Goal: Task Accomplishment & Management: Use online tool/utility

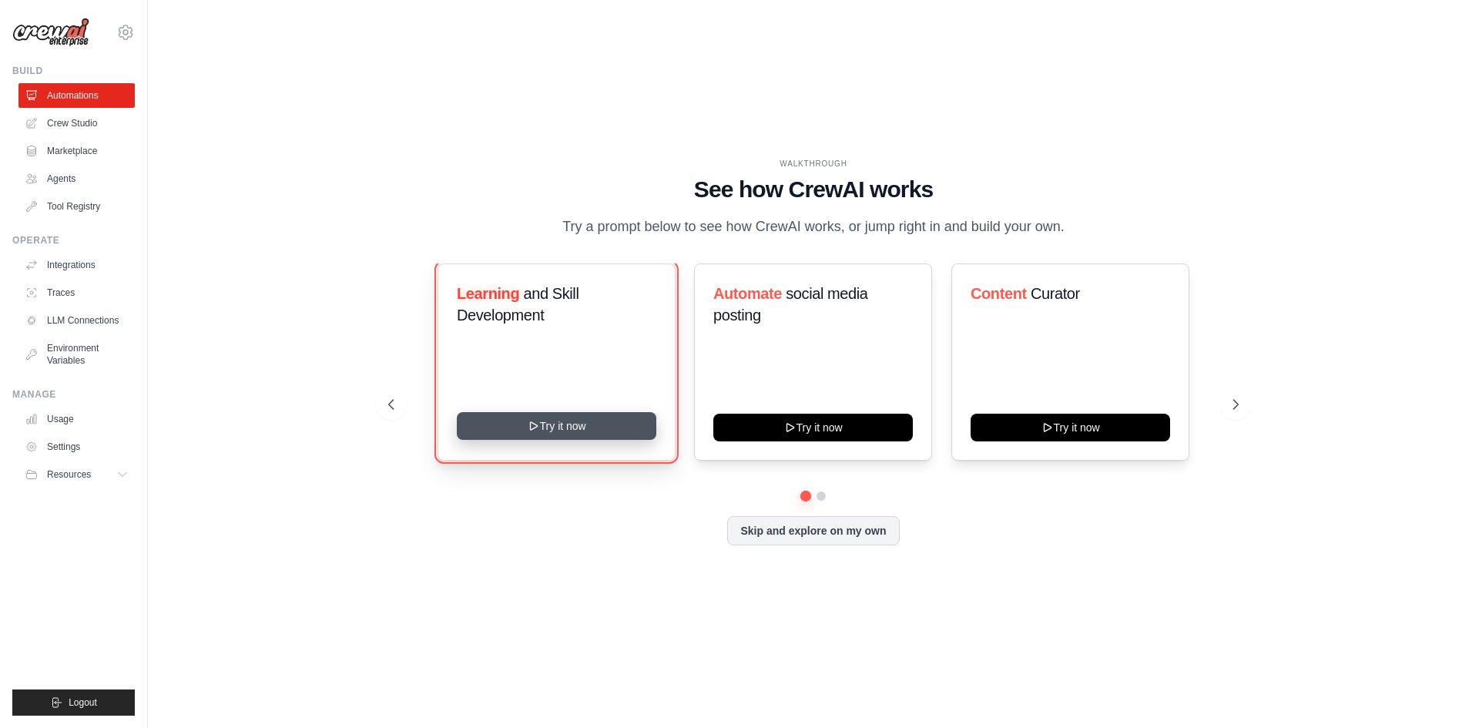
click at [583, 430] on button "Try it now" at bounding box center [557, 426] width 200 height 28
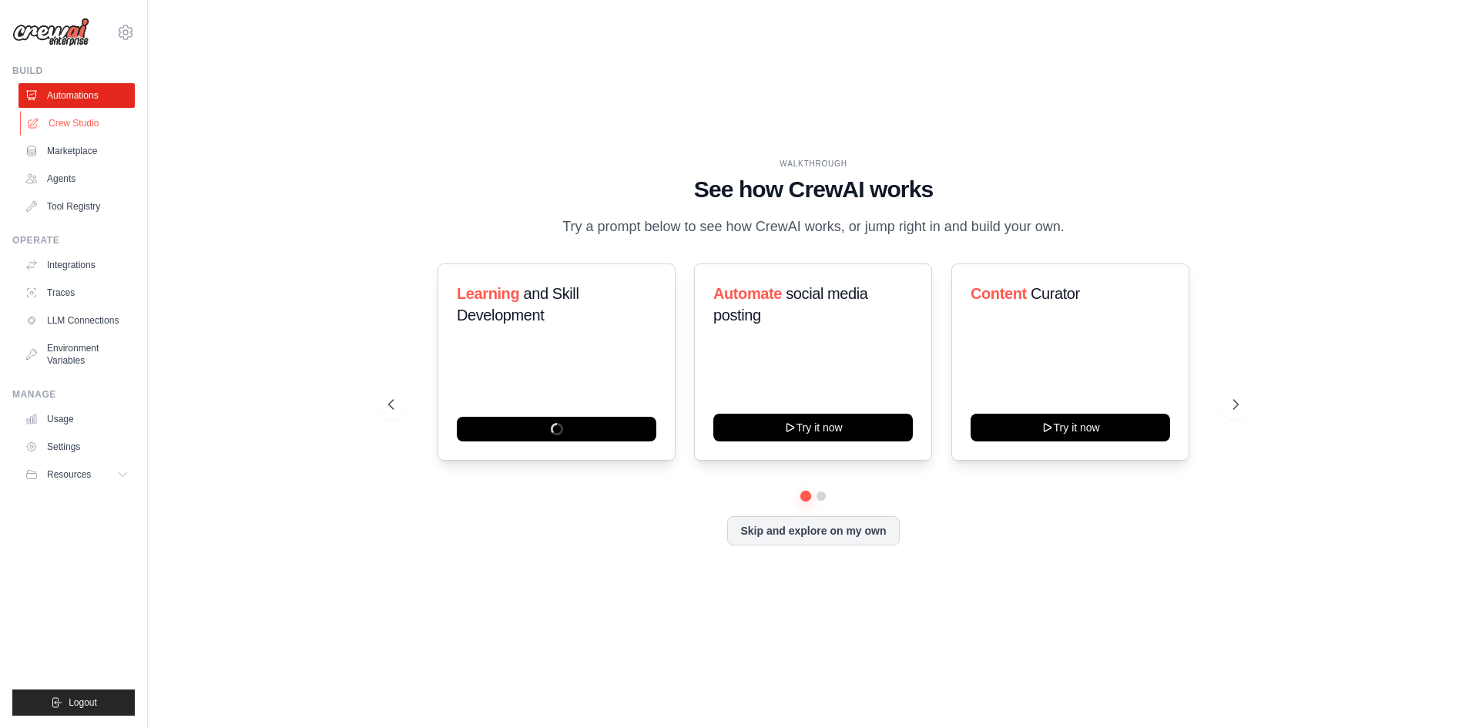
click at [75, 116] on link "Crew Studio" at bounding box center [78, 123] width 116 height 25
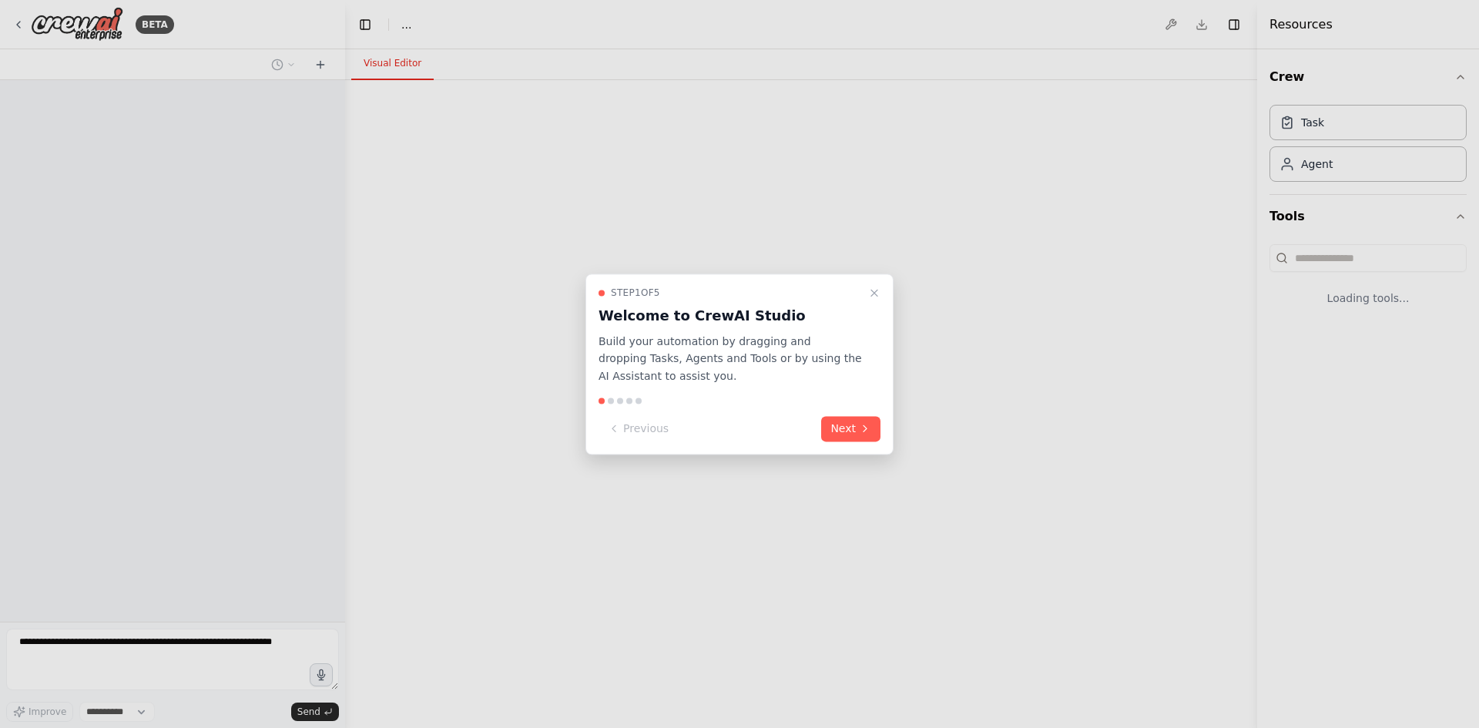
select select "****"
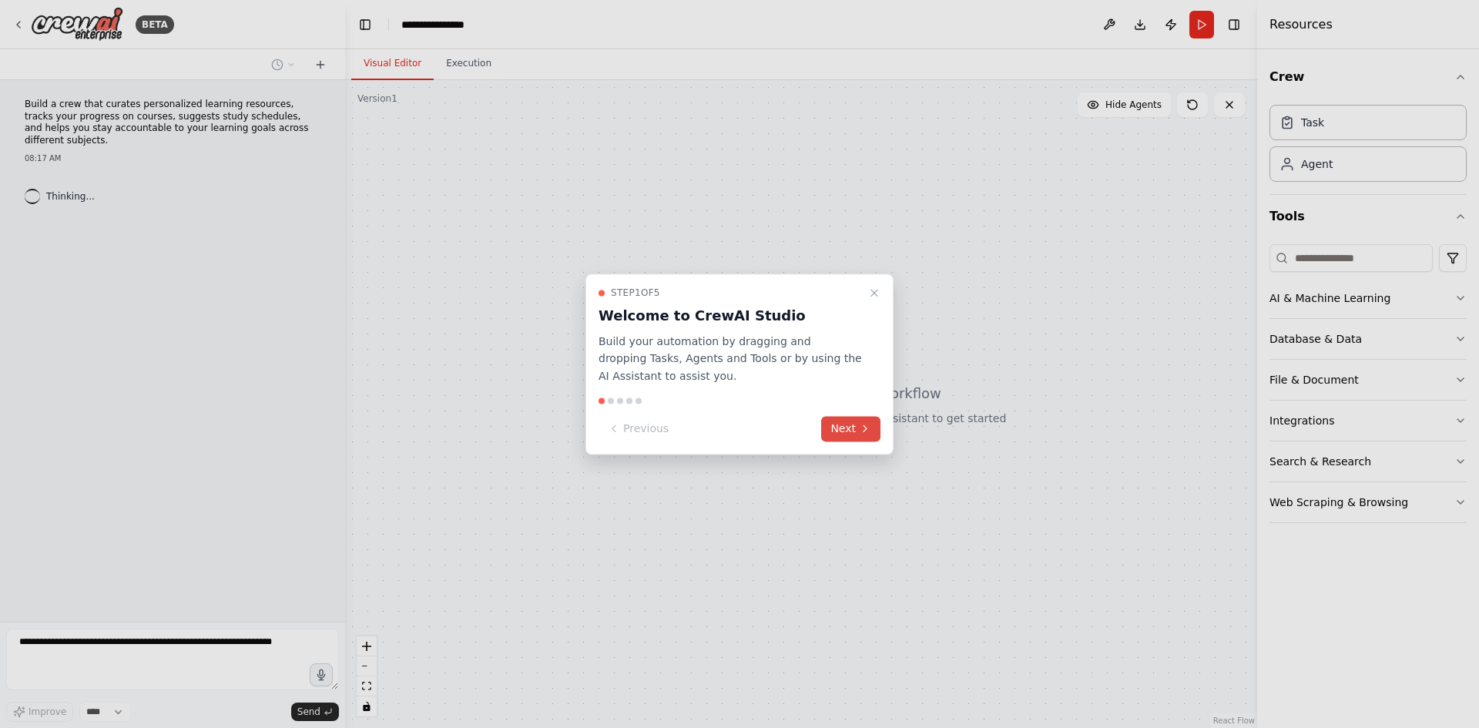
click at [856, 429] on button "Next" at bounding box center [850, 428] width 59 height 25
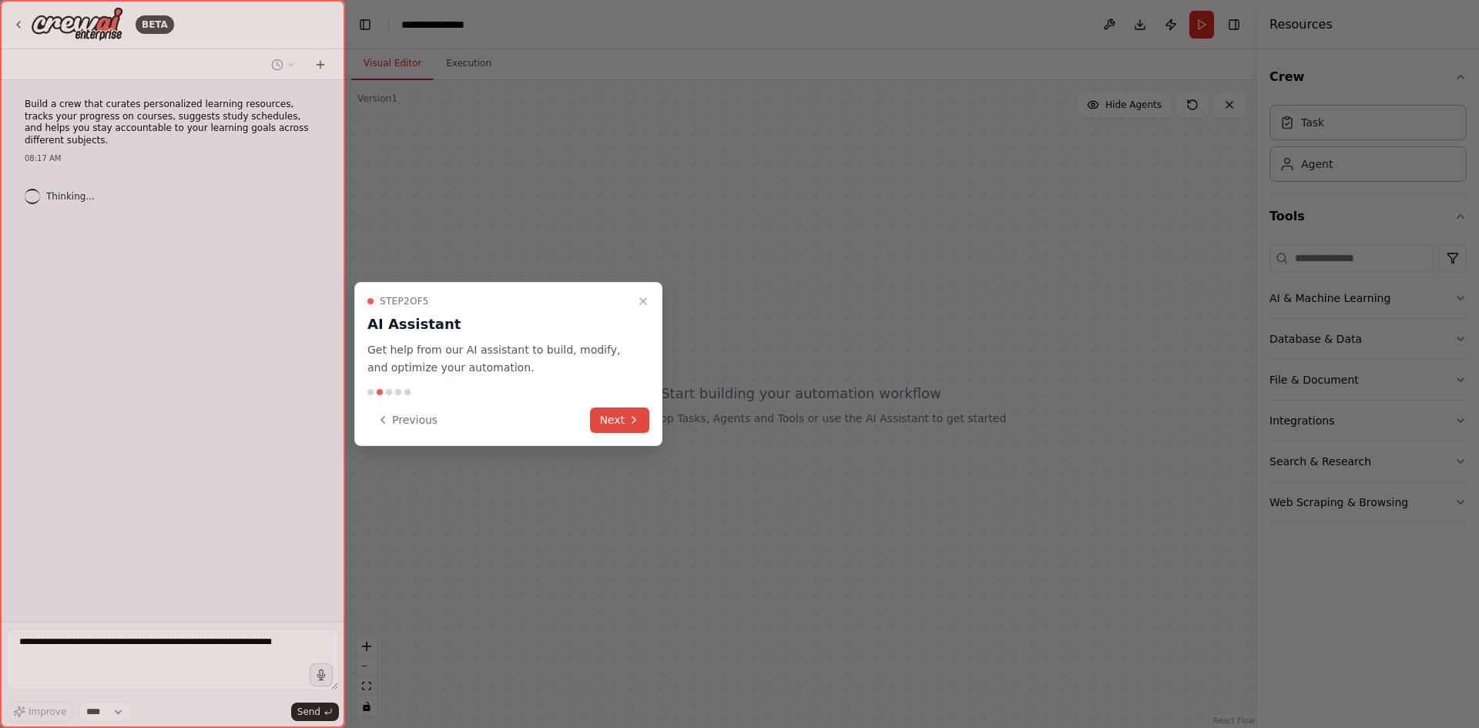
click at [634, 410] on button "Next" at bounding box center [619, 420] width 59 height 25
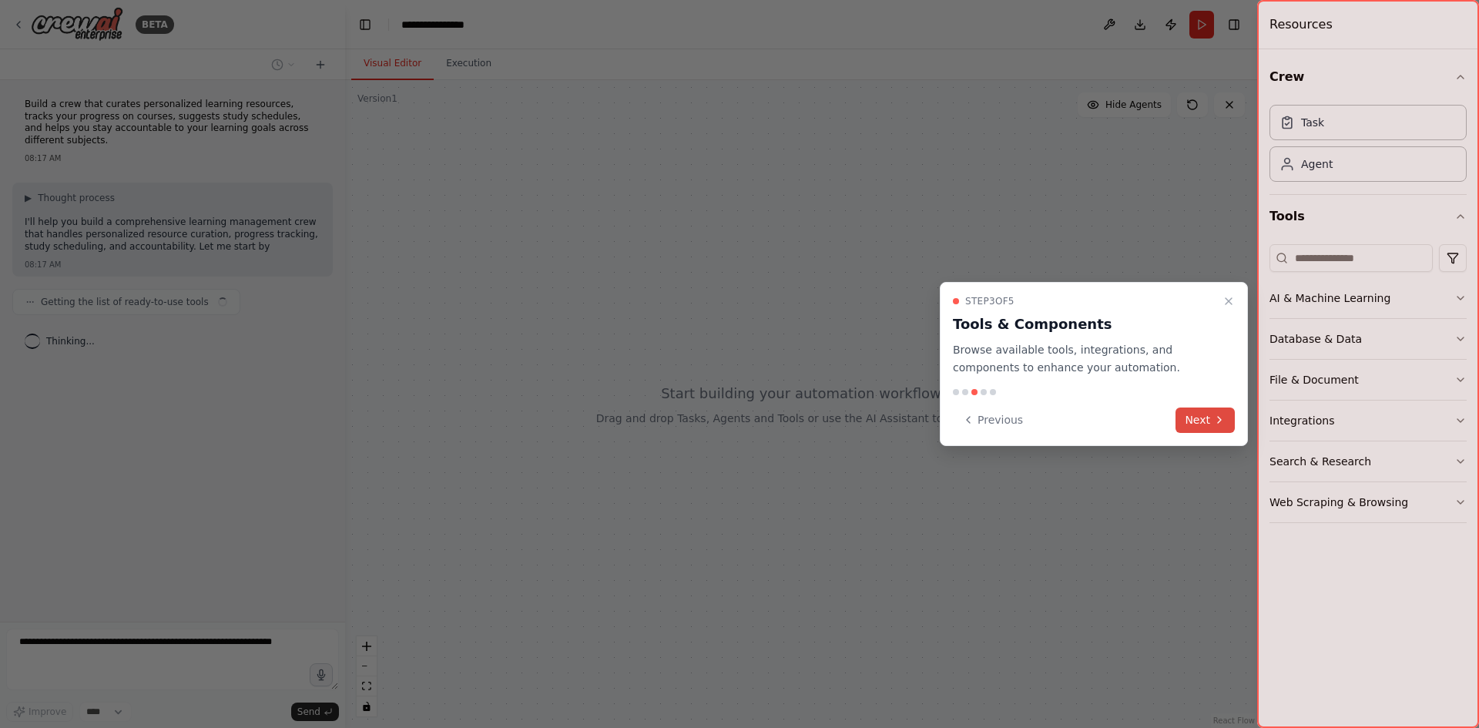
click at [1215, 421] on icon at bounding box center [1219, 420] width 12 height 12
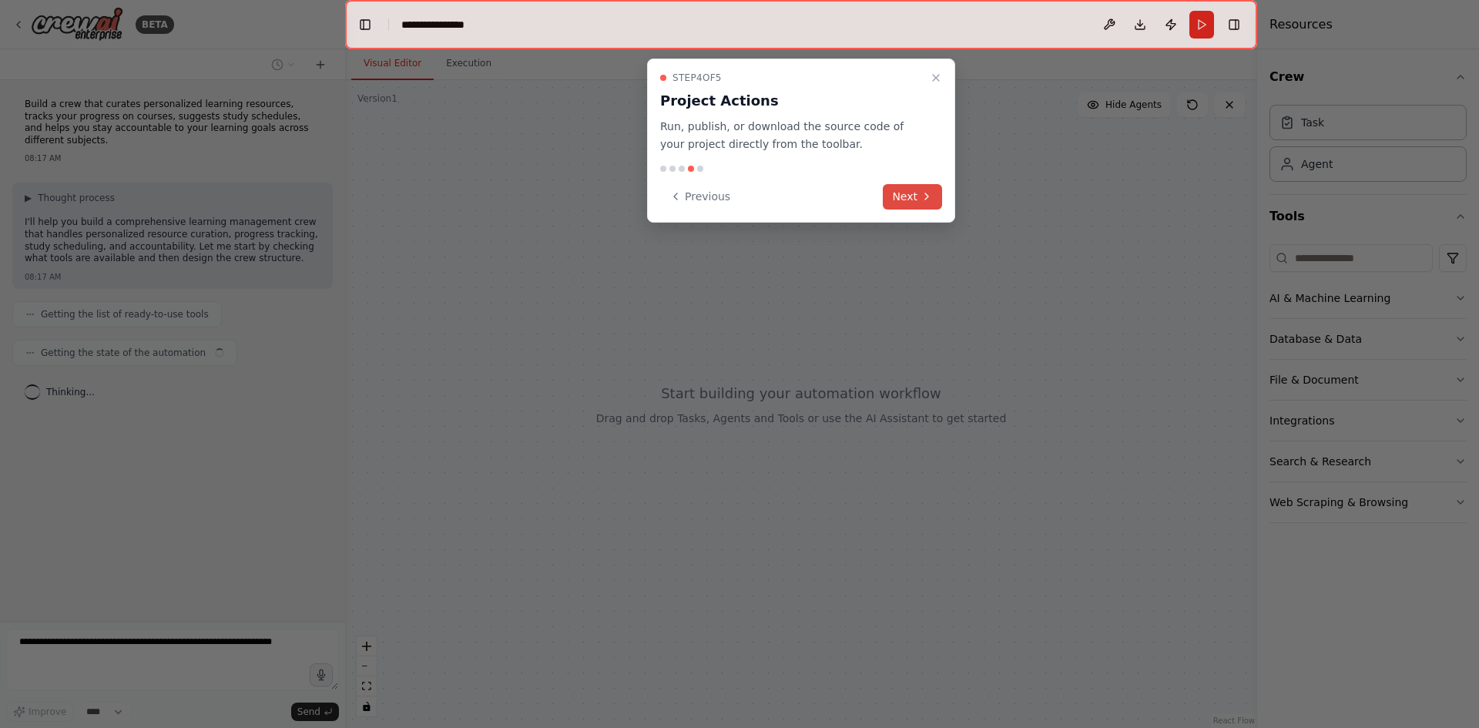
click at [899, 194] on button "Next" at bounding box center [912, 196] width 59 height 25
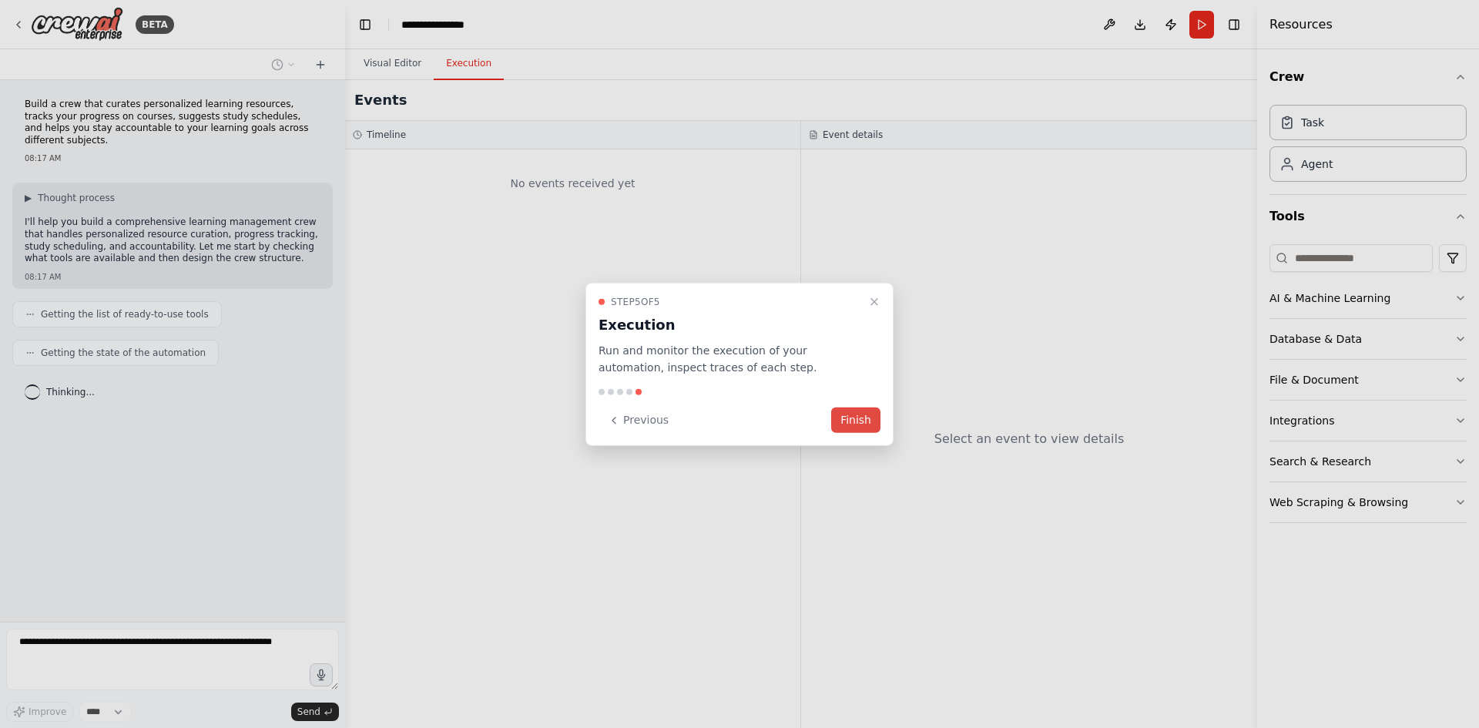
click at [864, 412] on button "Finish" at bounding box center [855, 420] width 49 height 25
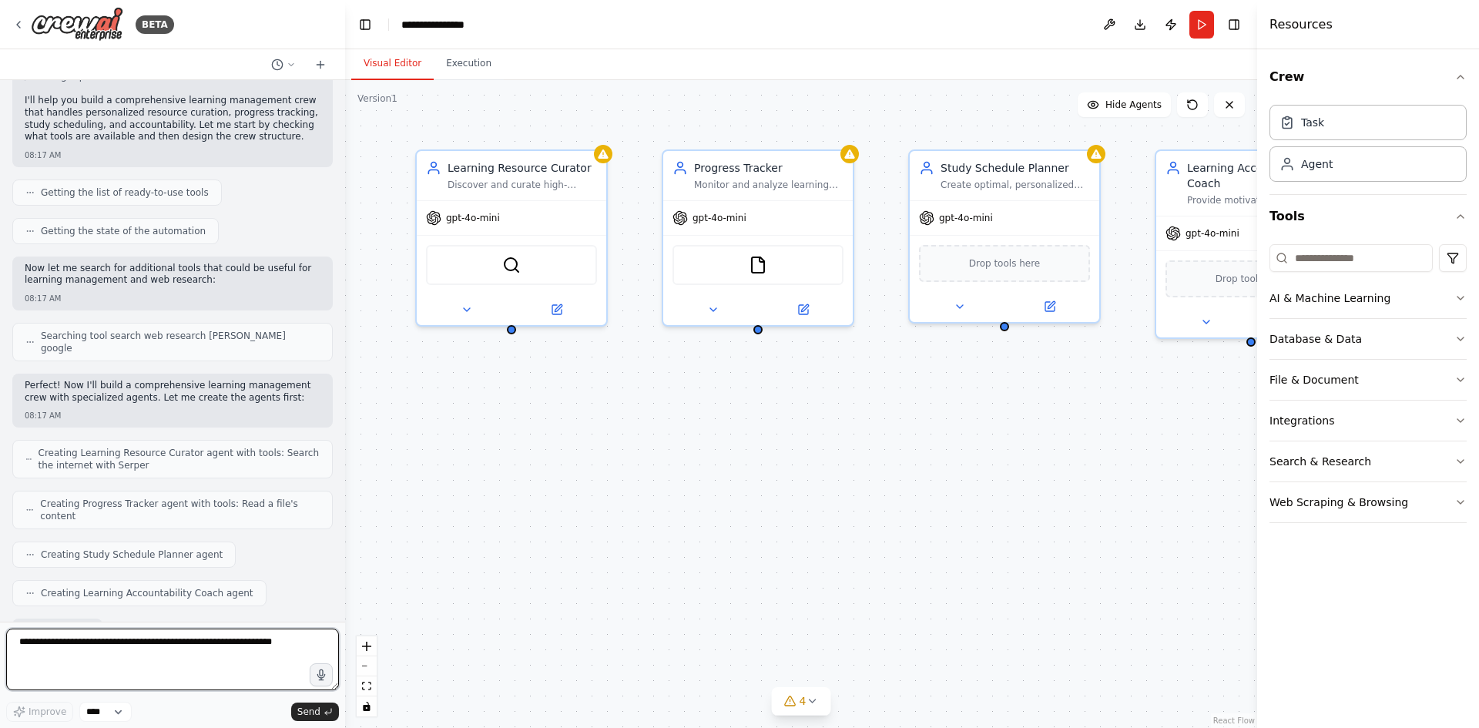
scroll to position [214, 0]
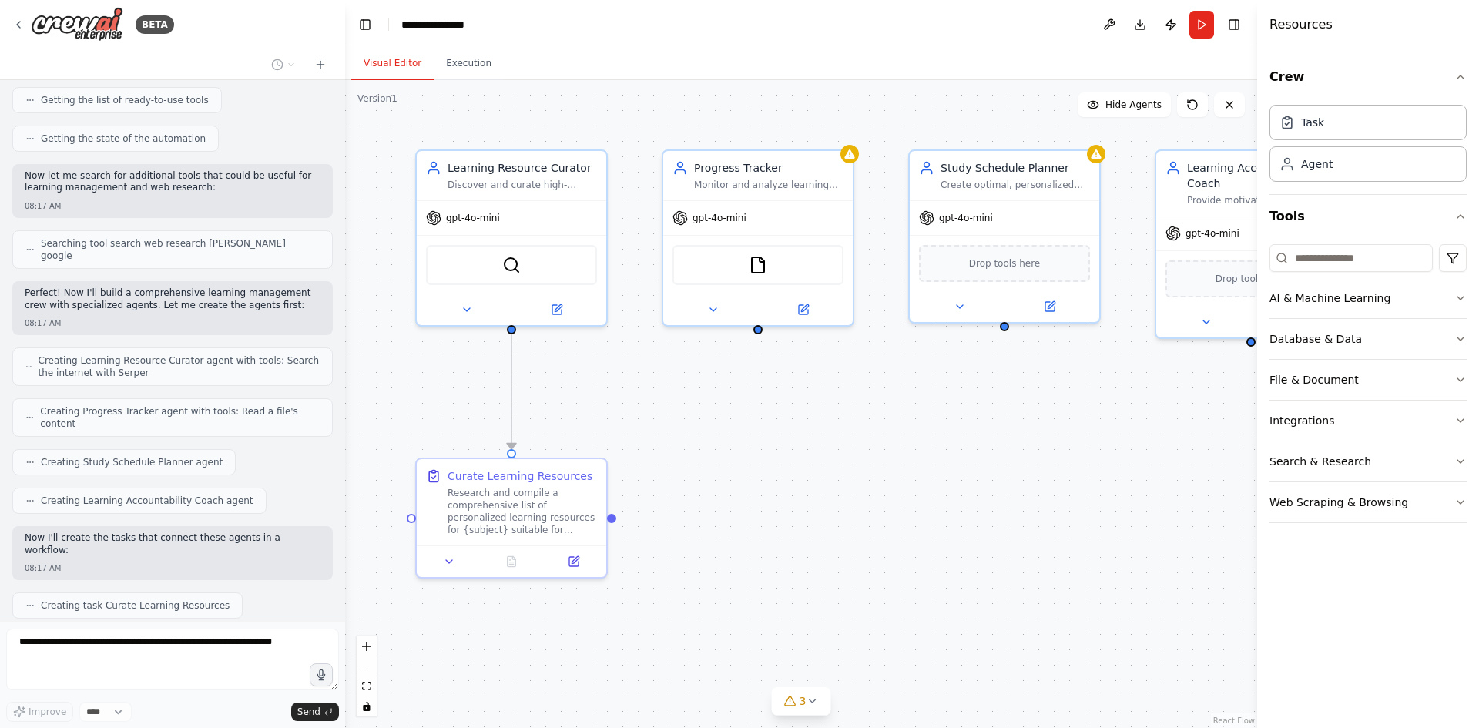
drag, startPoint x: 1055, startPoint y: 465, endPoint x: 1048, endPoint y: 457, distance: 10.4
click at [1048, 457] on div ".deletable-edge-delete-btn { width: 20px; height: 20px; border: 0px solid #ffff…" at bounding box center [801, 404] width 912 height 648
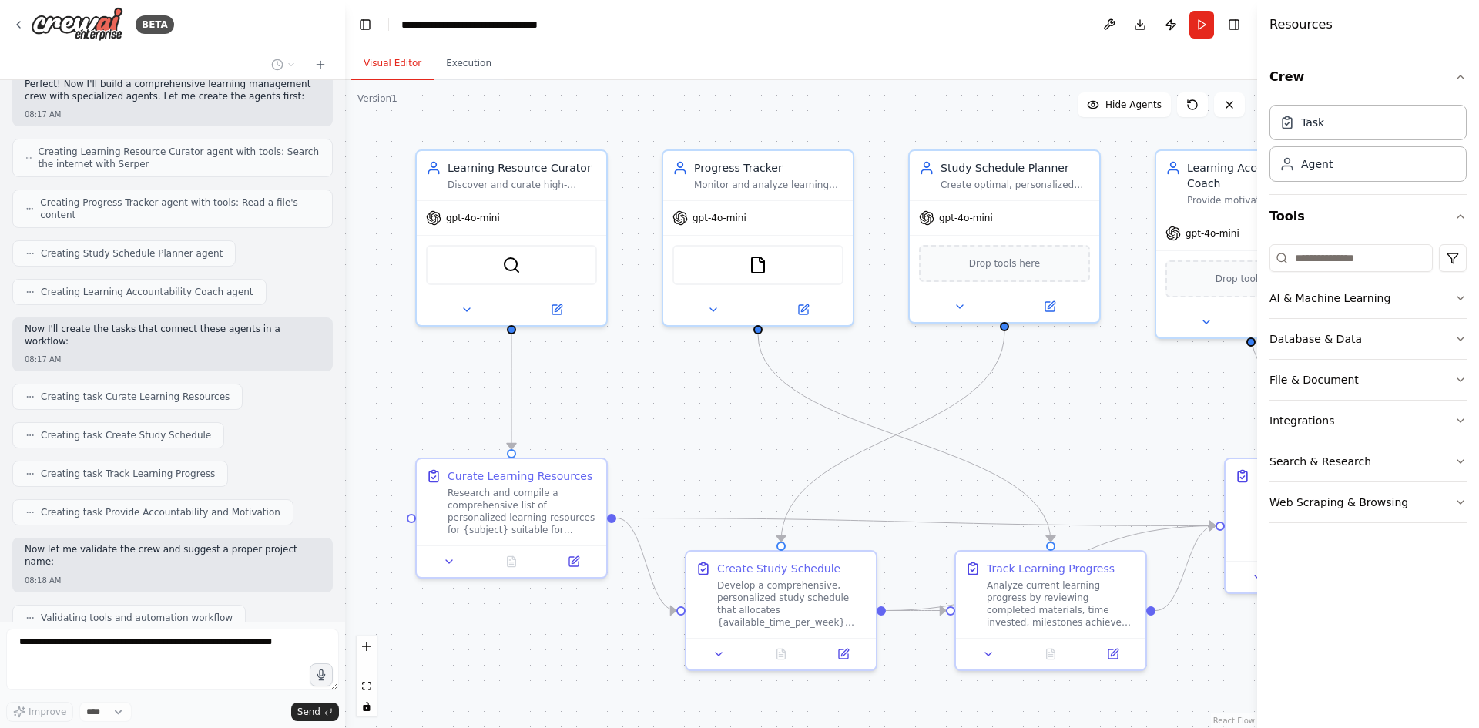
scroll to position [461, 0]
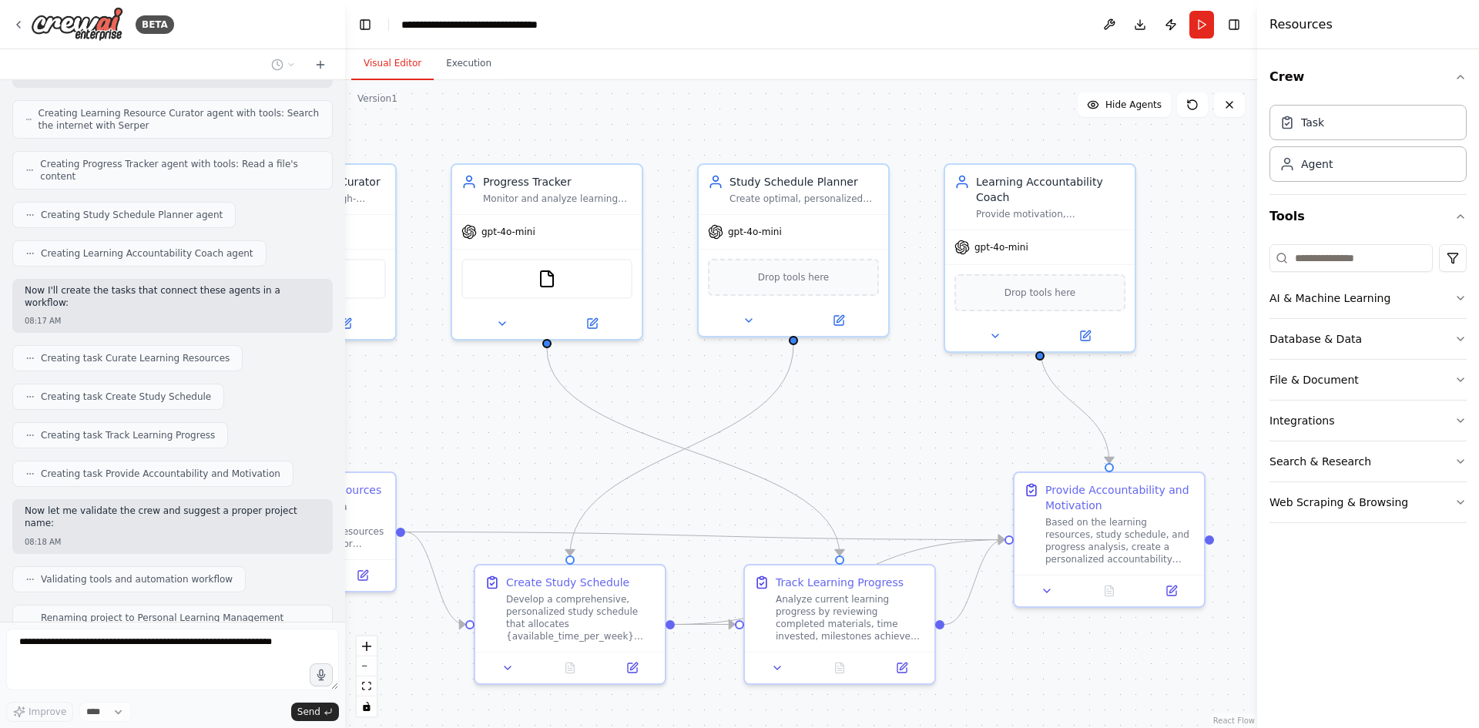
drag, startPoint x: 1193, startPoint y: 424, endPoint x: 981, endPoint y: 438, distance: 211.5
click at [981, 438] on div ".deletable-edge-delete-btn { width: 20px; height: 20px; border: 0px solid #ffff…" at bounding box center [801, 404] width 912 height 648
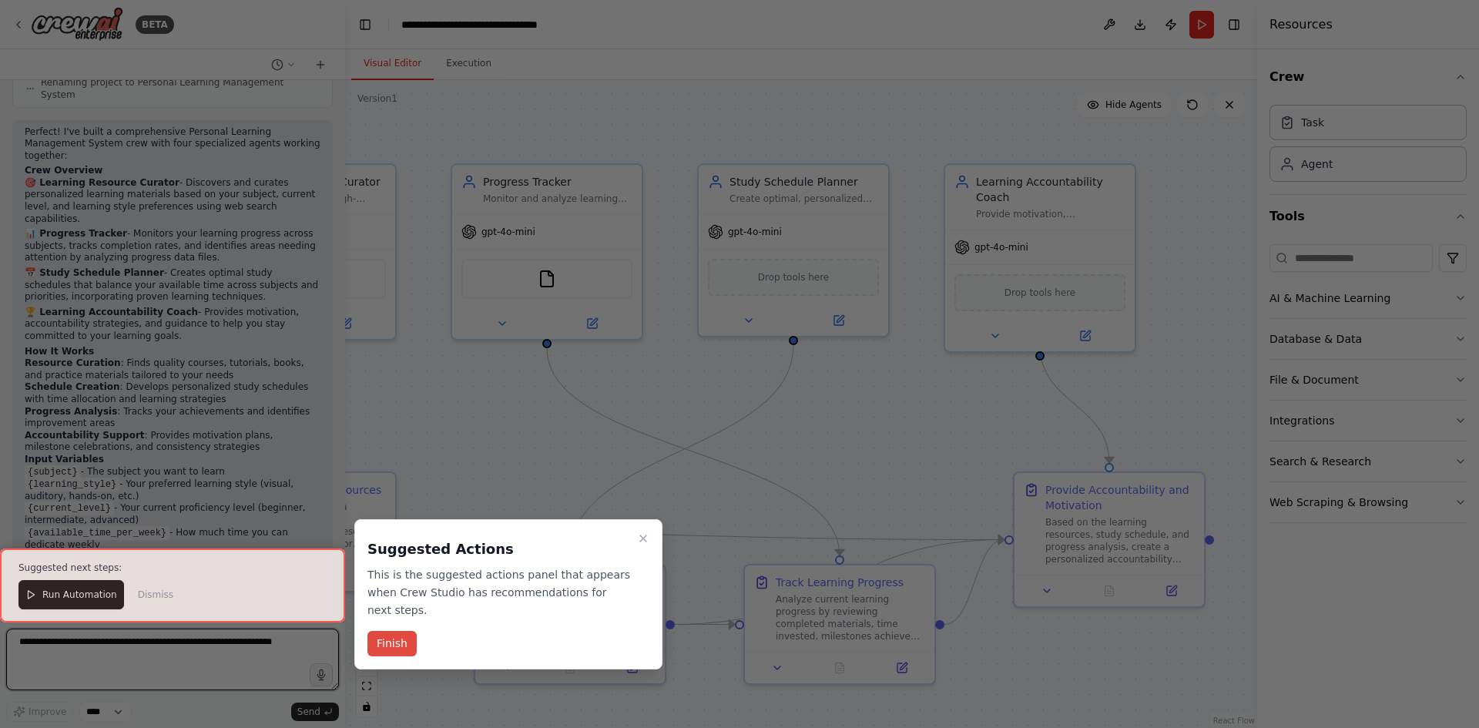
scroll to position [1008, 0]
click at [378, 631] on button "Finish" at bounding box center [391, 643] width 49 height 25
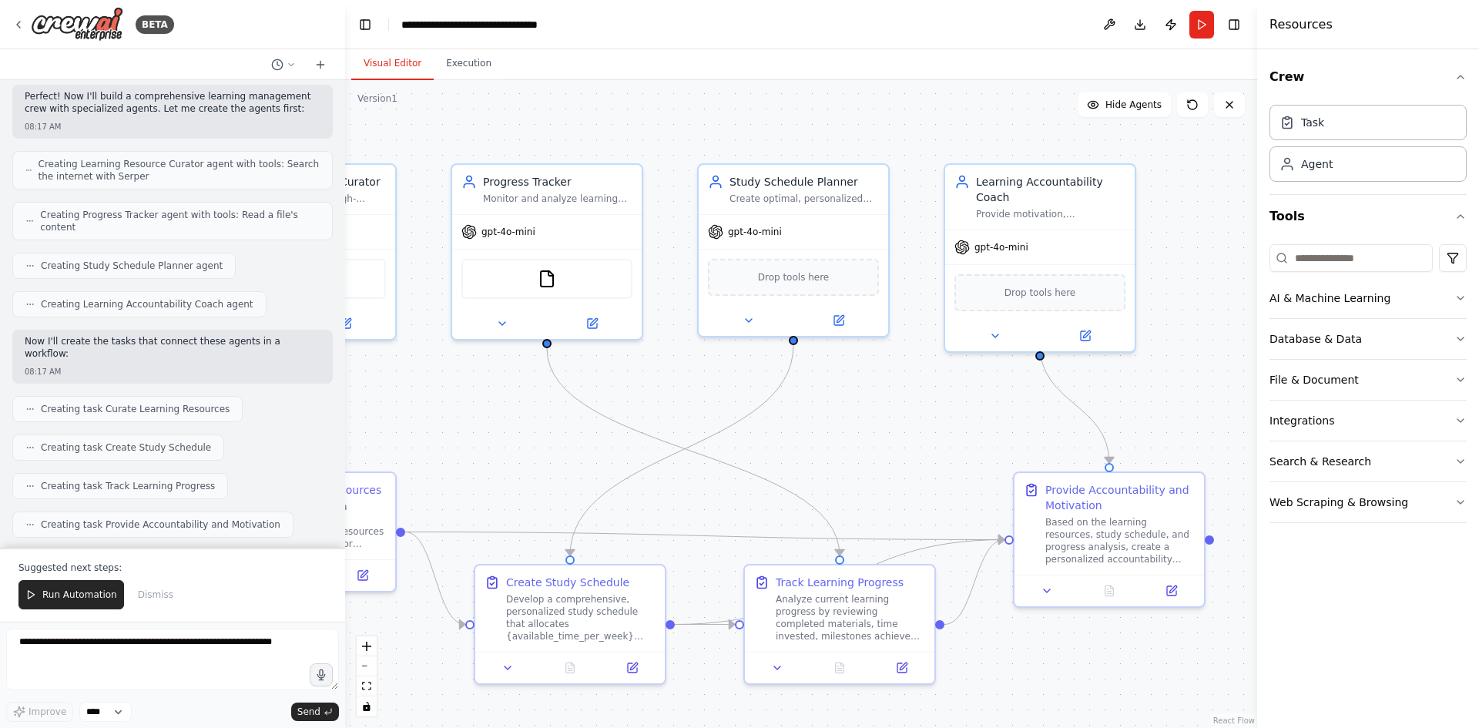
scroll to position [0, 0]
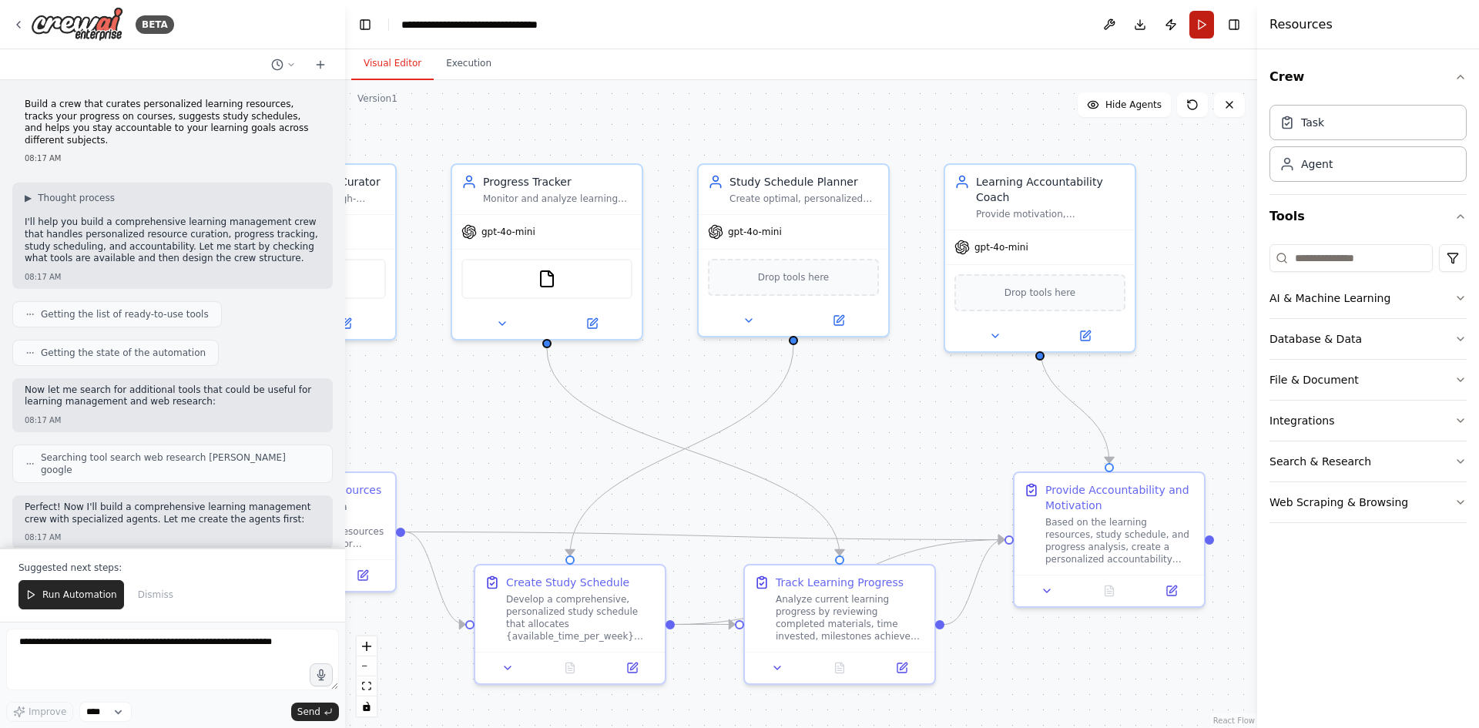
click at [1203, 25] on button "Run" at bounding box center [1201, 25] width 25 height 28
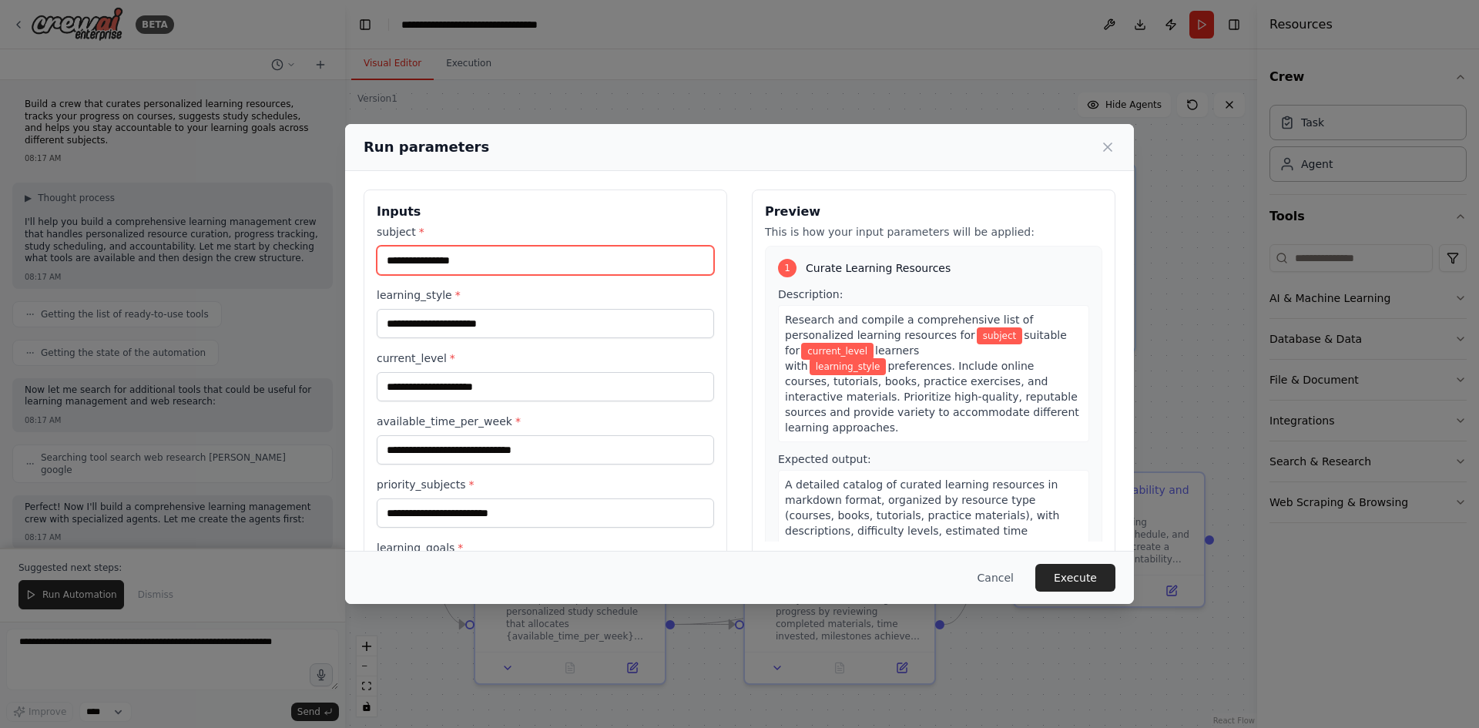
click at [434, 263] on input "subject *" at bounding box center [545, 260] width 337 height 29
type input "**********"
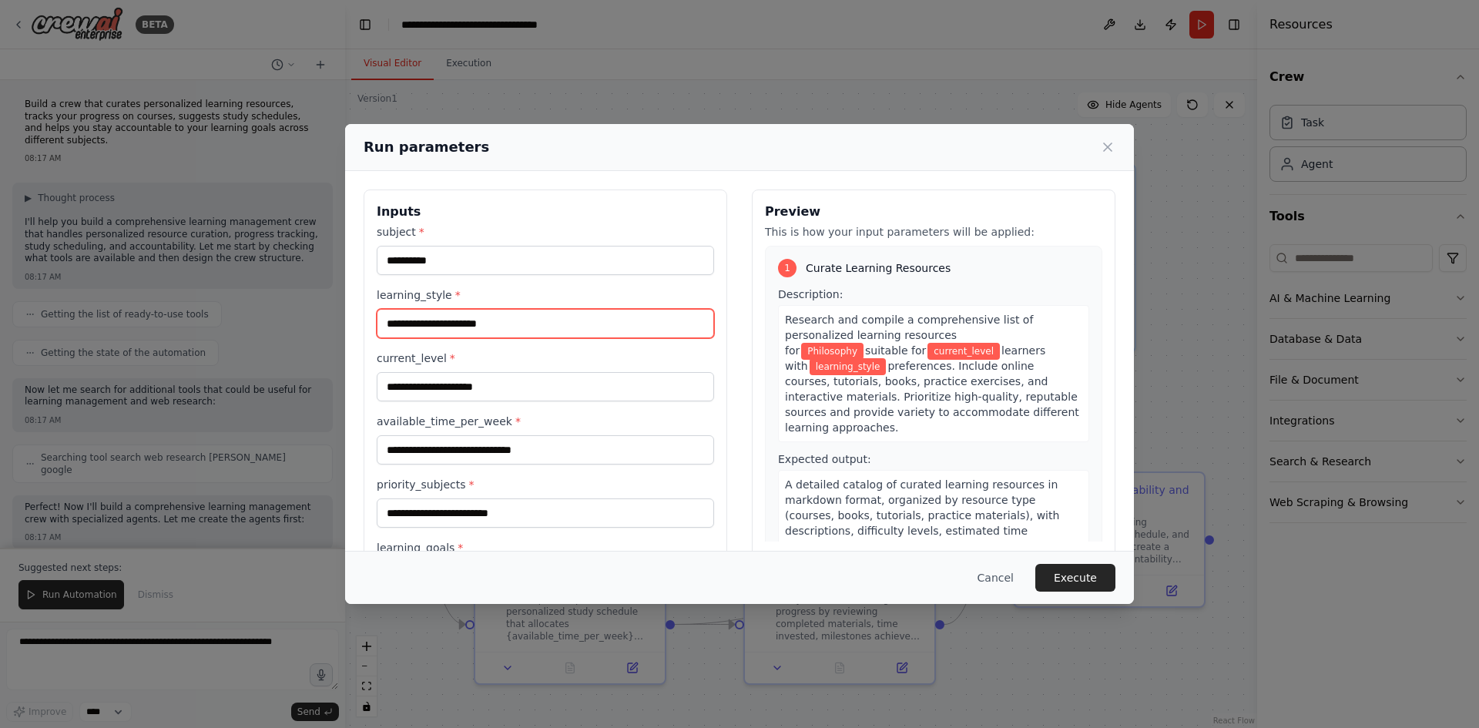
click at [462, 318] on input "learning_style *" at bounding box center [545, 323] width 337 height 29
type input "**********"
drag, startPoint x: 472, startPoint y: 320, endPoint x: 247, endPoint y: 320, distance: 225.0
click at [247, 320] on div "**********" at bounding box center [739, 364] width 1479 height 728
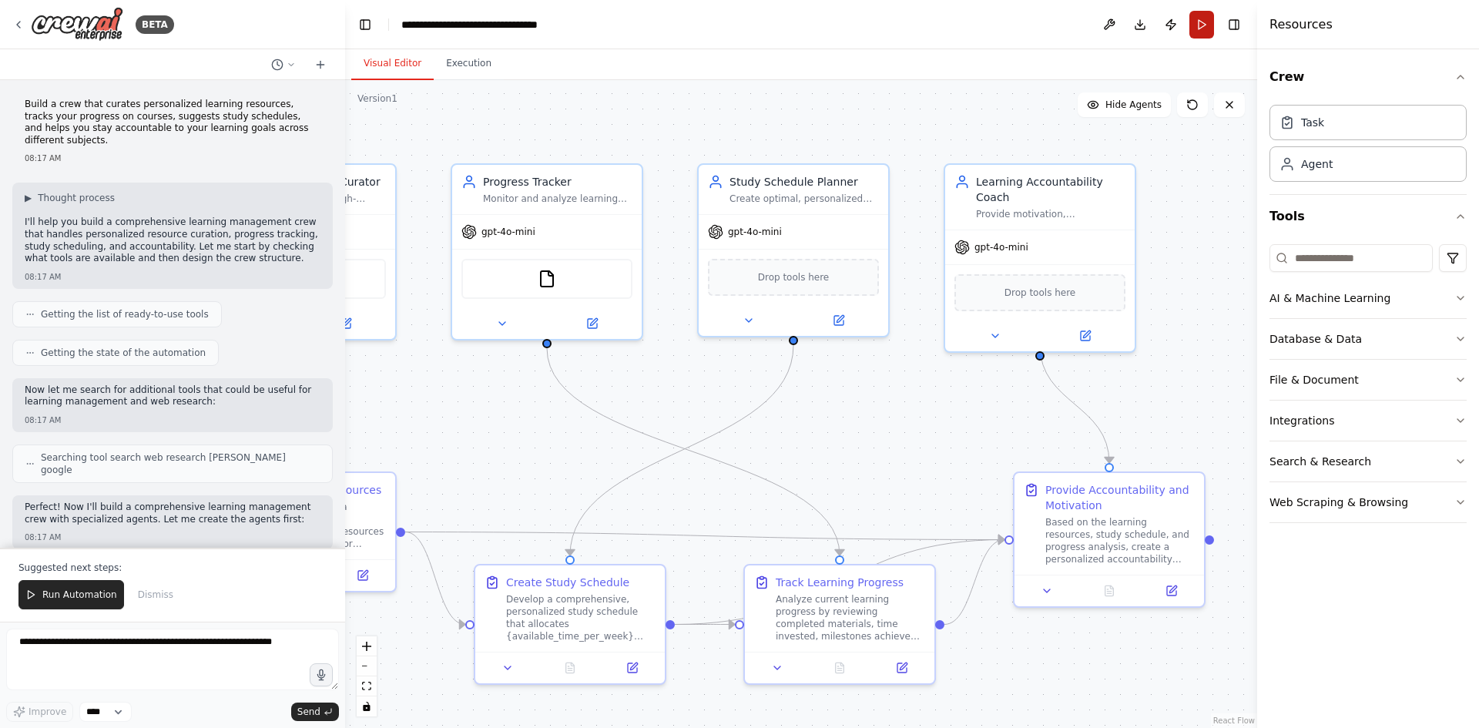
click at [1199, 24] on button "Run" at bounding box center [1201, 25] width 25 height 28
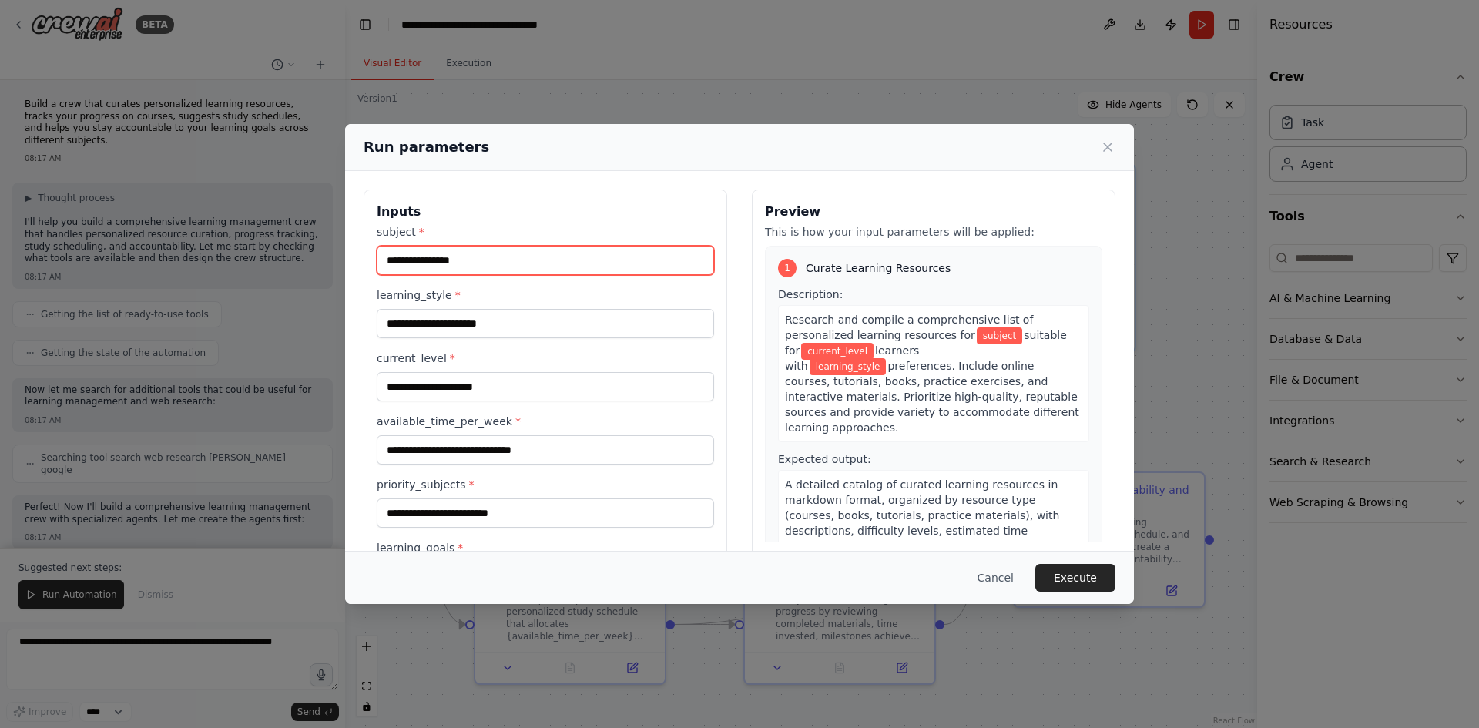
click at [534, 270] on input "subject *" at bounding box center [545, 260] width 337 height 29
type input "**********"
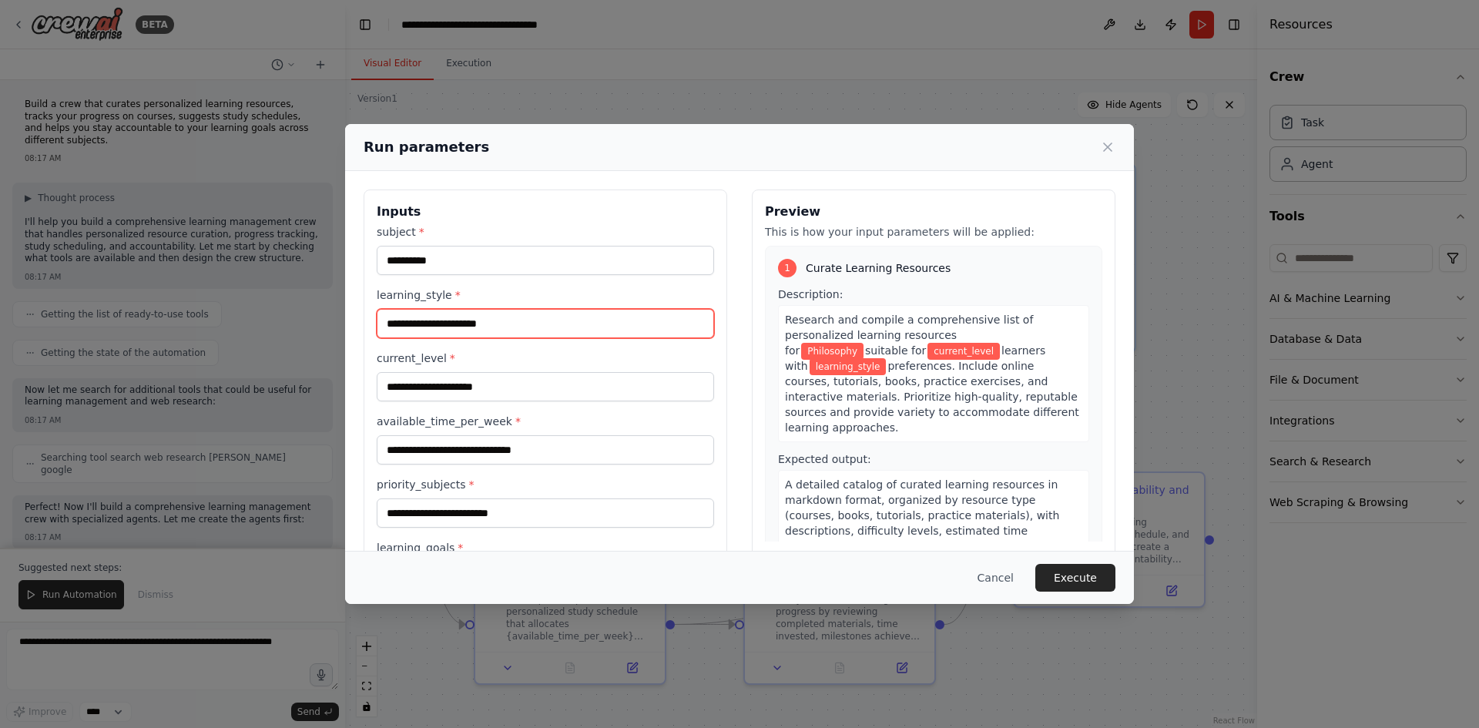
click at [474, 317] on input "learning_style *" at bounding box center [545, 323] width 337 height 29
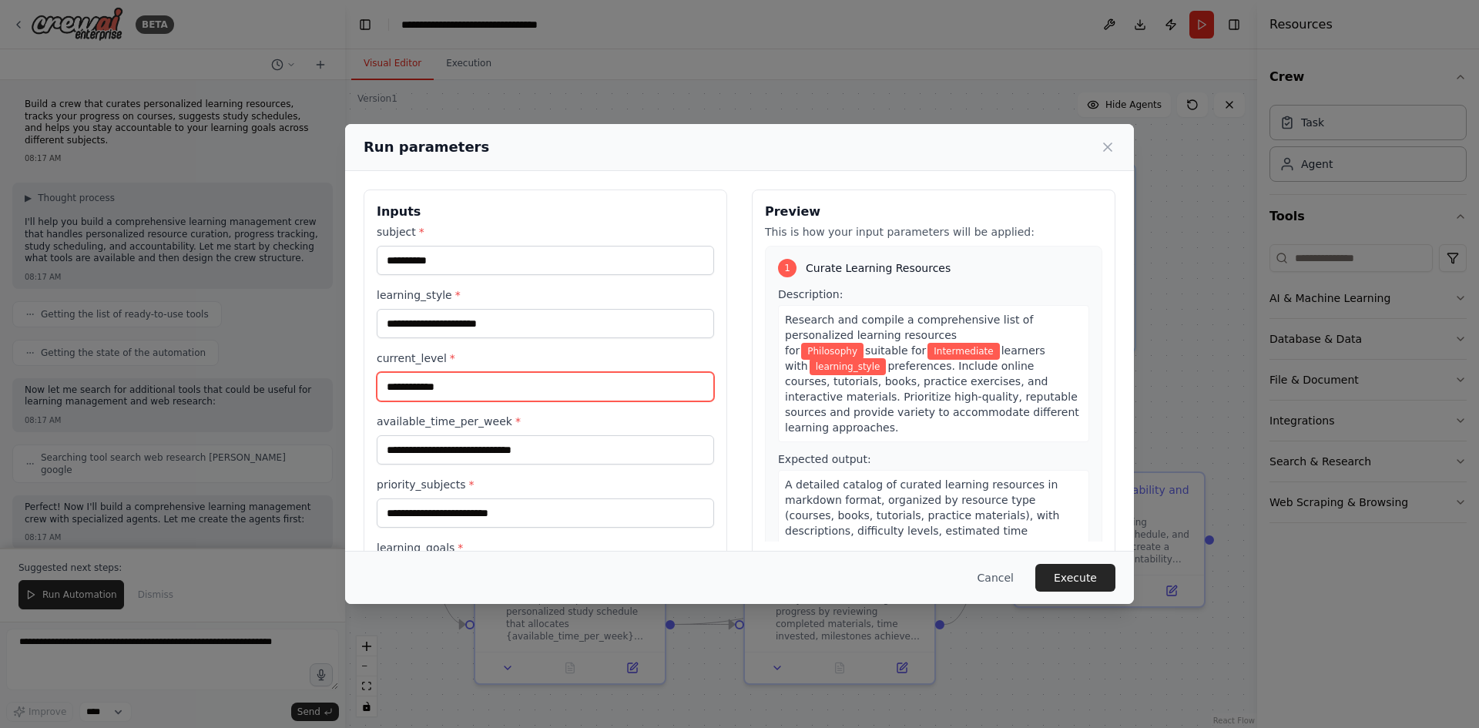
type input "**********"
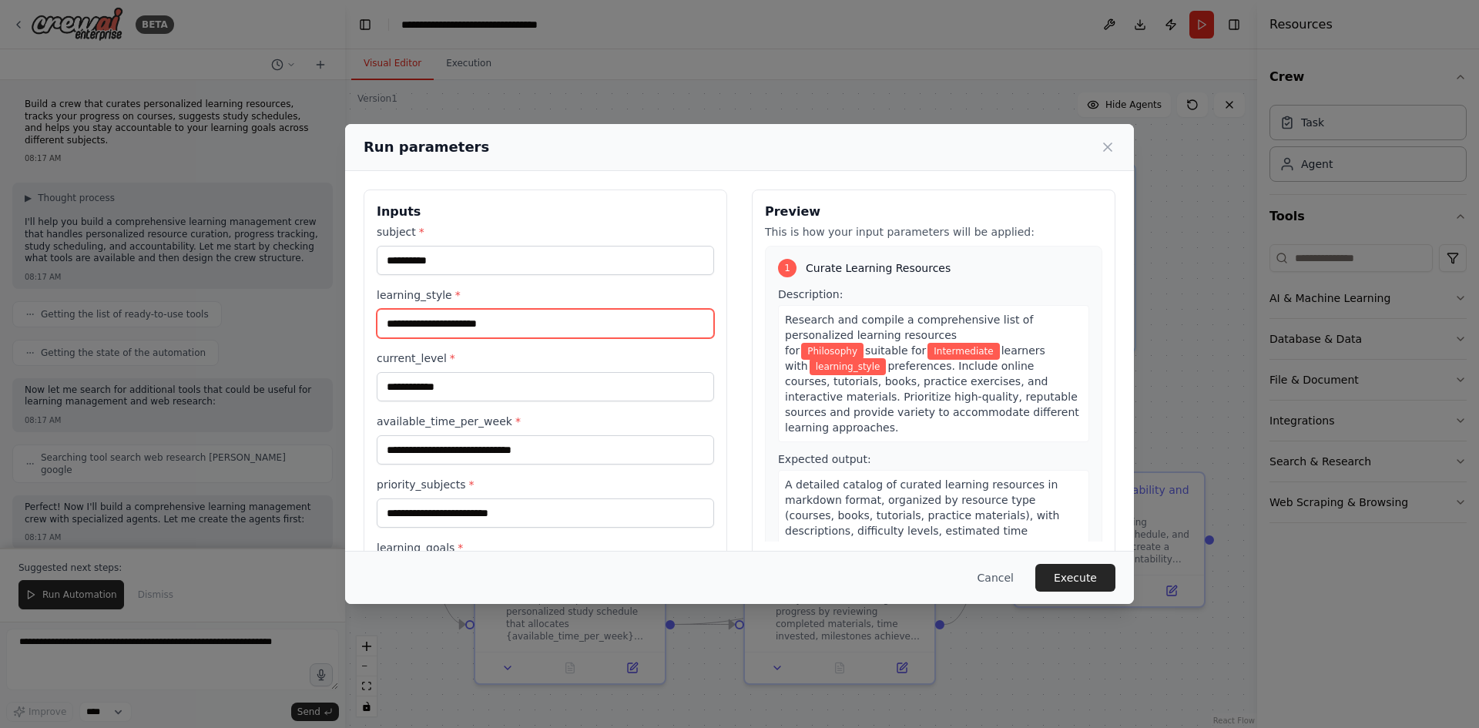
click at [511, 324] on input "learning_style *" at bounding box center [545, 323] width 337 height 29
type input "**********"
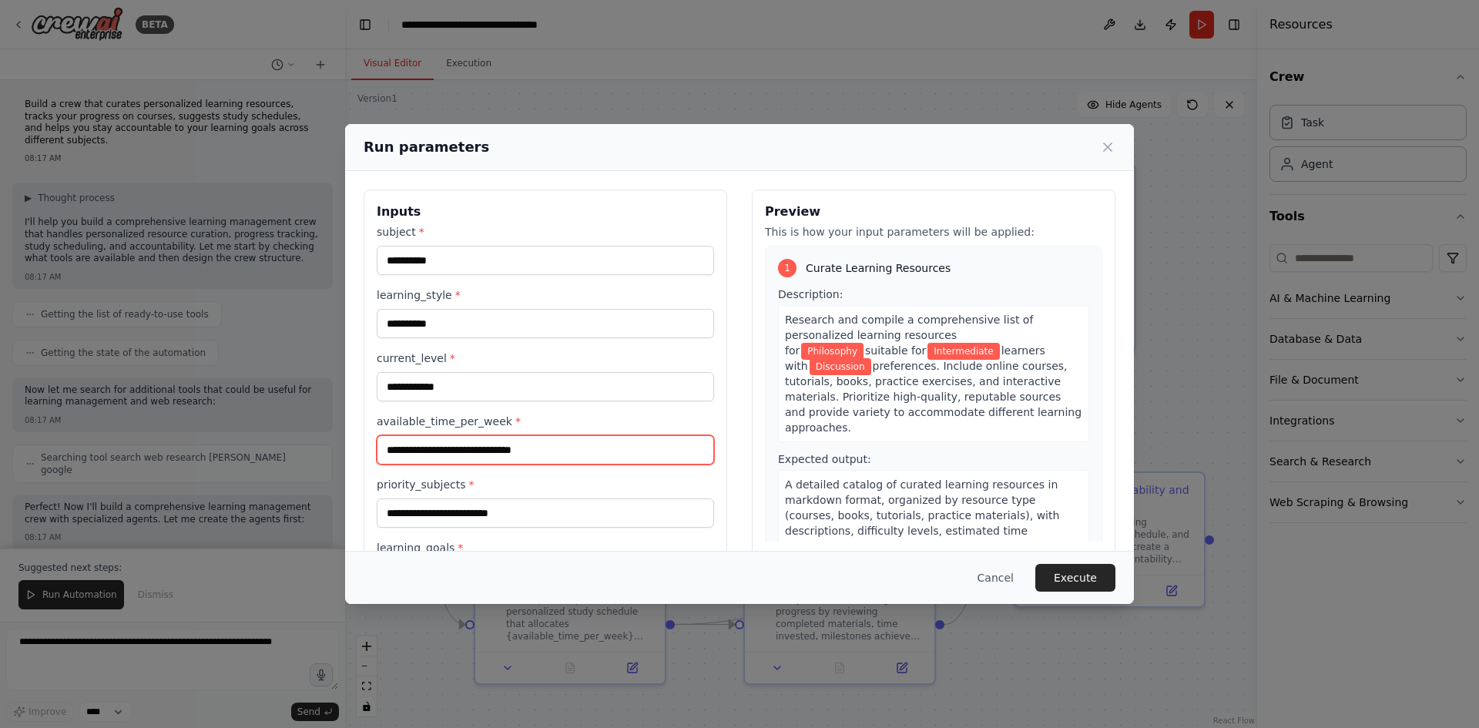
click at [531, 449] on input "available_time_per_week *" at bounding box center [545, 449] width 337 height 29
type input "*"
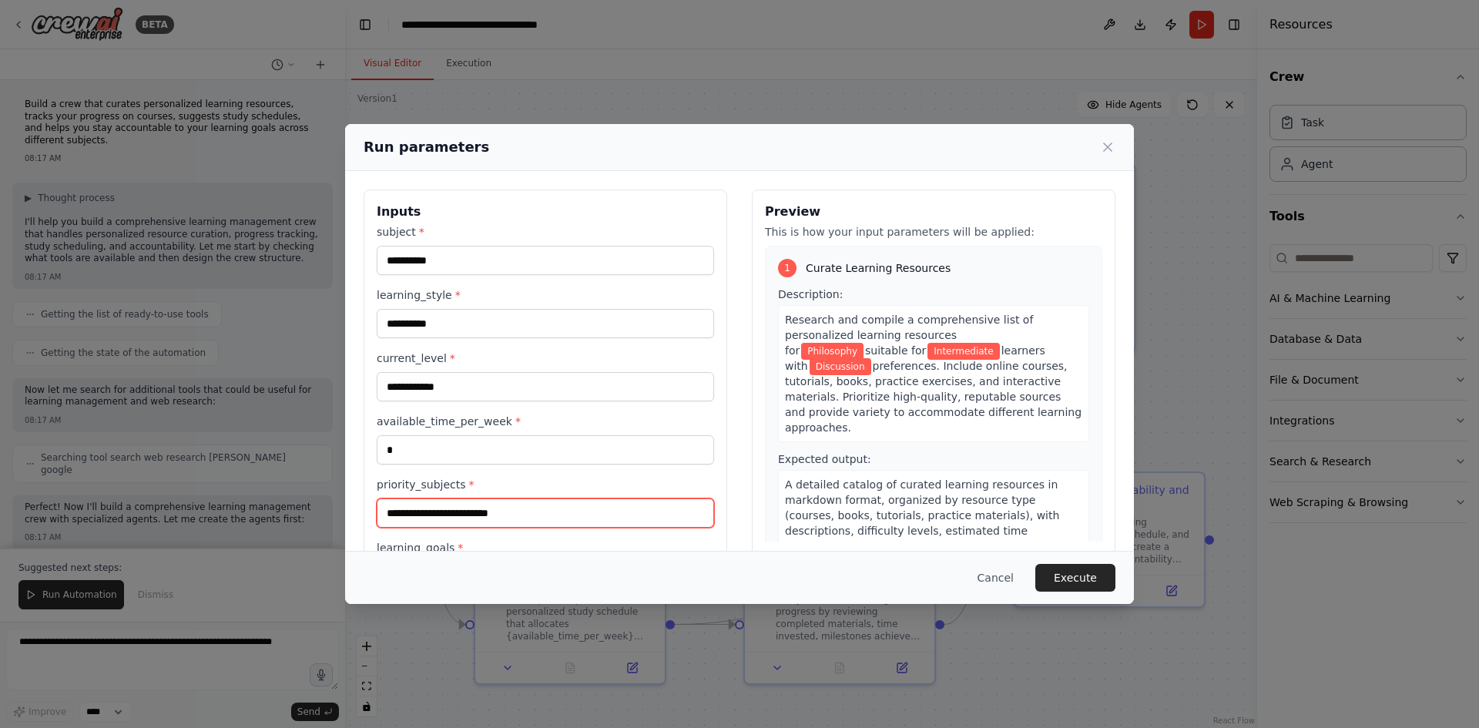
click at [500, 506] on input "priority_subjects *" at bounding box center [545, 512] width 337 height 29
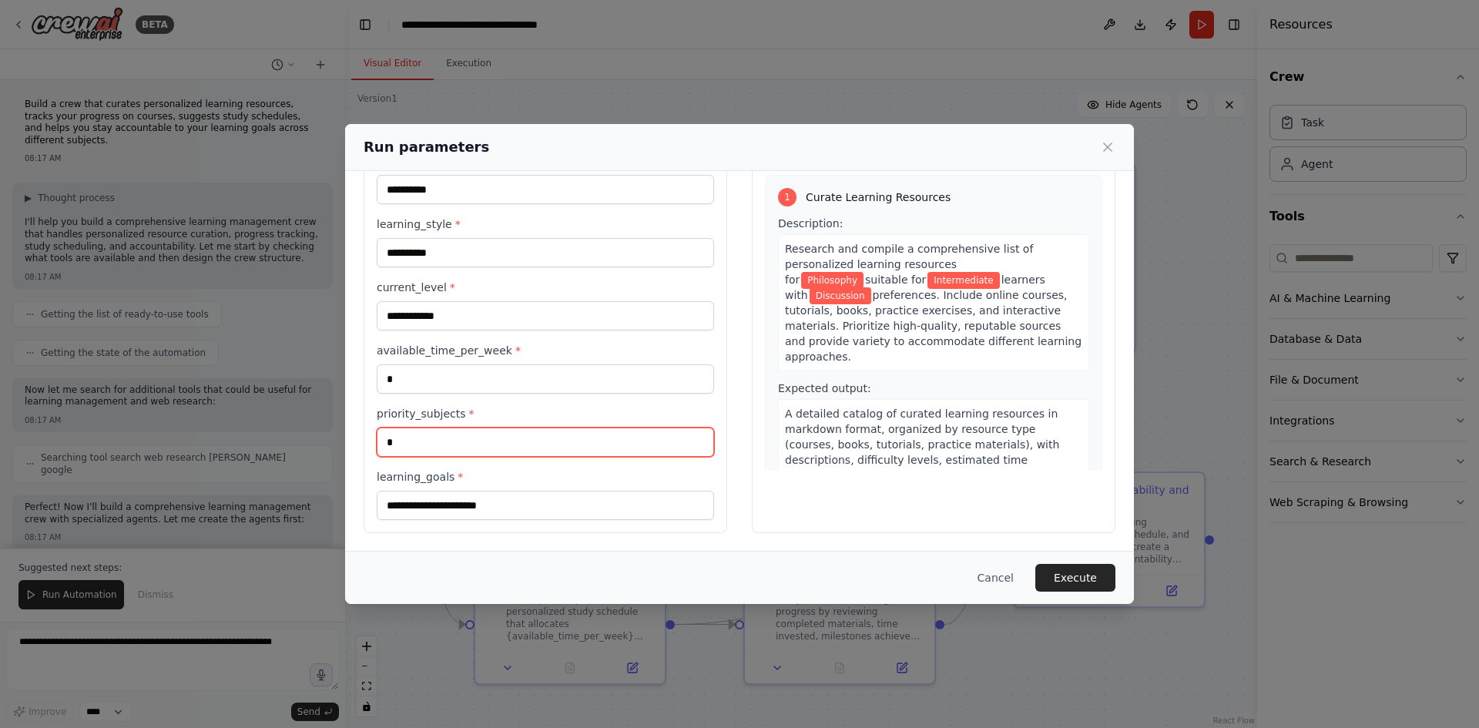
type input "*"
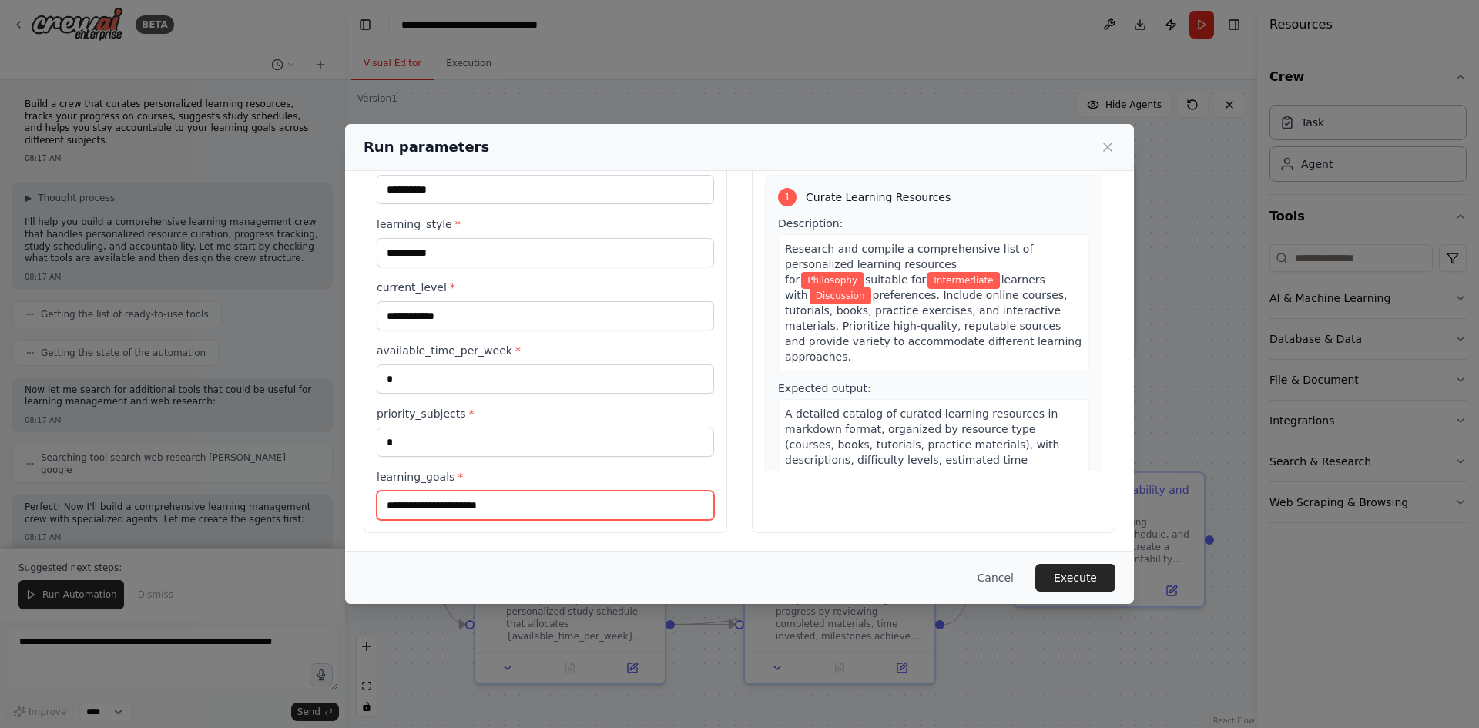
drag, startPoint x: 500, startPoint y: 506, endPoint x: 513, endPoint y: 509, distance: 13.5
click at [503, 506] on input "learning_goals *" at bounding box center [545, 505] width 337 height 29
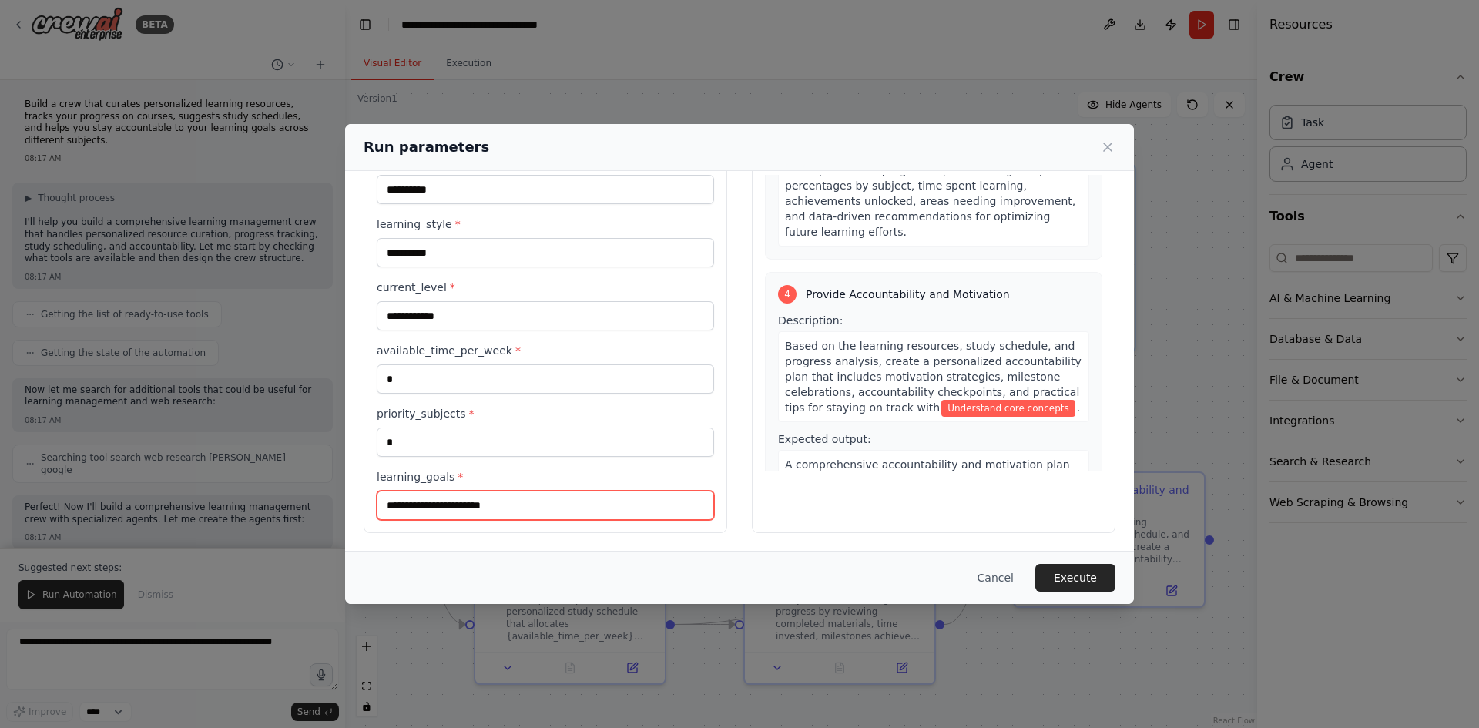
scroll to position [884, 0]
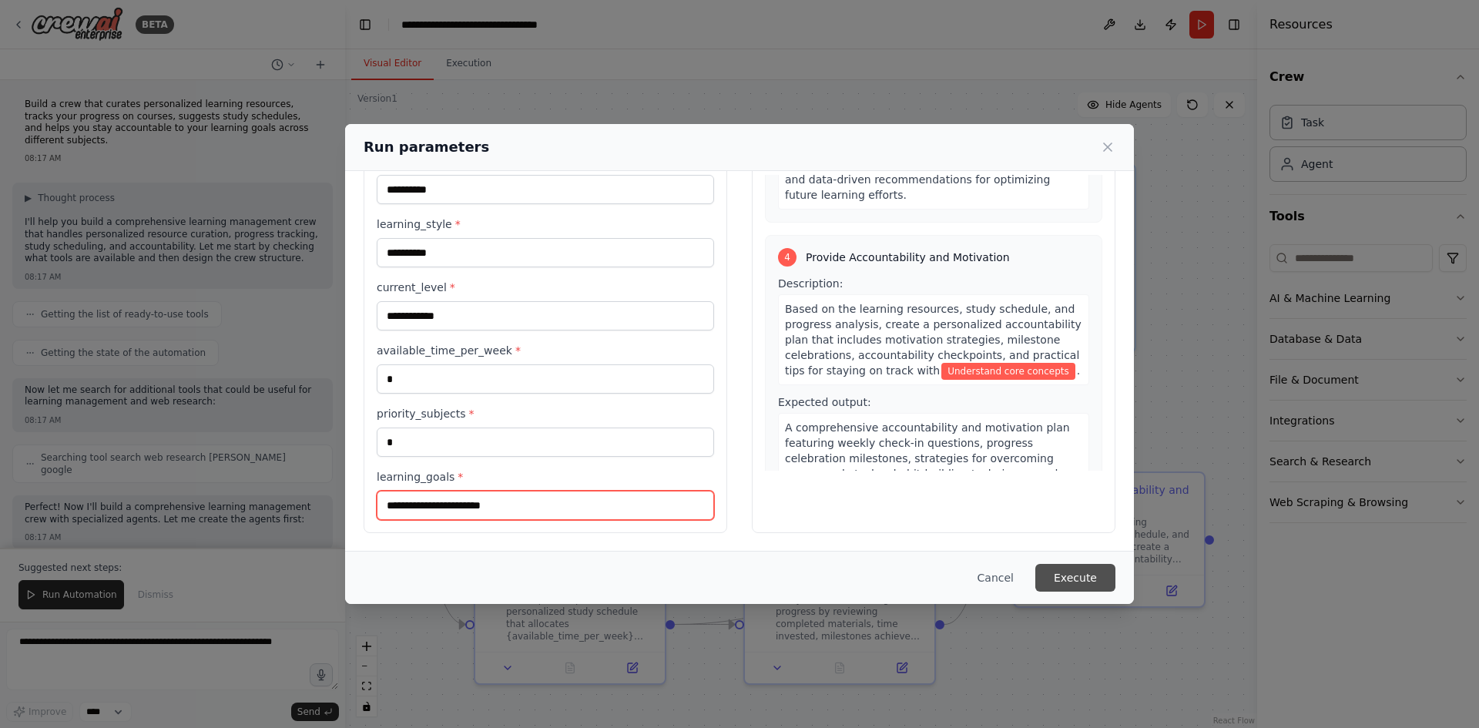
type input "**********"
click at [1060, 580] on button "Execute" at bounding box center [1075, 578] width 80 height 28
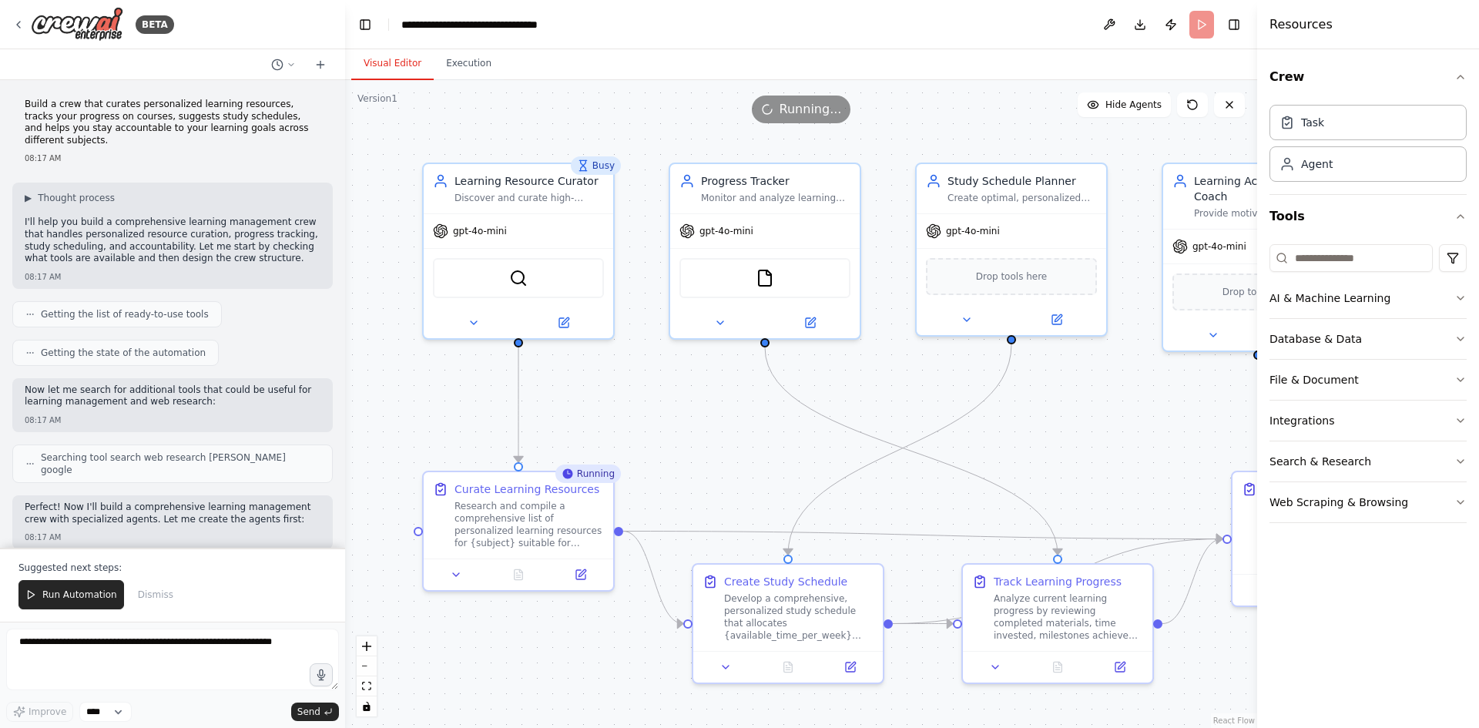
drag, startPoint x: 522, startPoint y: 421, endPoint x: 740, endPoint y: 420, distance: 218.0
click at [740, 420] on div ".deletable-edge-delete-btn { width: 20px; height: 20px; border: 0px solid #ffff…" at bounding box center [801, 404] width 912 height 648
click at [853, 665] on icon at bounding box center [850, 663] width 9 height 9
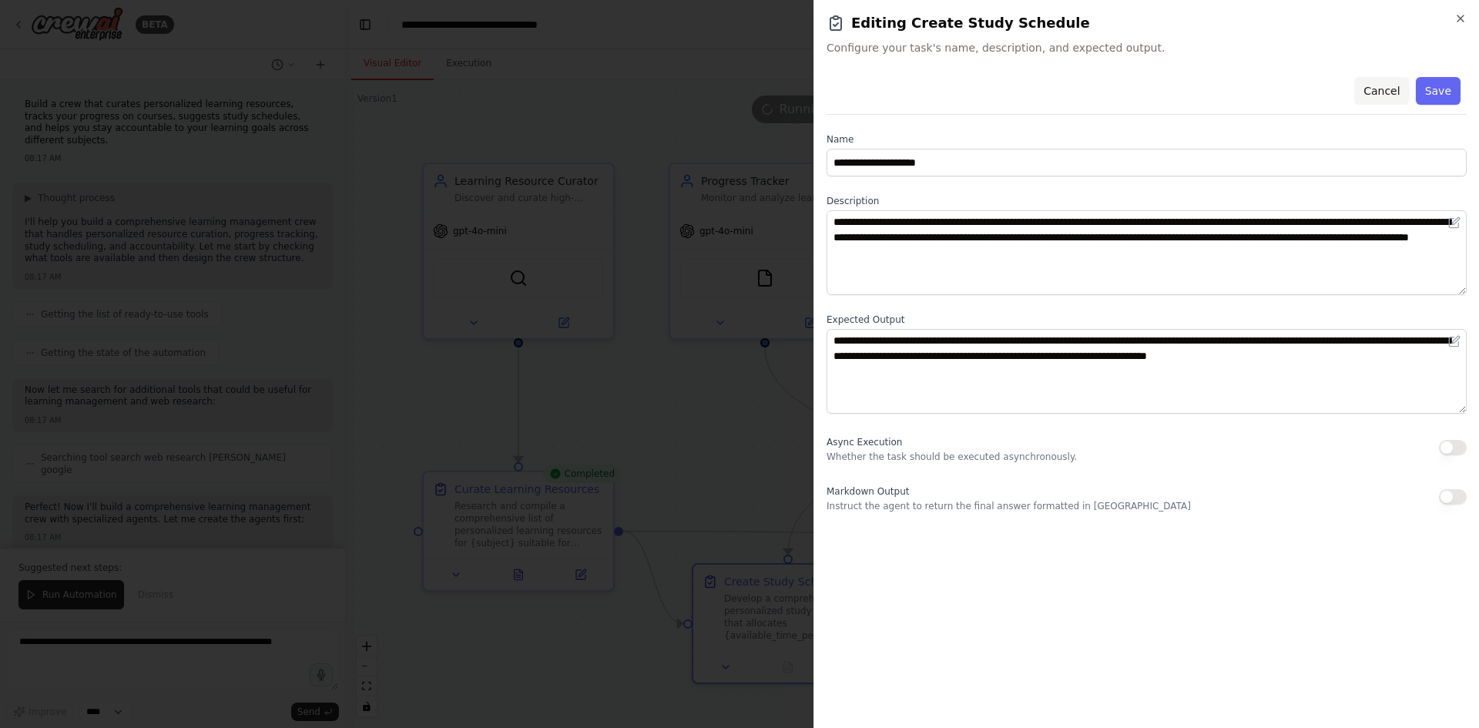
click at [1395, 88] on button "Cancel" at bounding box center [1381, 91] width 55 height 28
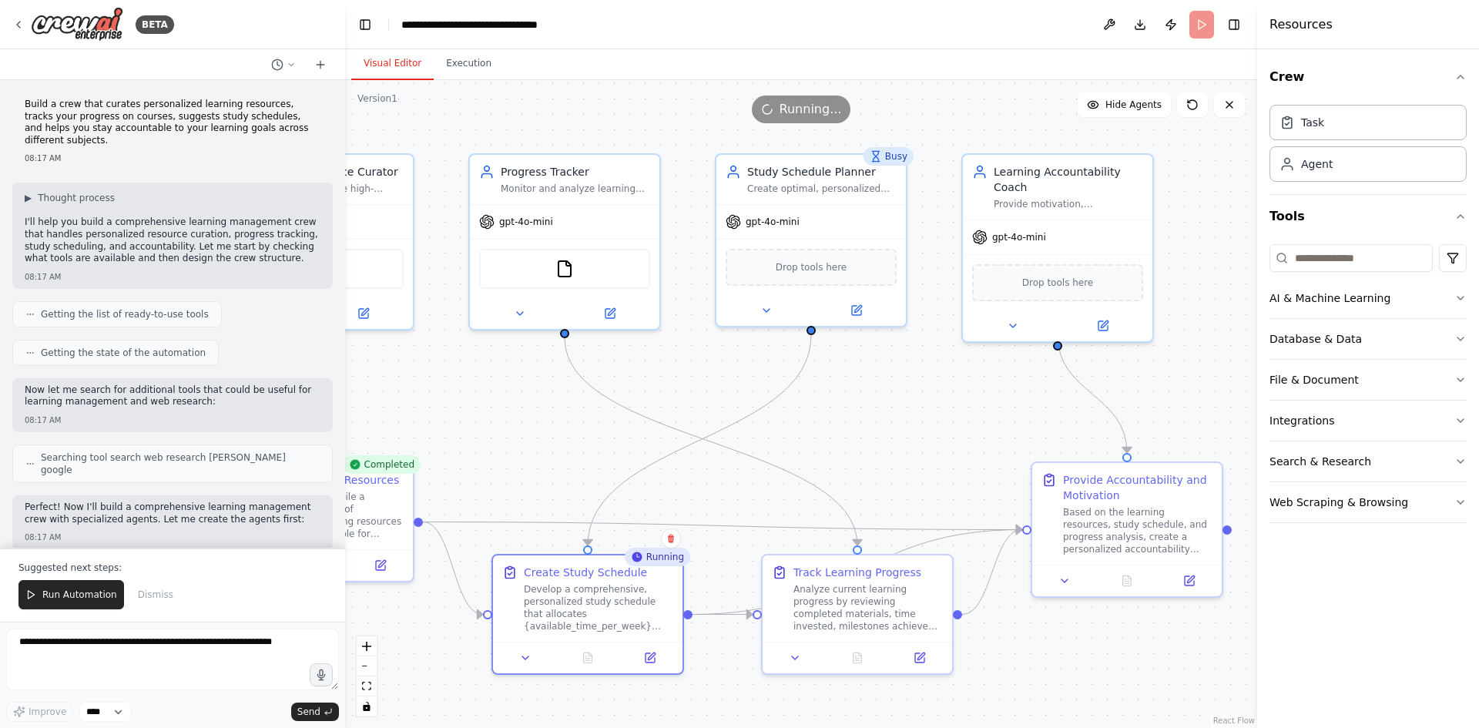
drag, startPoint x: 1099, startPoint y: 398, endPoint x: 899, endPoint y: 389, distance: 200.5
click at [899, 389] on div ".deletable-edge-delete-btn { width: 20px; height: 20px; border: 0px solid #ffff…" at bounding box center [801, 404] width 912 height 648
click at [1070, 272] on div "Drop tools here" at bounding box center [1057, 279] width 171 height 37
click at [1398, 257] on input at bounding box center [1351, 258] width 163 height 28
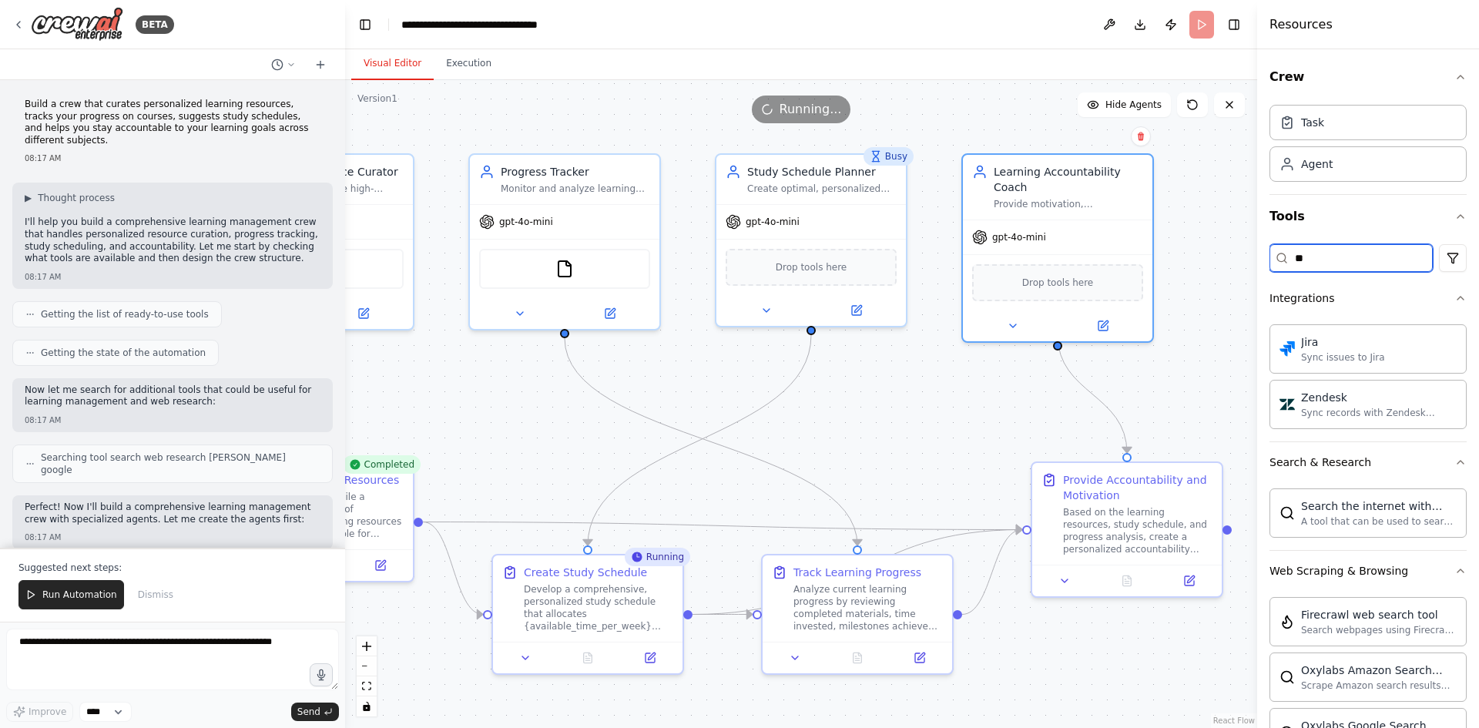
type input "*"
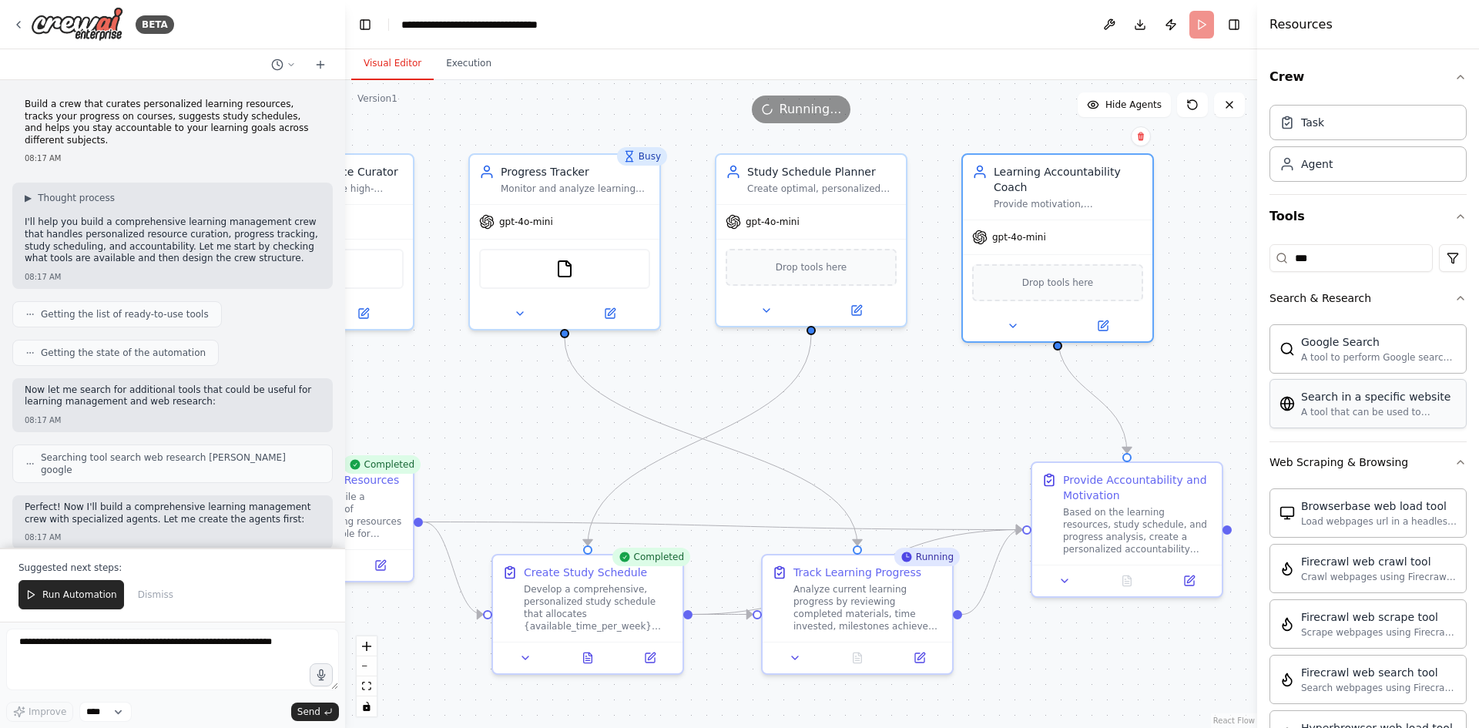
click at [1354, 404] on div "Search in a specific website" at bounding box center [1379, 396] width 156 height 15
click at [1357, 406] on div "A tool that can be used to semantic search a query from a specific URL content." at bounding box center [1379, 412] width 156 height 12
click at [1350, 260] on input "***" at bounding box center [1351, 258] width 163 height 28
type input "*"
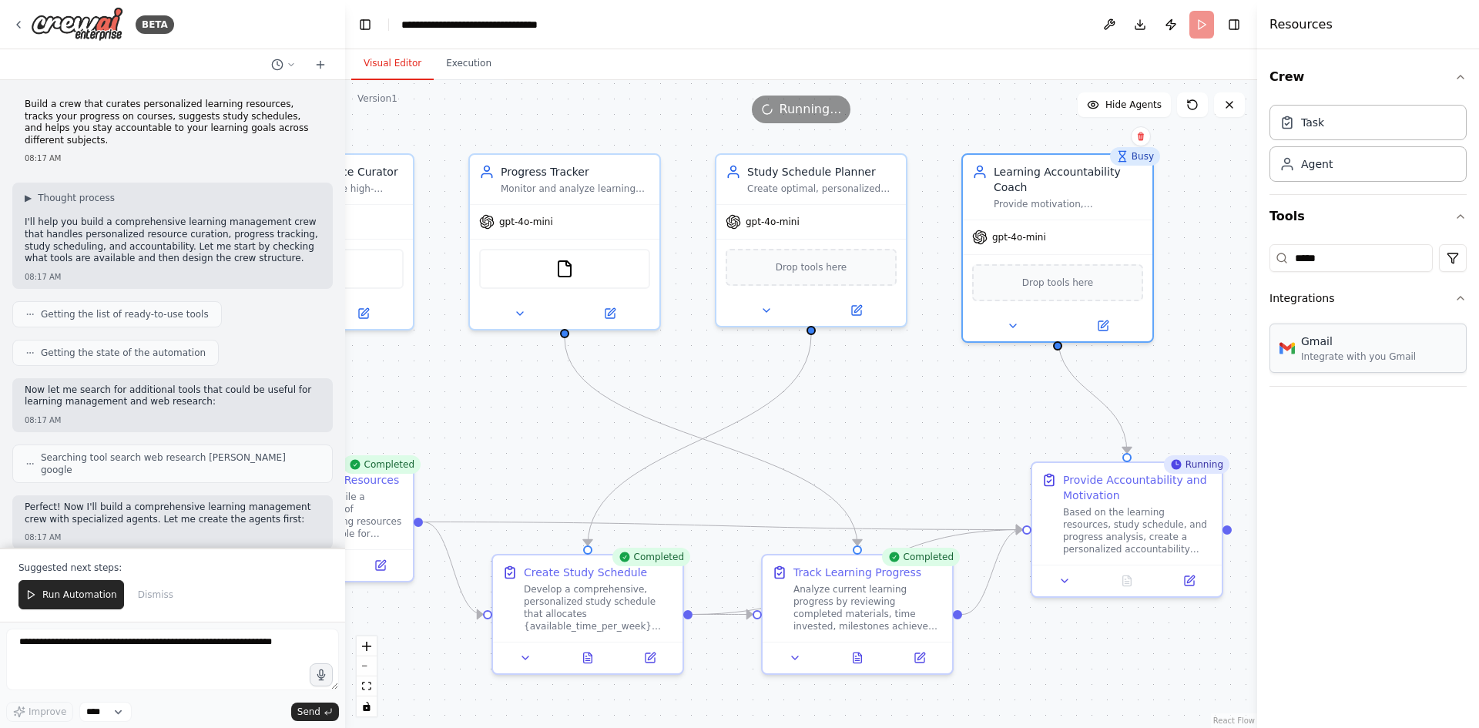
click at [1344, 341] on div "Gmail" at bounding box center [1358, 341] width 115 height 15
click at [1342, 360] on div "Integrate with you Gmail" at bounding box center [1358, 357] width 115 height 12
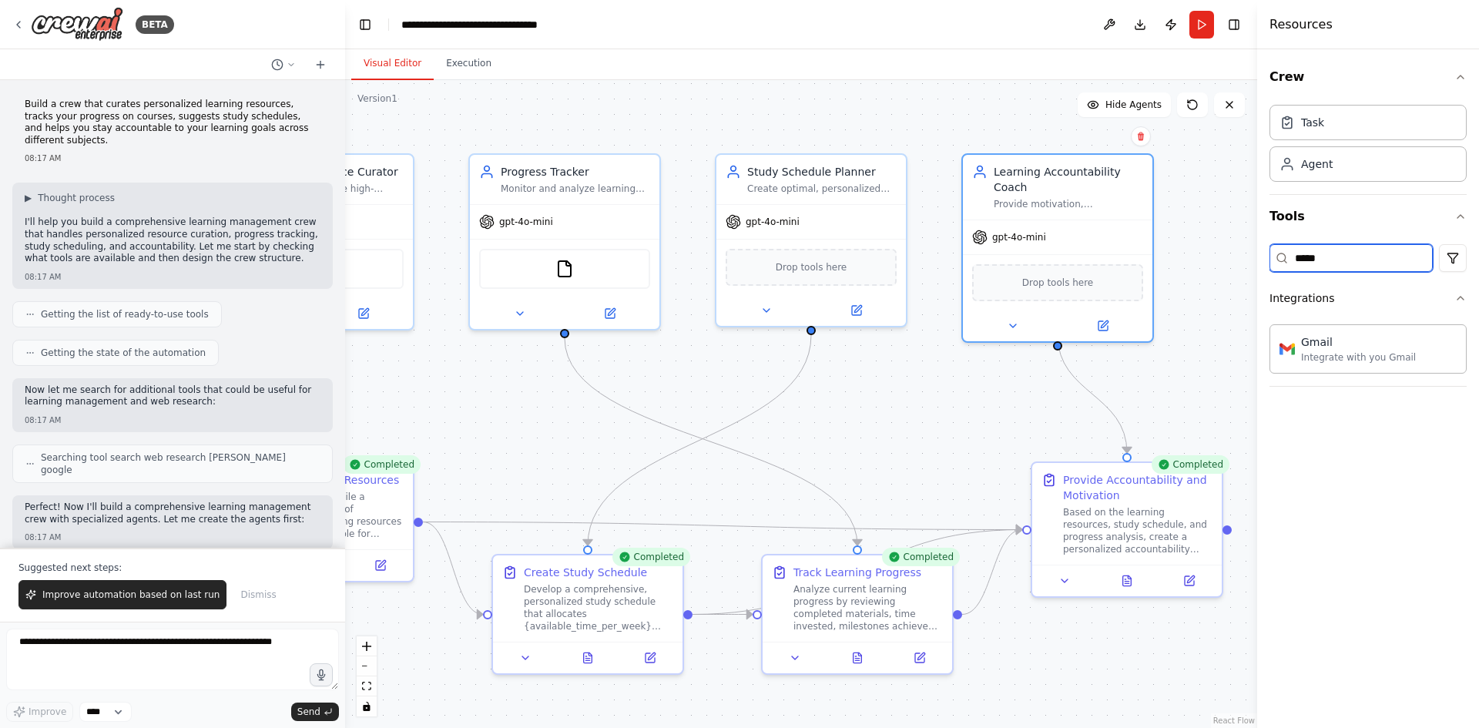
click at [1367, 262] on input "*****" at bounding box center [1351, 258] width 163 height 28
type input "*"
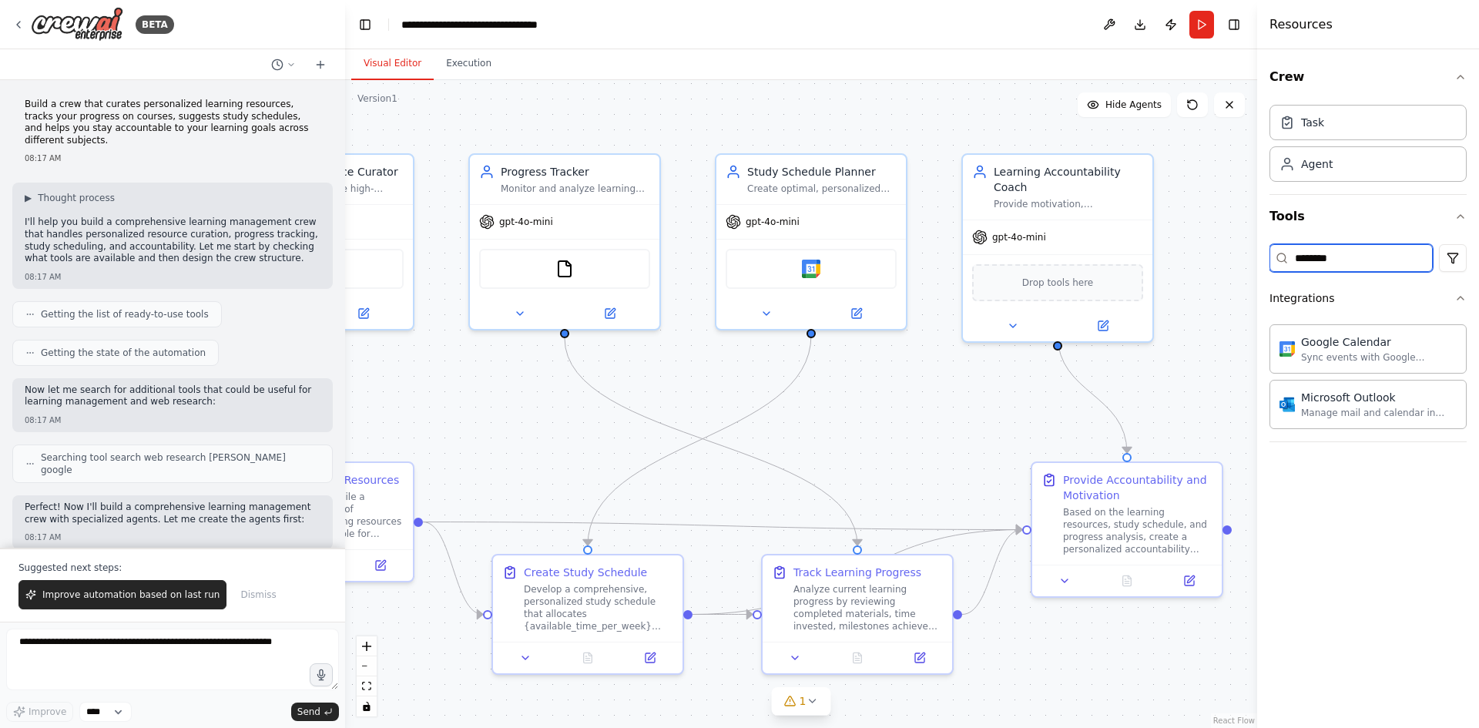
click at [1346, 259] on input "********" at bounding box center [1351, 258] width 163 height 28
type input "*"
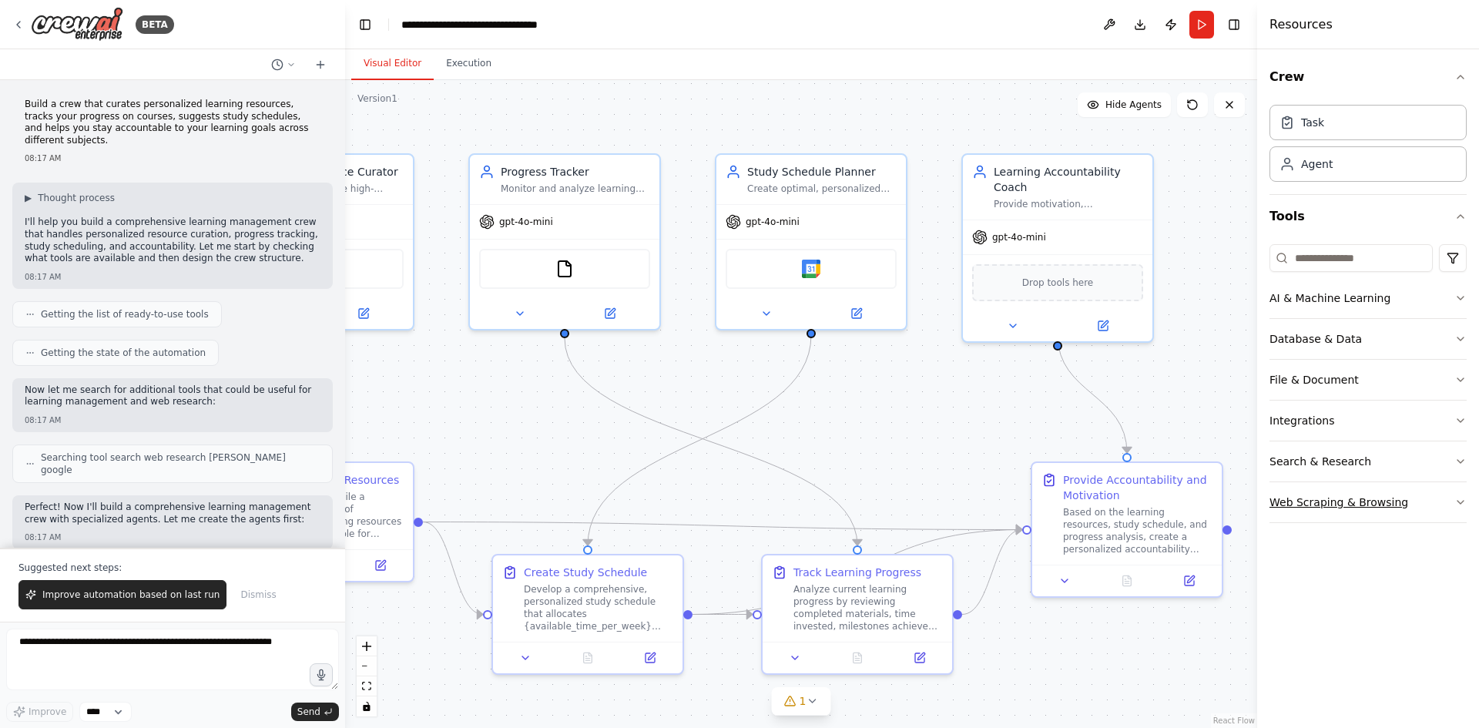
click at [1445, 500] on button "Web Scraping & Browsing" at bounding box center [1368, 502] width 197 height 40
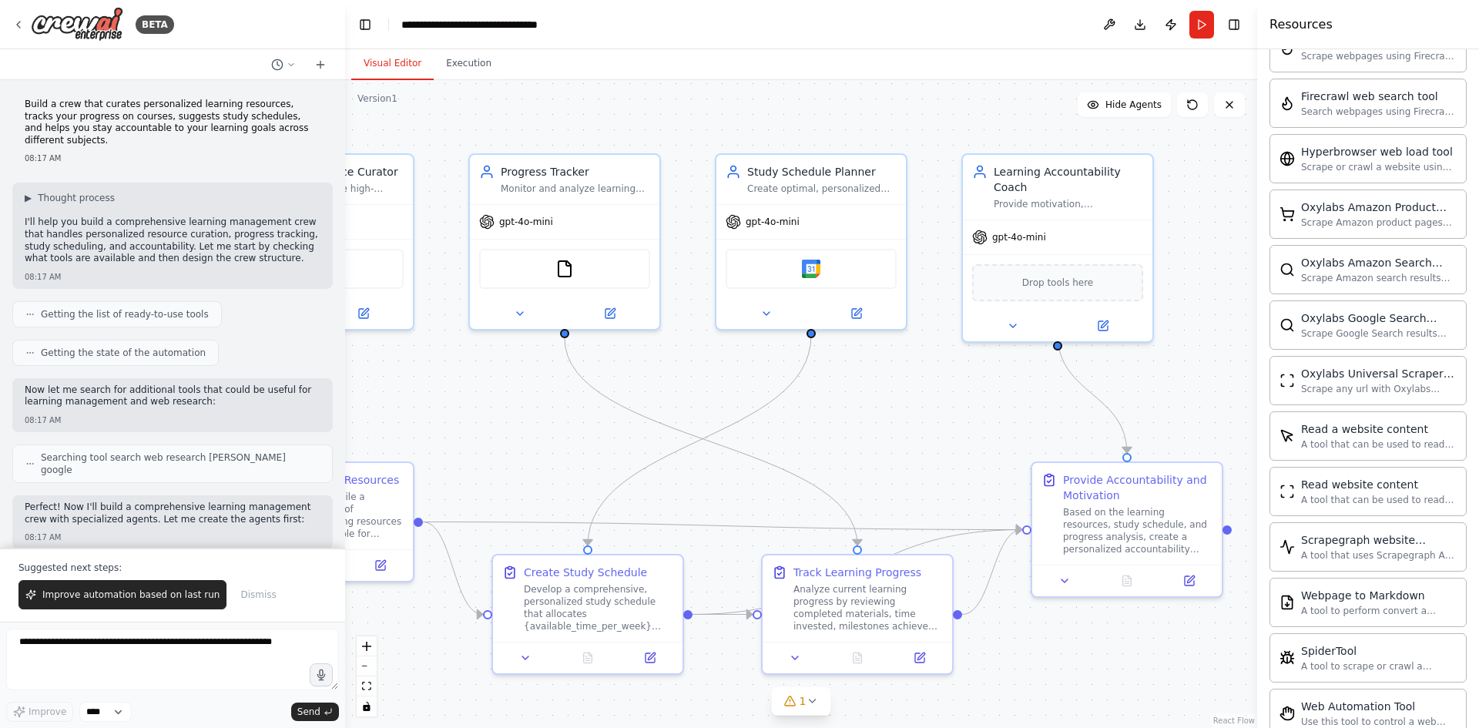
scroll to position [664, 0]
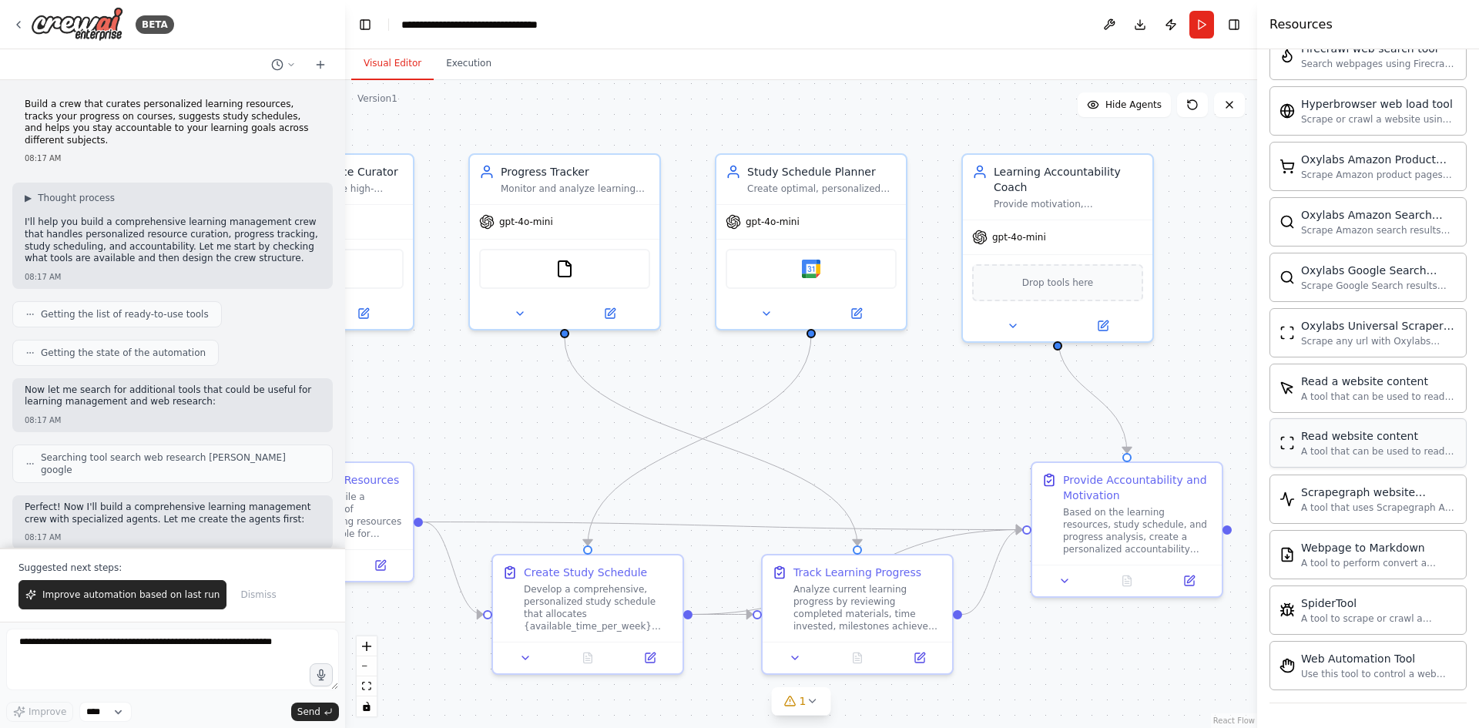
click at [1387, 430] on div "Read website content" at bounding box center [1379, 435] width 156 height 15
click at [807, 700] on icon at bounding box center [812, 701] width 12 height 12
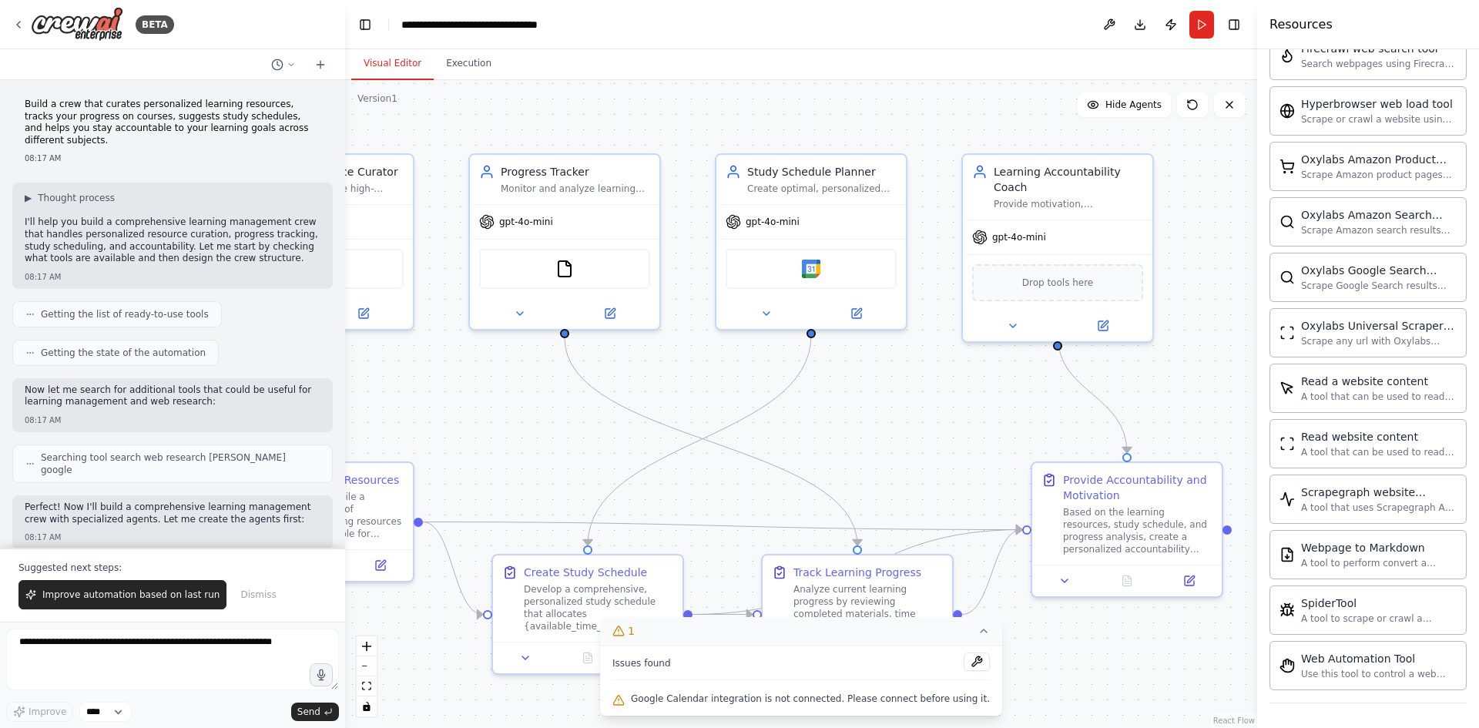
click at [840, 391] on div ".deletable-edge-delete-btn { width: 20px; height: 20px; border: 0px solid #ffff…" at bounding box center [801, 404] width 912 height 648
click at [821, 271] on div "Google Calendar" at bounding box center [811, 266] width 171 height 40
click at [813, 267] on img at bounding box center [811, 266] width 18 height 18
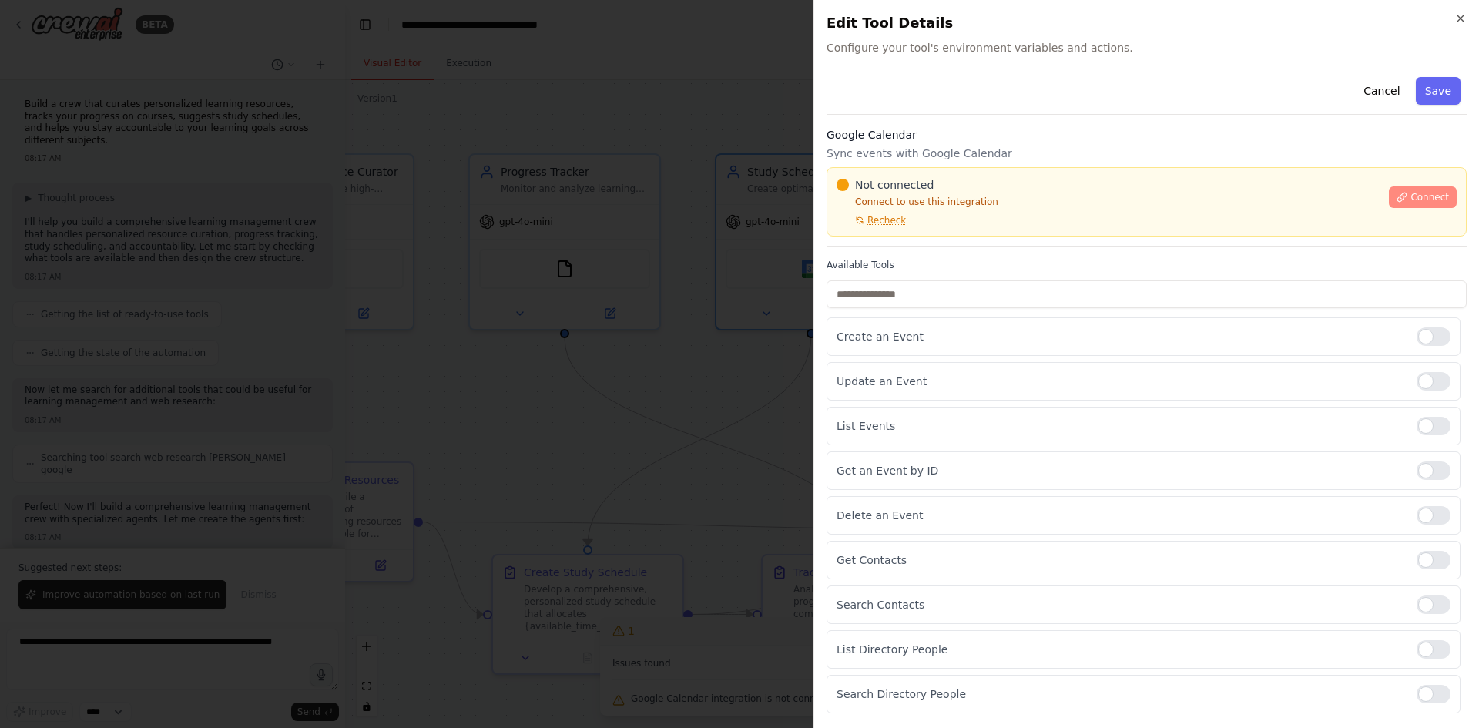
click at [1433, 199] on span "Connect" at bounding box center [1430, 197] width 39 height 12
click at [921, 238] on div "Google Calendar Sync events with Google Calendar Not connected Connect to use t…" at bounding box center [1147, 186] width 640 height 119
click at [623, 310] on div at bounding box center [739, 364] width 1479 height 728
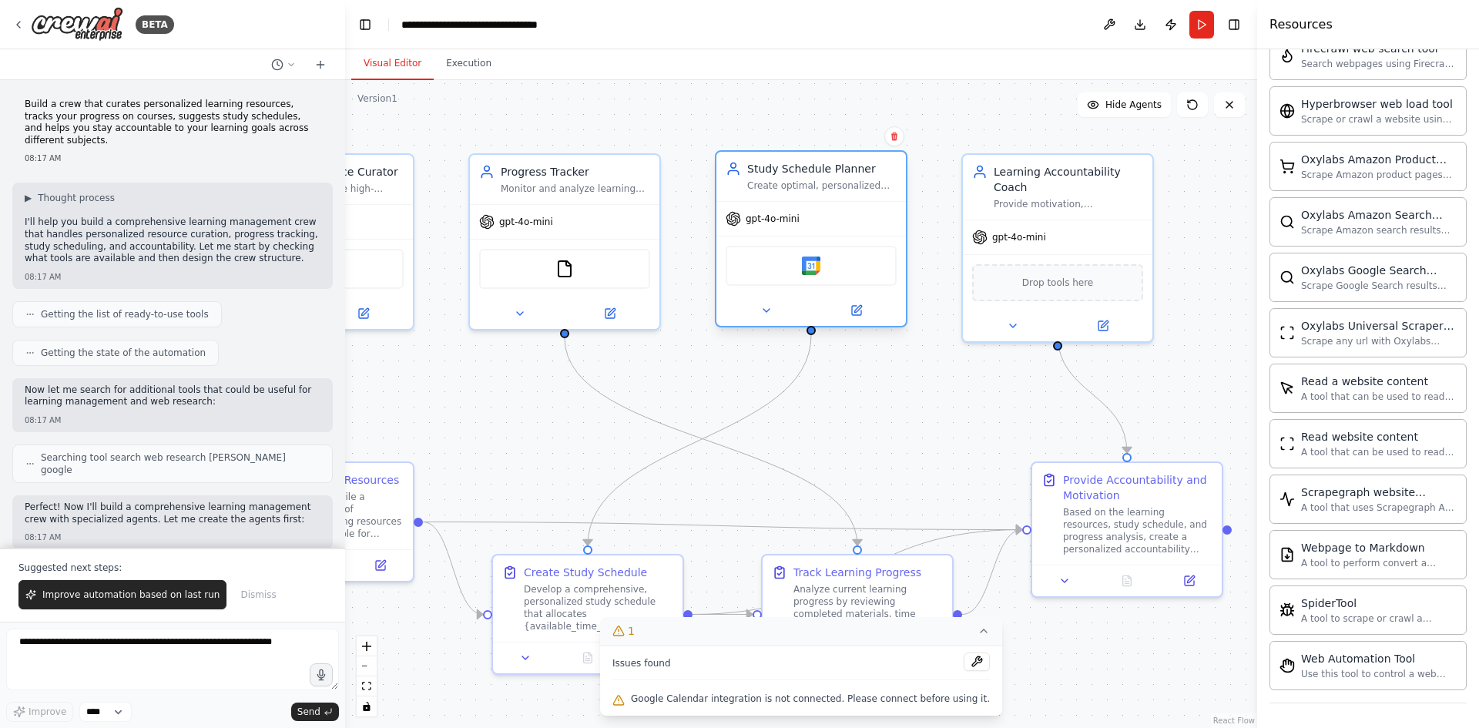
click at [823, 263] on div "Google Calendar" at bounding box center [811, 266] width 171 height 40
click at [811, 267] on img at bounding box center [811, 266] width 18 height 18
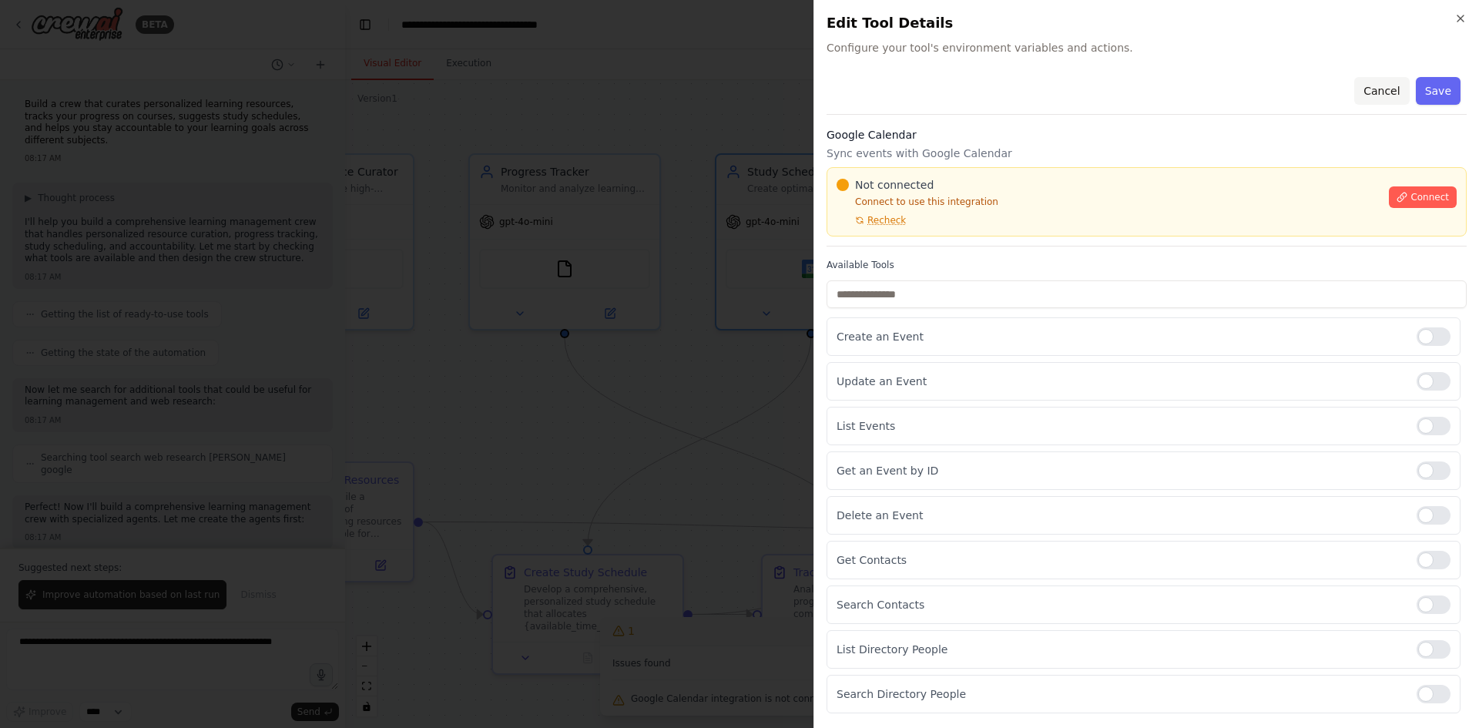
click at [1372, 86] on button "Cancel" at bounding box center [1381, 91] width 55 height 28
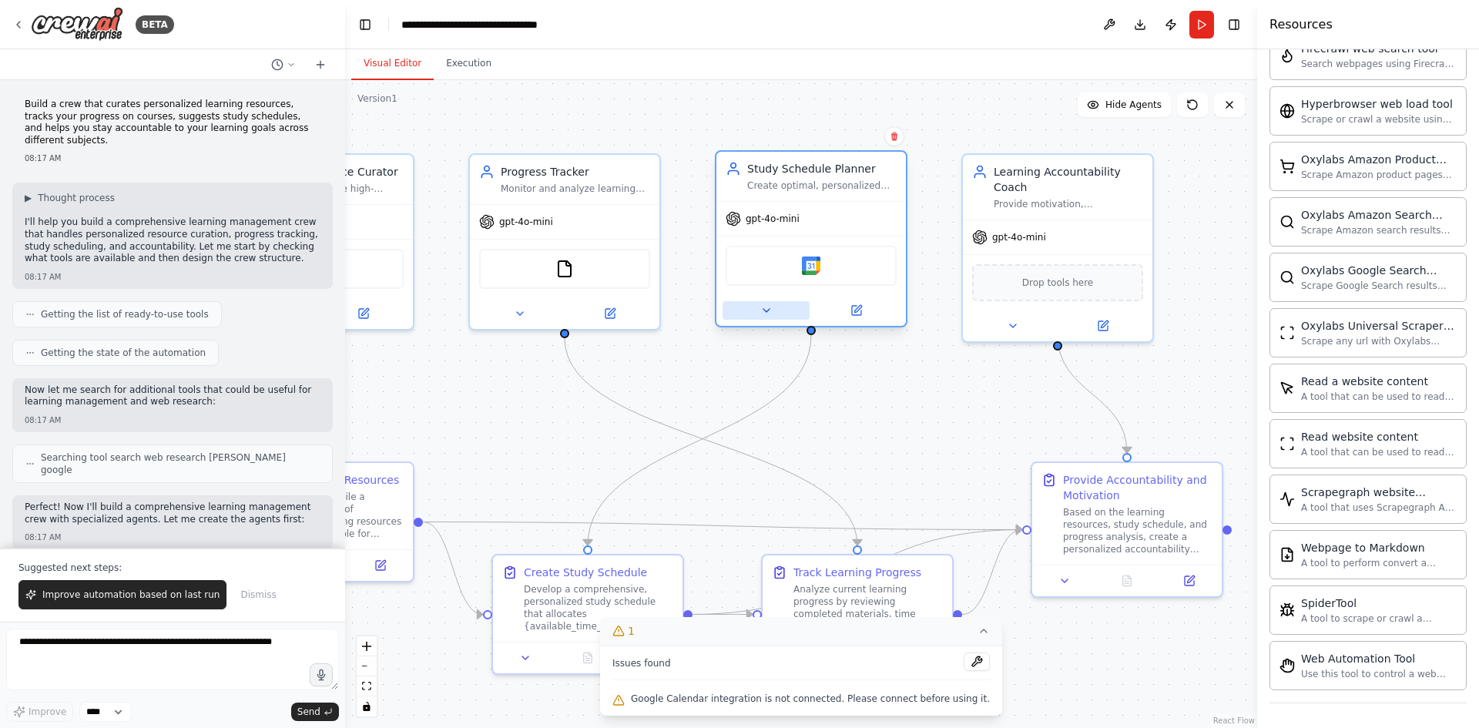
click at [769, 312] on icon at bounding box center [766, 310] width 12 height 12
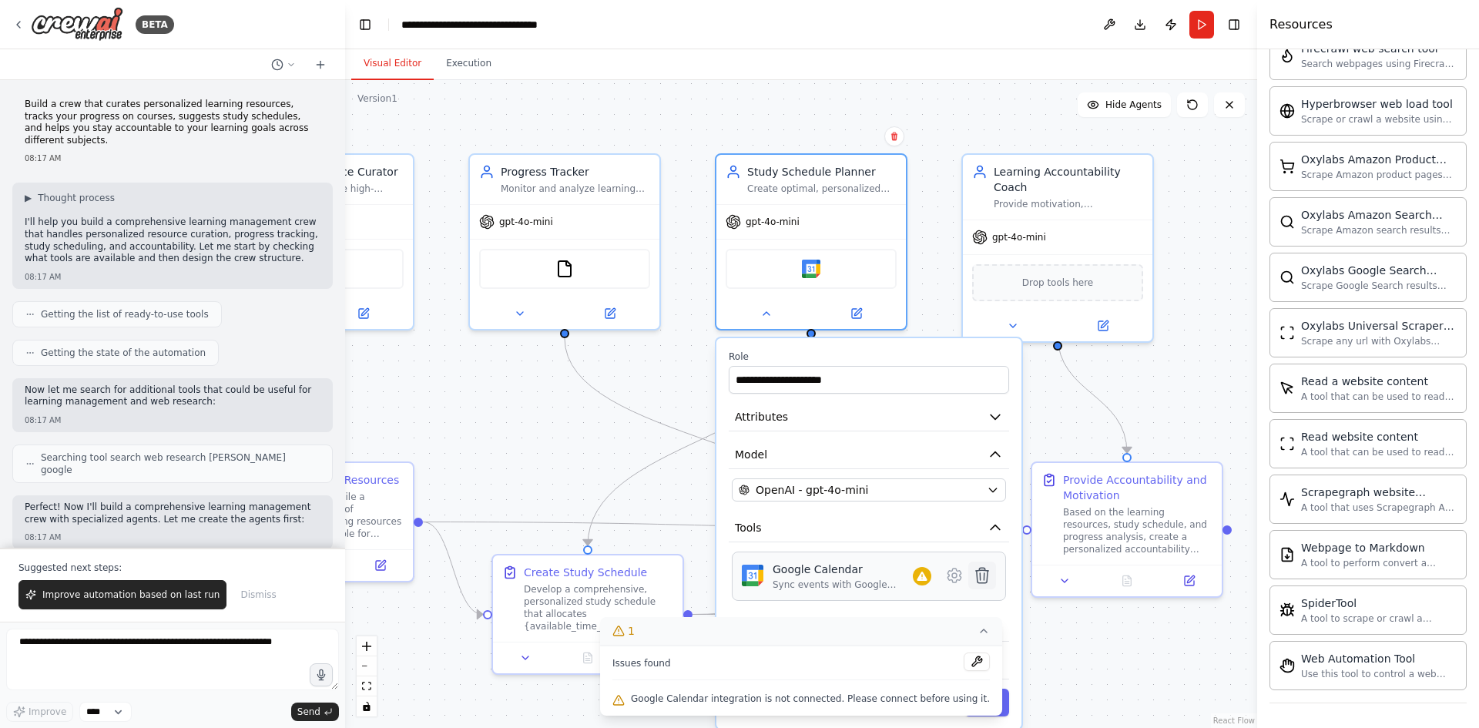
click at [982, 581] on icon at bounding box center [982, 575] width 13 height 15
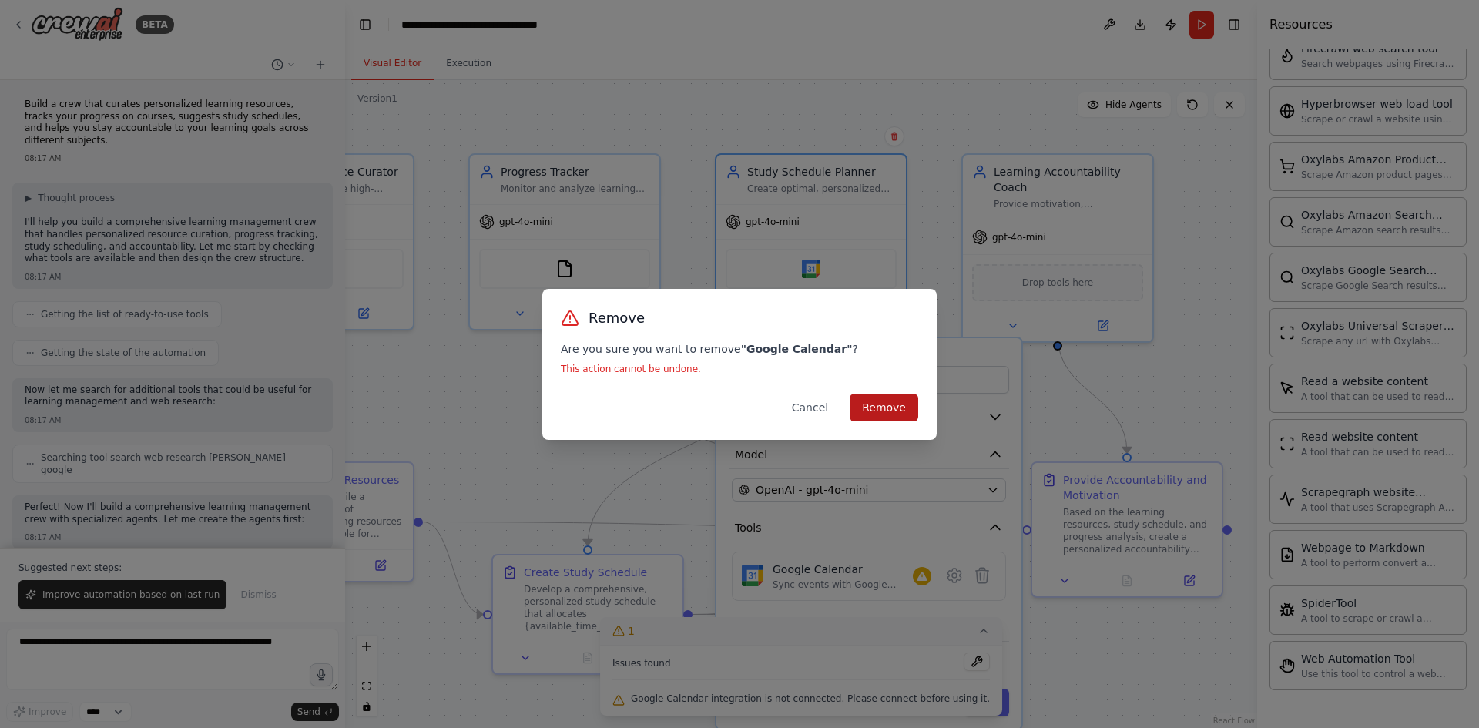
click at [901, 399] on button "Remove" at bounding box center [884, 408] width 69 height 28
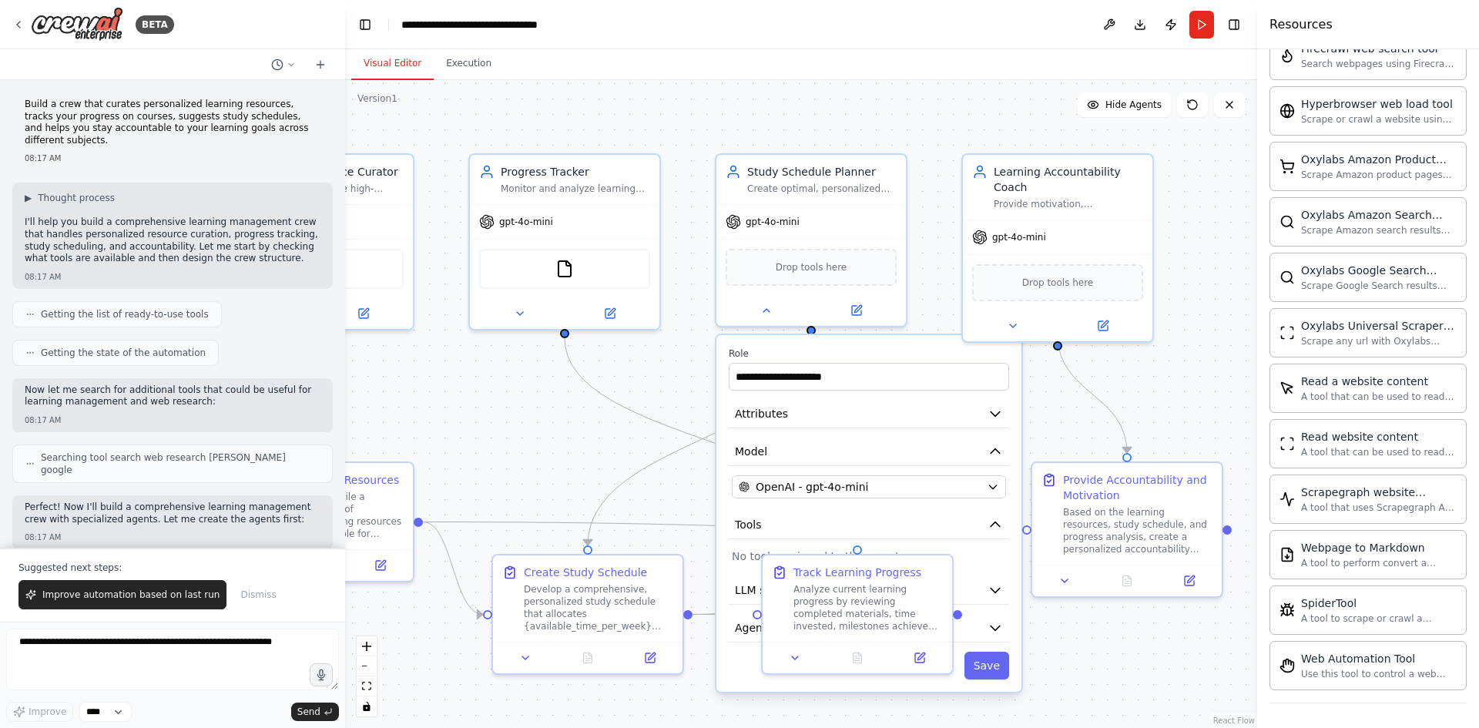
click at [1097, 642] on div ".deletable-edge-delete-btn { width: 20px; height: 20px; border: 0px solid #ffff…" at bounding box center [801, 404] width 912 height 648
click at [651, 699] on div ".deletable-edge-delete-btn { width: 20px; height: 20px; border: 0px solid #ffff…" at bounding box center [801, 404] width 912 height 648
click at [629, 431] on div ".deletable-edge-delete-btn { width: 20px; height: 20px; border: 0px solid #ffff…" at bounding box center [801, 404] width 912 height 648
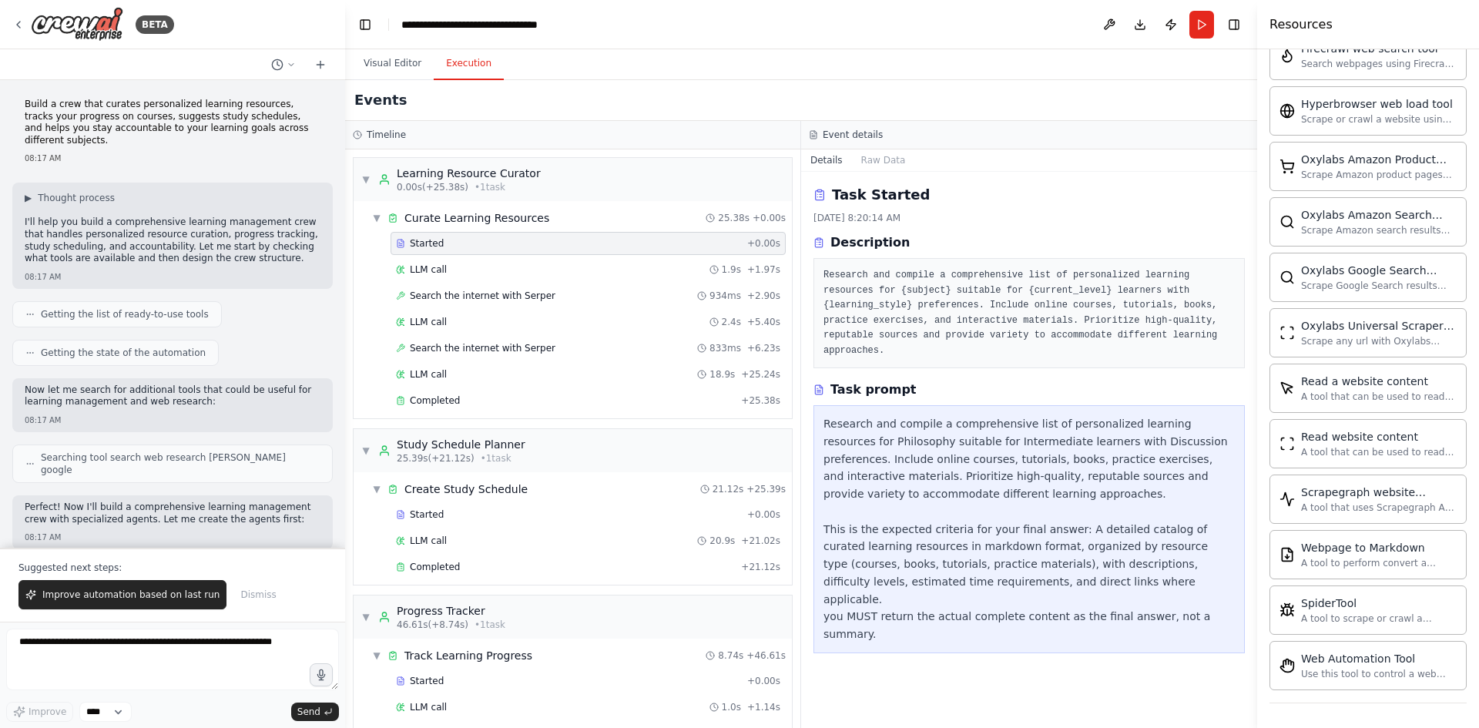
click at [450, 59] on button "Execution" at bounding box center [469, 64] width 70 height 32
click at [424, 317] on span "LLM call" at bounding box center [428, 322] width 37 height 12
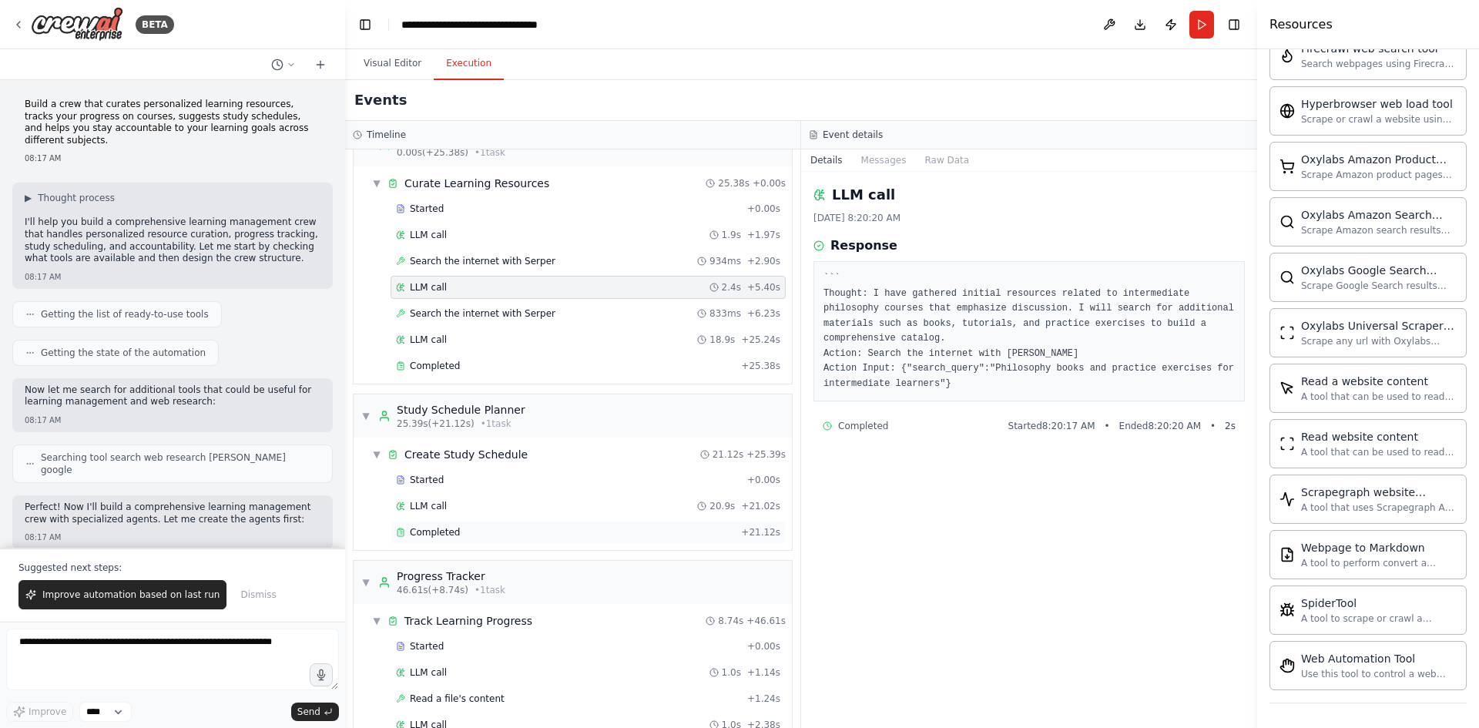
scroll to position [0, 0]
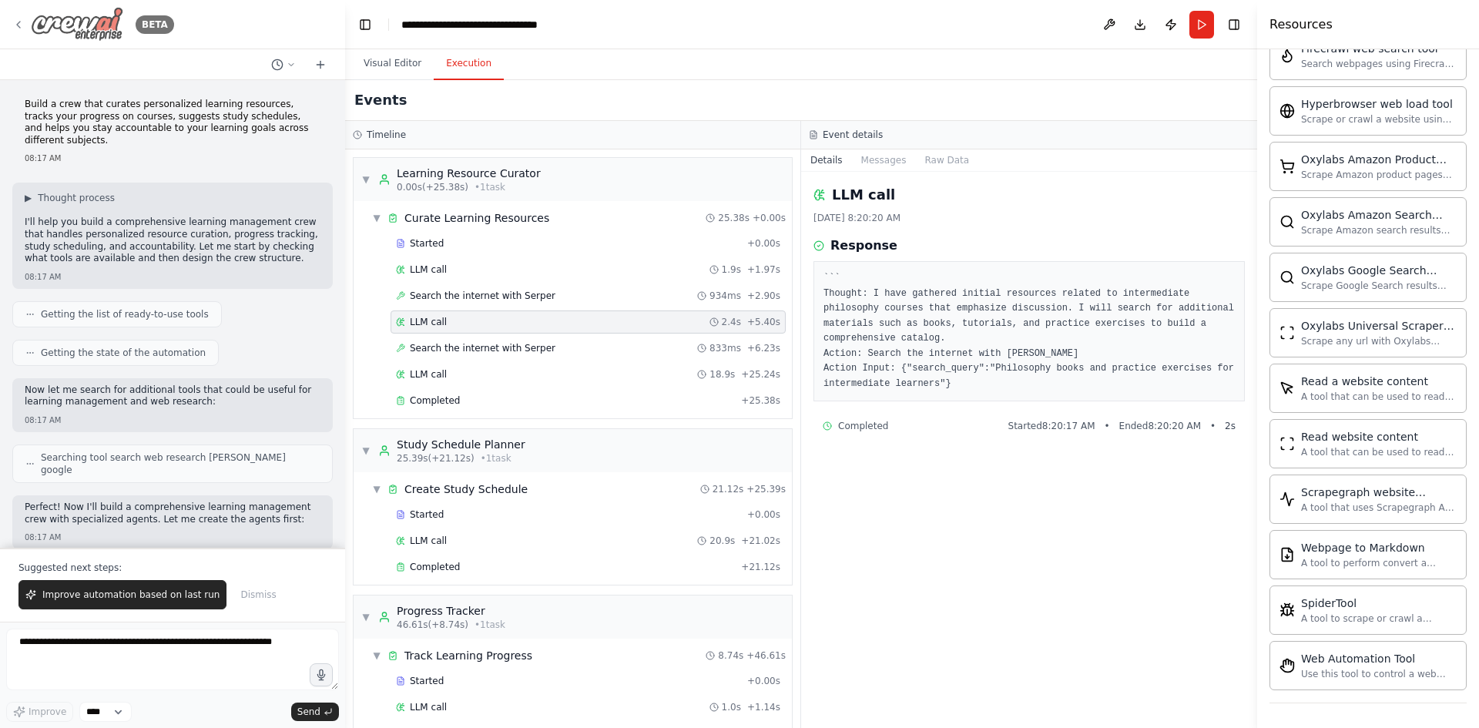
click at [23, 23] on icon at bounding box center [18, 24] width 12 height 12
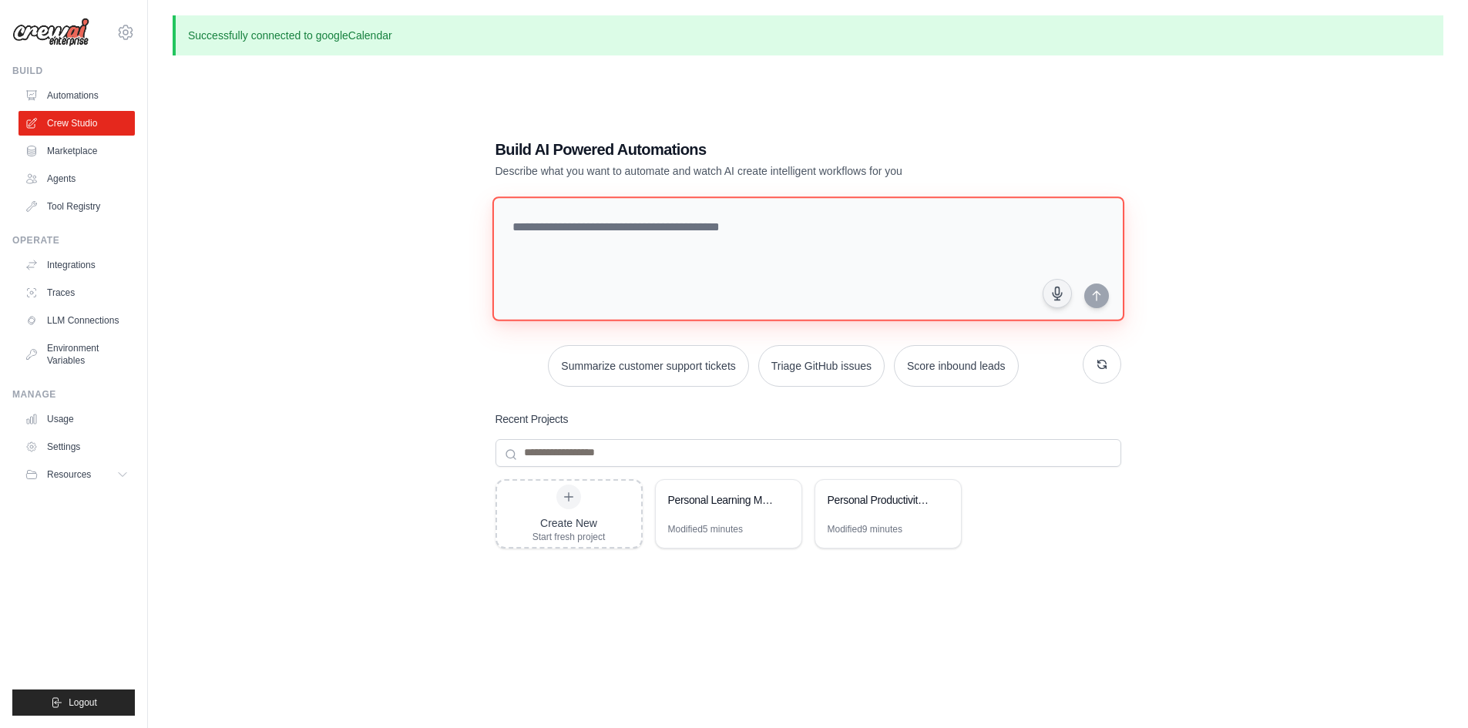
click at [620, 226] on textarea at bounding box center [808, 258] width 632 height 125
click at [671, 239] on textarea at bounding box center [808, 258] width 632 height 125
type textarea "*"
paste textarea "**********"
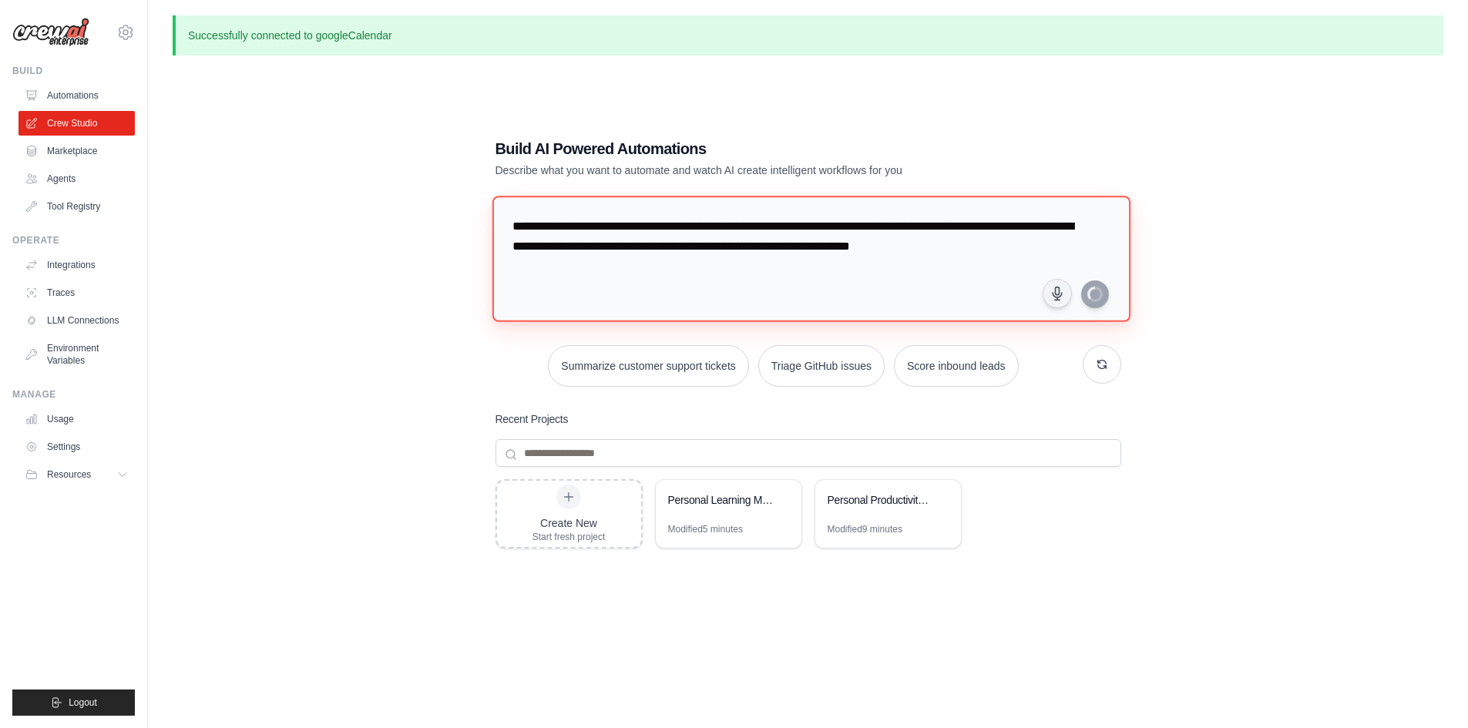
type textarea "**********"
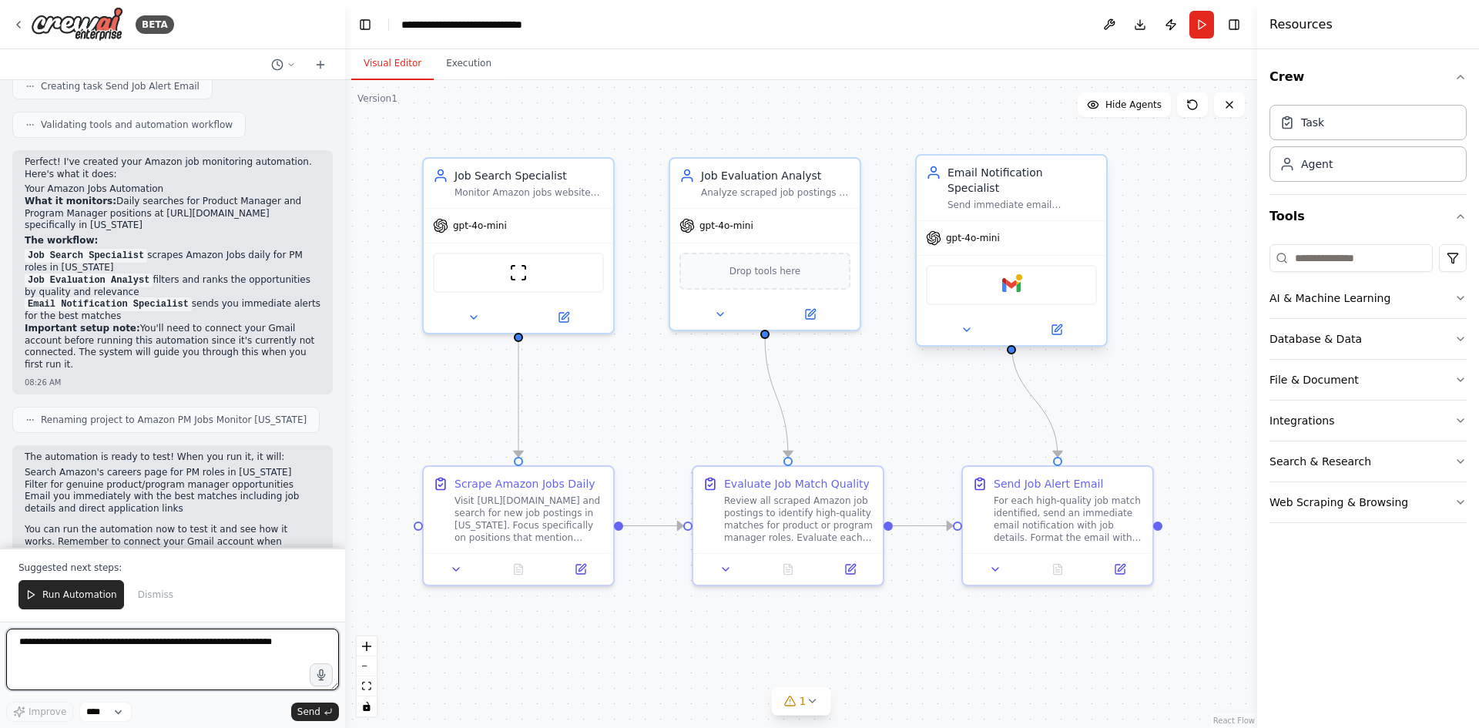
scroll to position [743, 0]
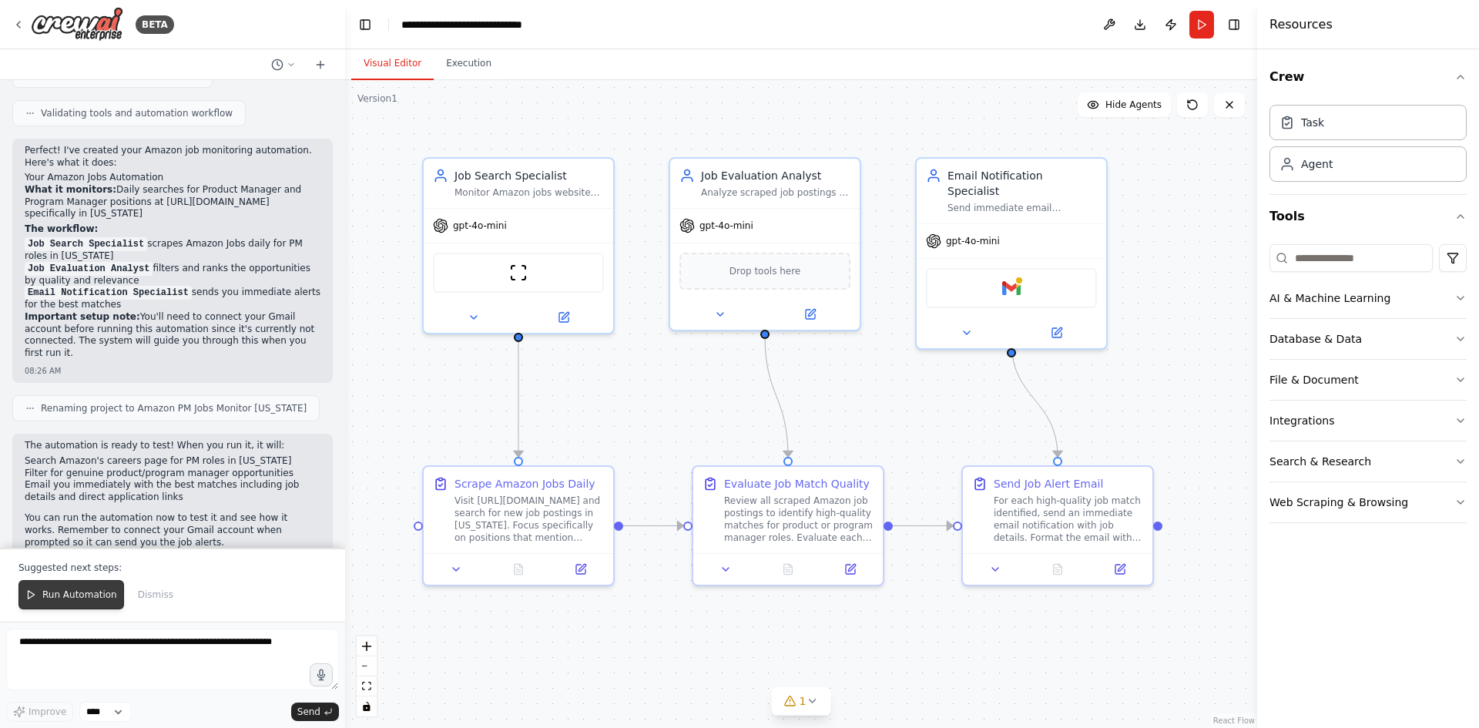
click at [98, 592] on span "Run Automation" at bounding box center [79, 595] width 75 height 12
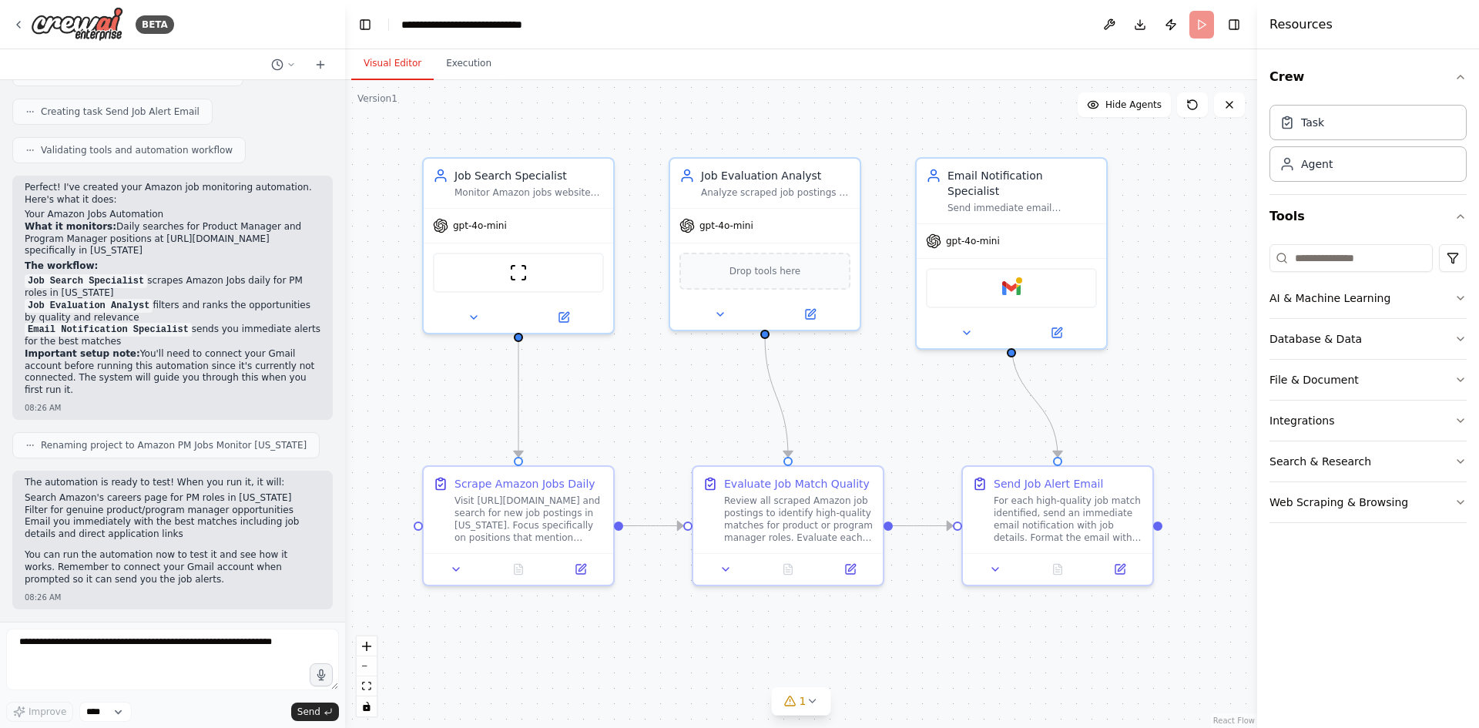
scroll to position [669, 0]
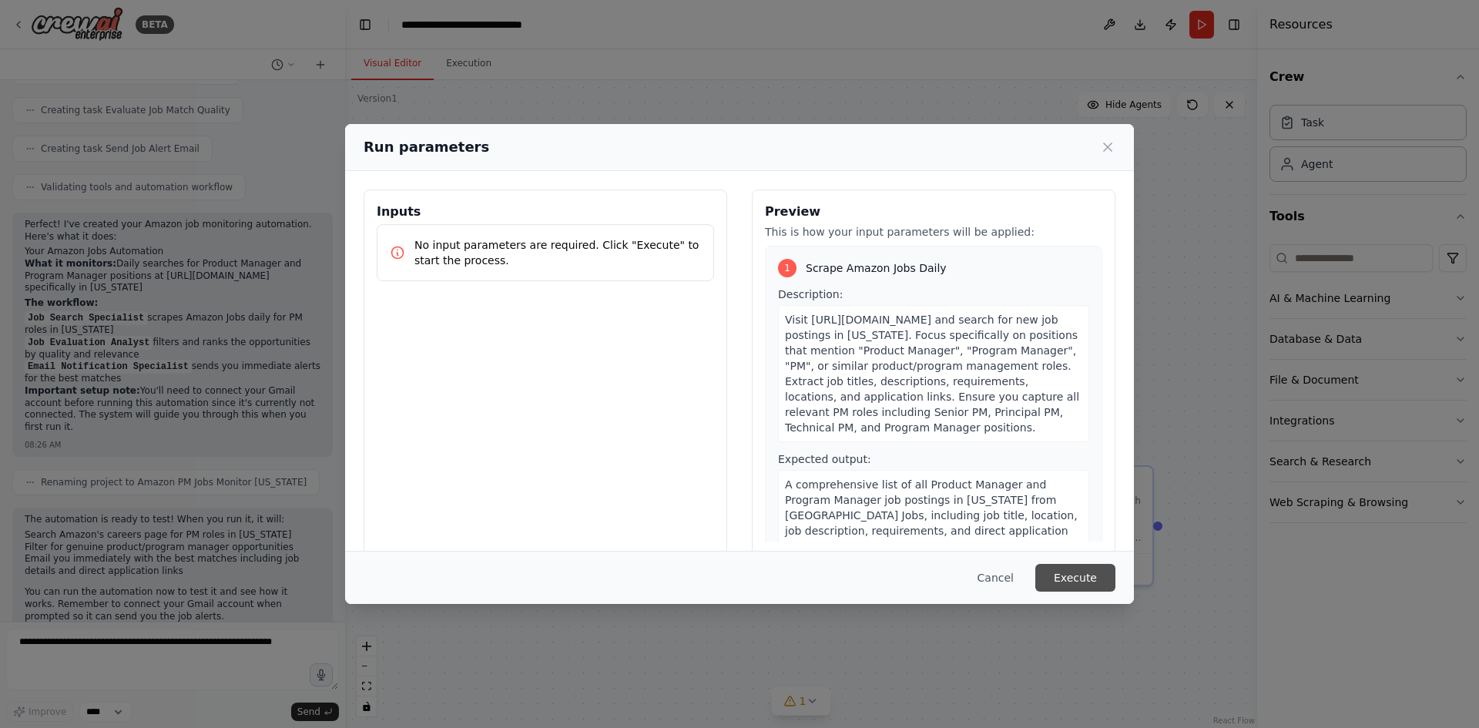
click at [1084, 575] on button "Execute" at bounding box center [1075, 578] width 80 height 28
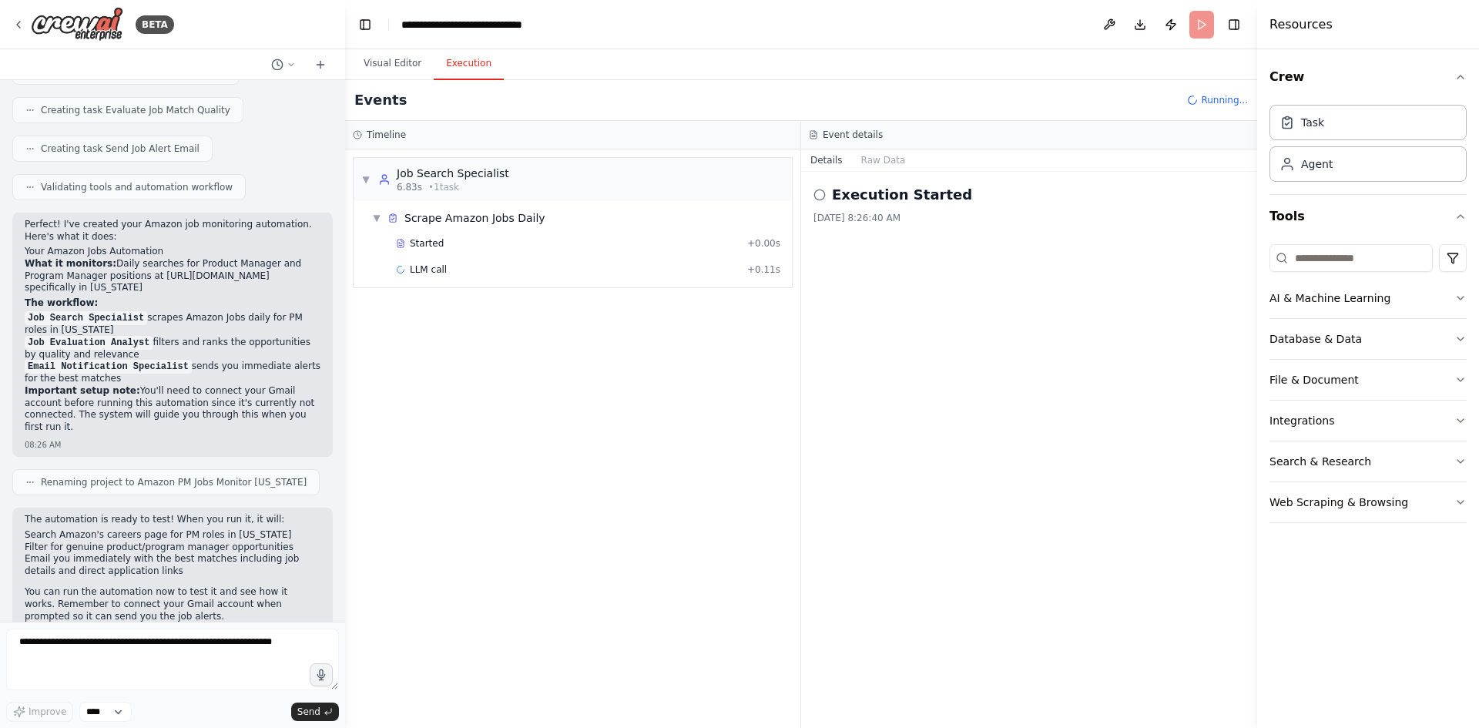
click at [458, 72] on button "Execution" at bounding box center [469, 64] width 70 height 32
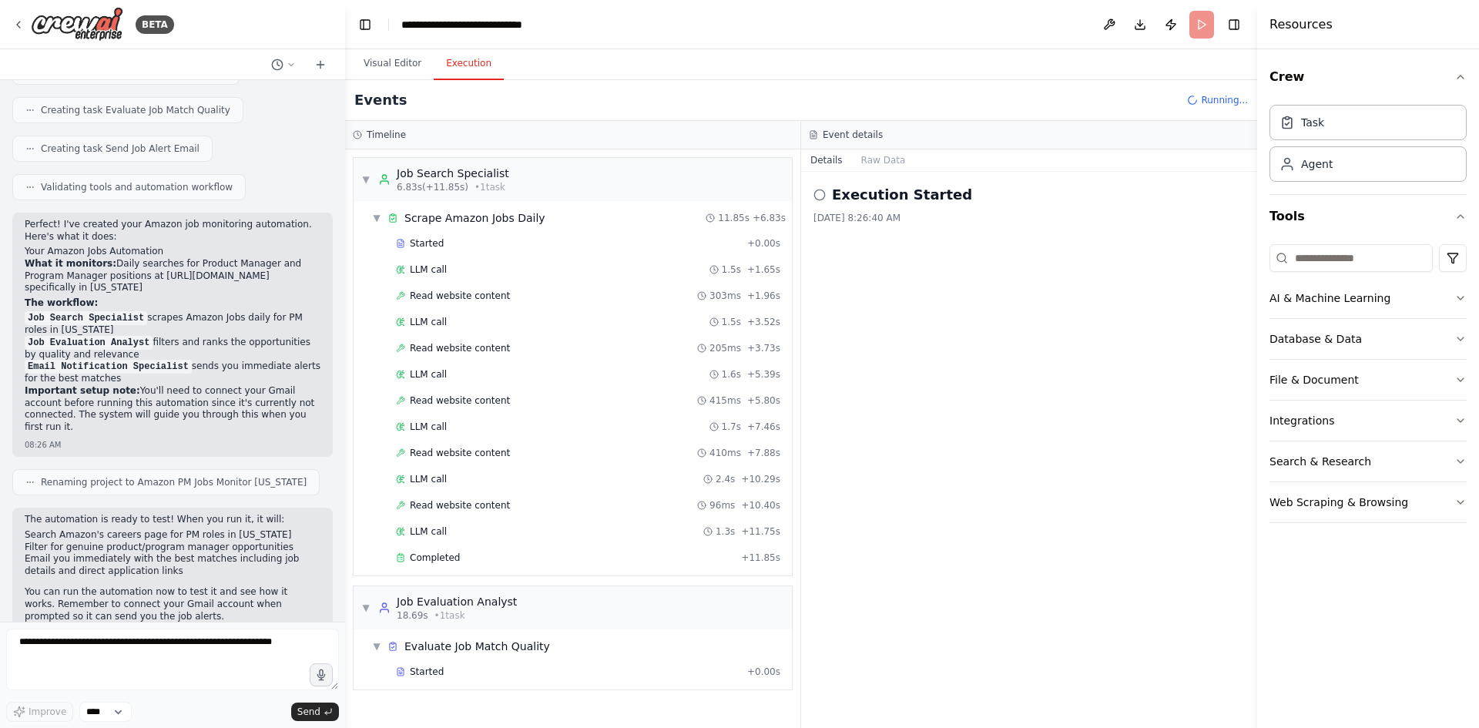
scroll to position [5, 0]
click at [485, 260] on div "LLM call 1.5s + 1.65s" at bounding box center [588, 264] width 384 height 12
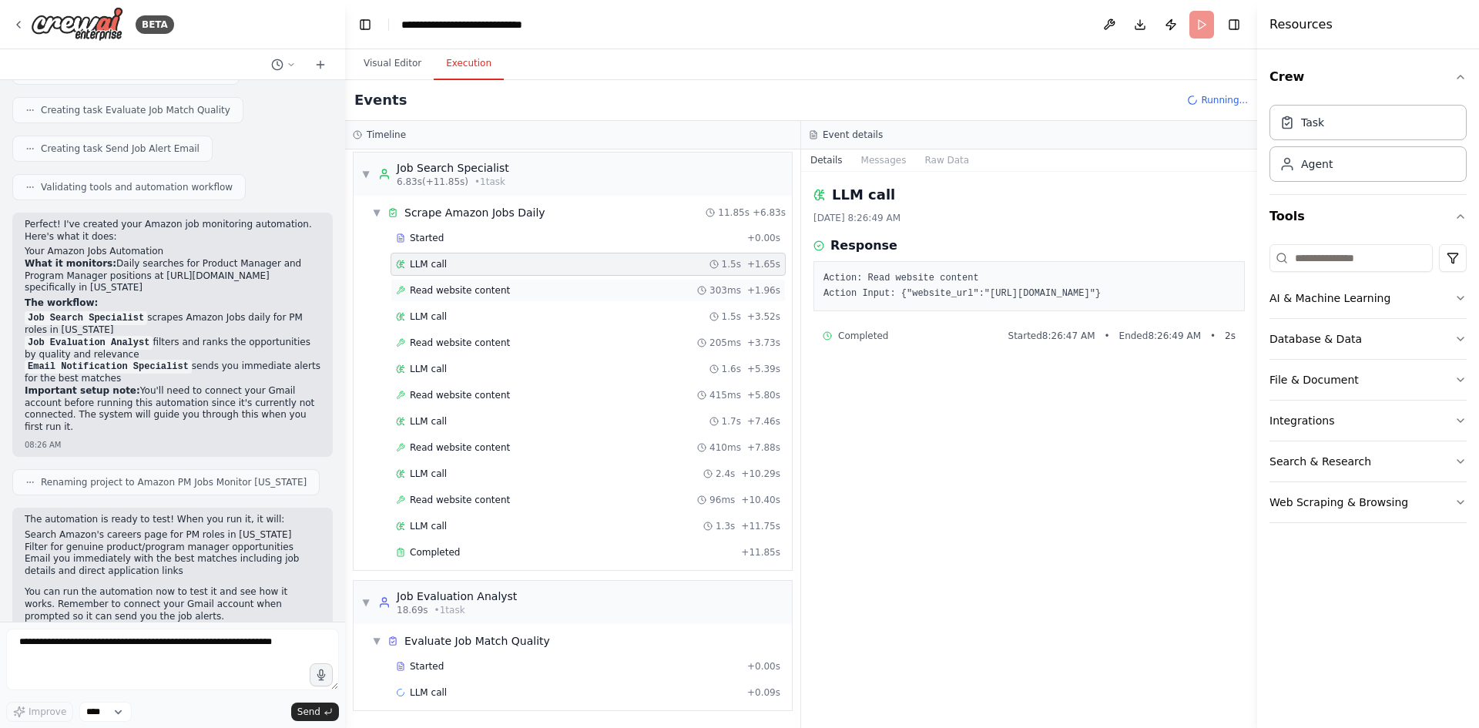
click at [491, 295] on span "Read website content" at bounding box center [460, 290] width 100 height 12
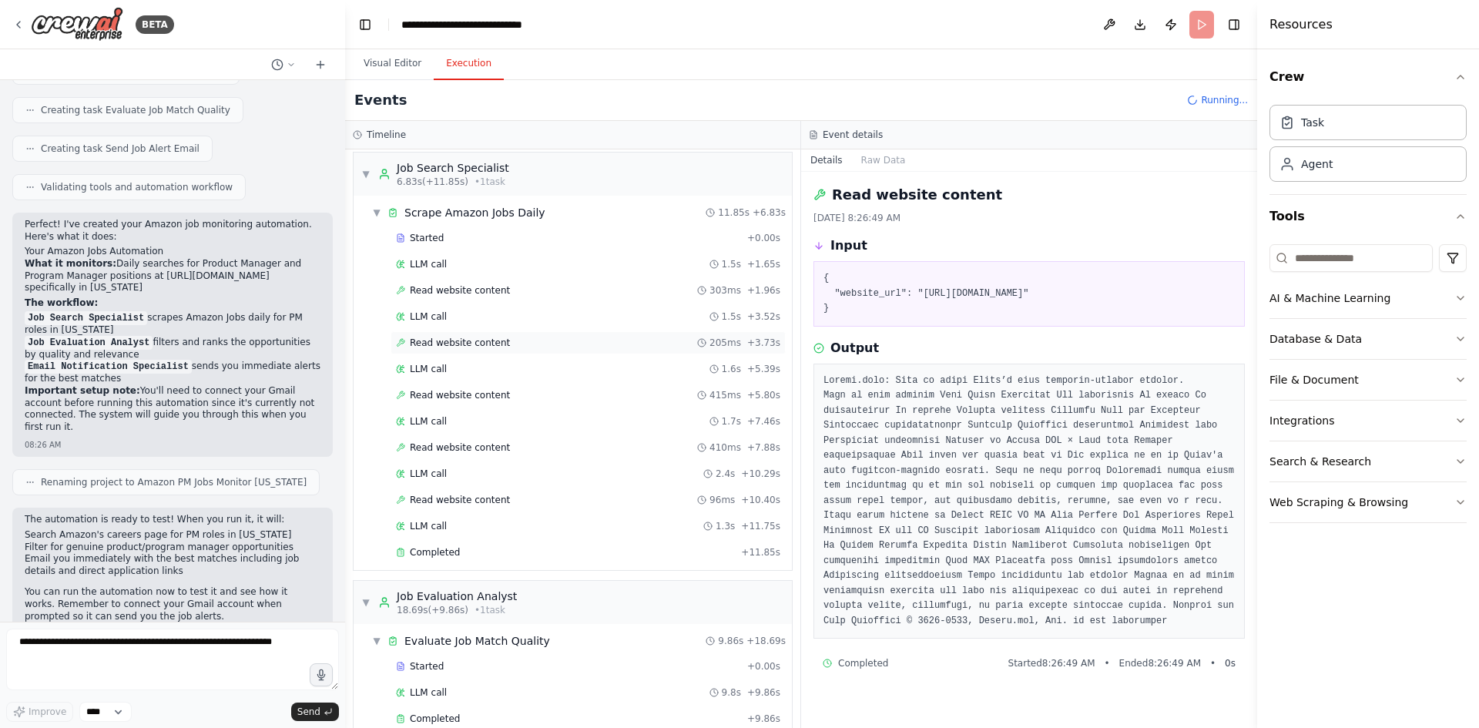
click at [508, 340] on div "Read website content 205ms + 3.73s" at bounding box center [588, 343] width 384 height 12
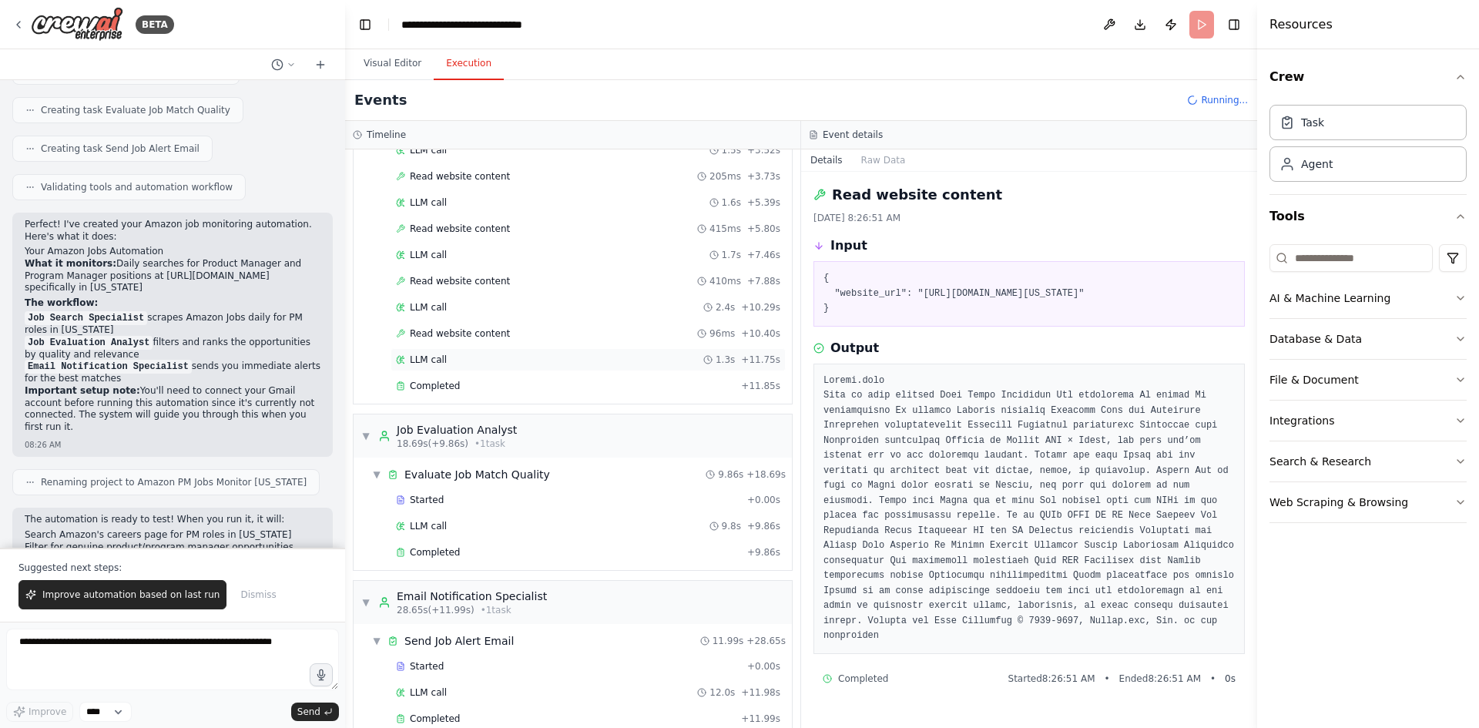
scroll to position [743, 0]
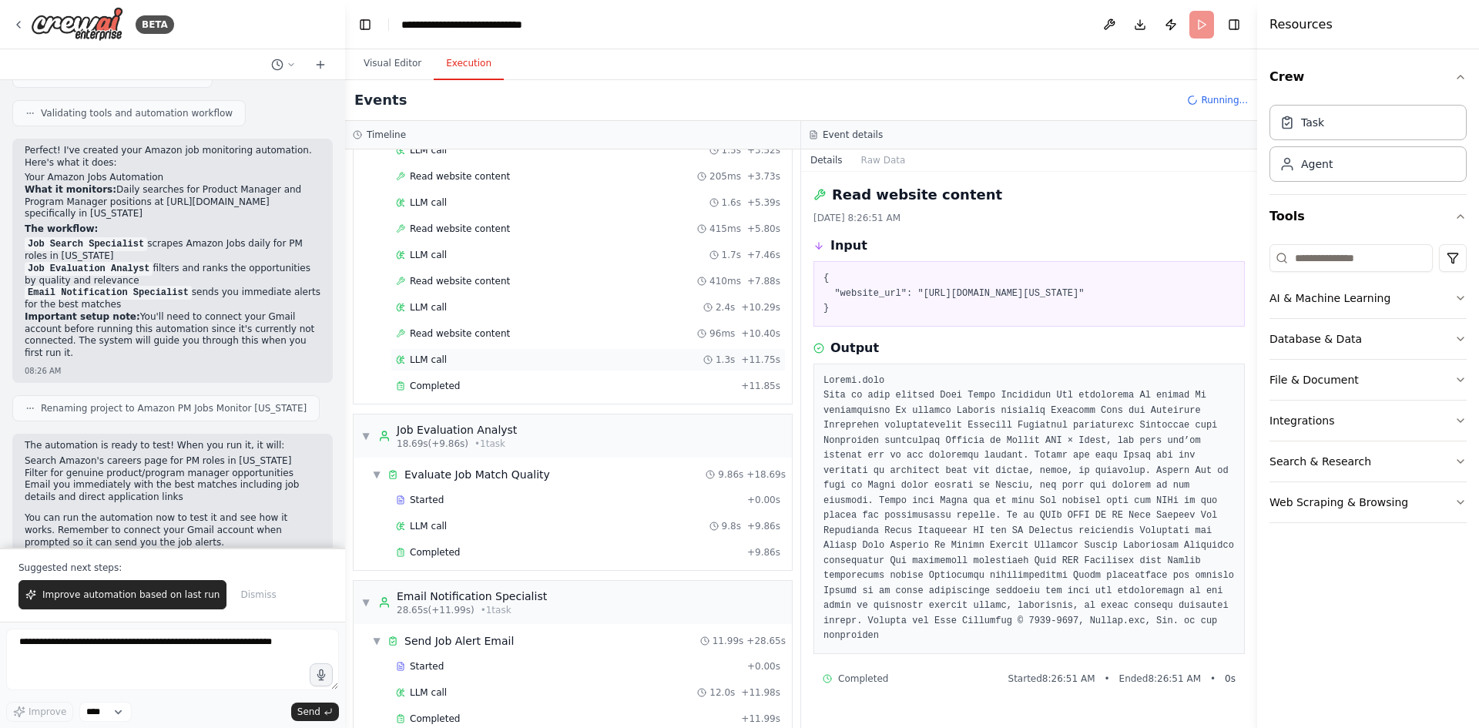
click at [511, 360] on div "LLM call 1.3s + 11.75s" at bounding box center [588, 360] width 384 height 12
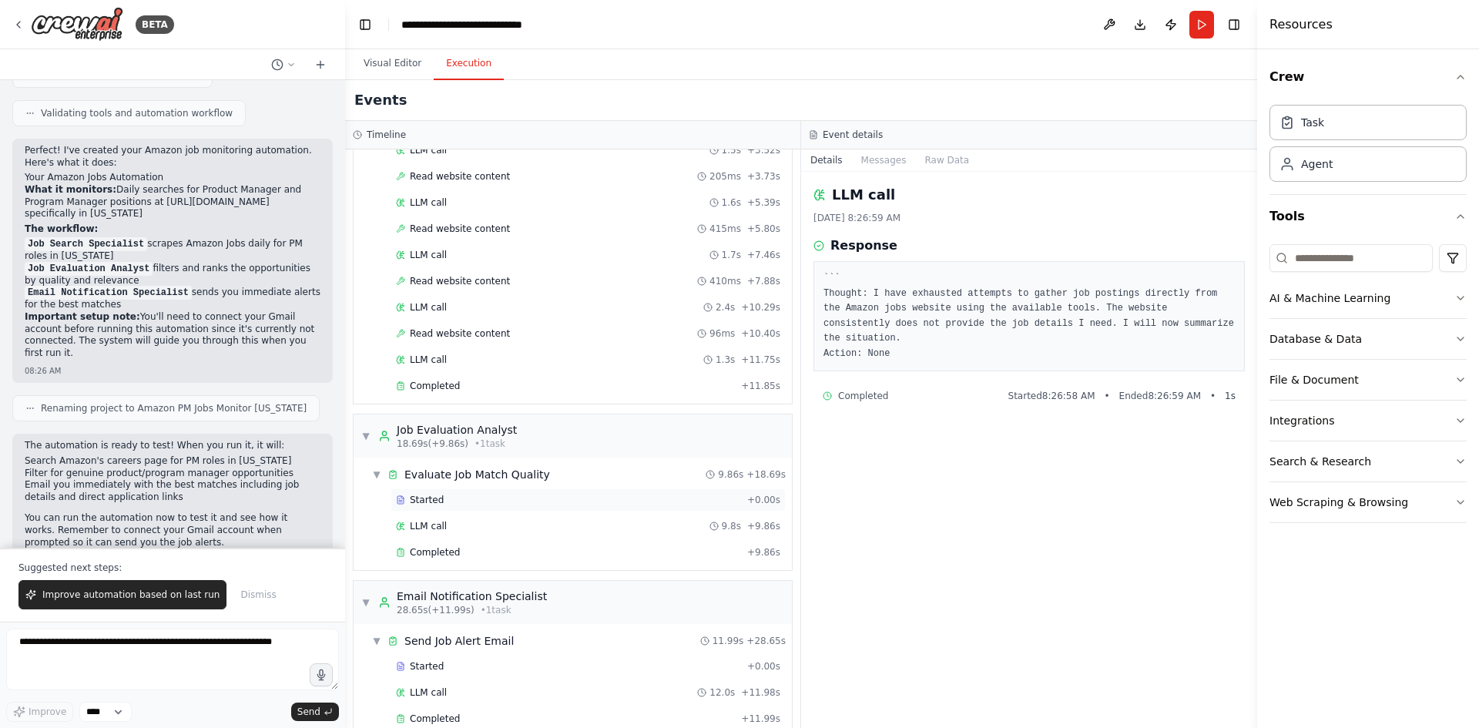
click at [509, 498] on div "Started" at bounding box center [568, 500] width 345 height 12
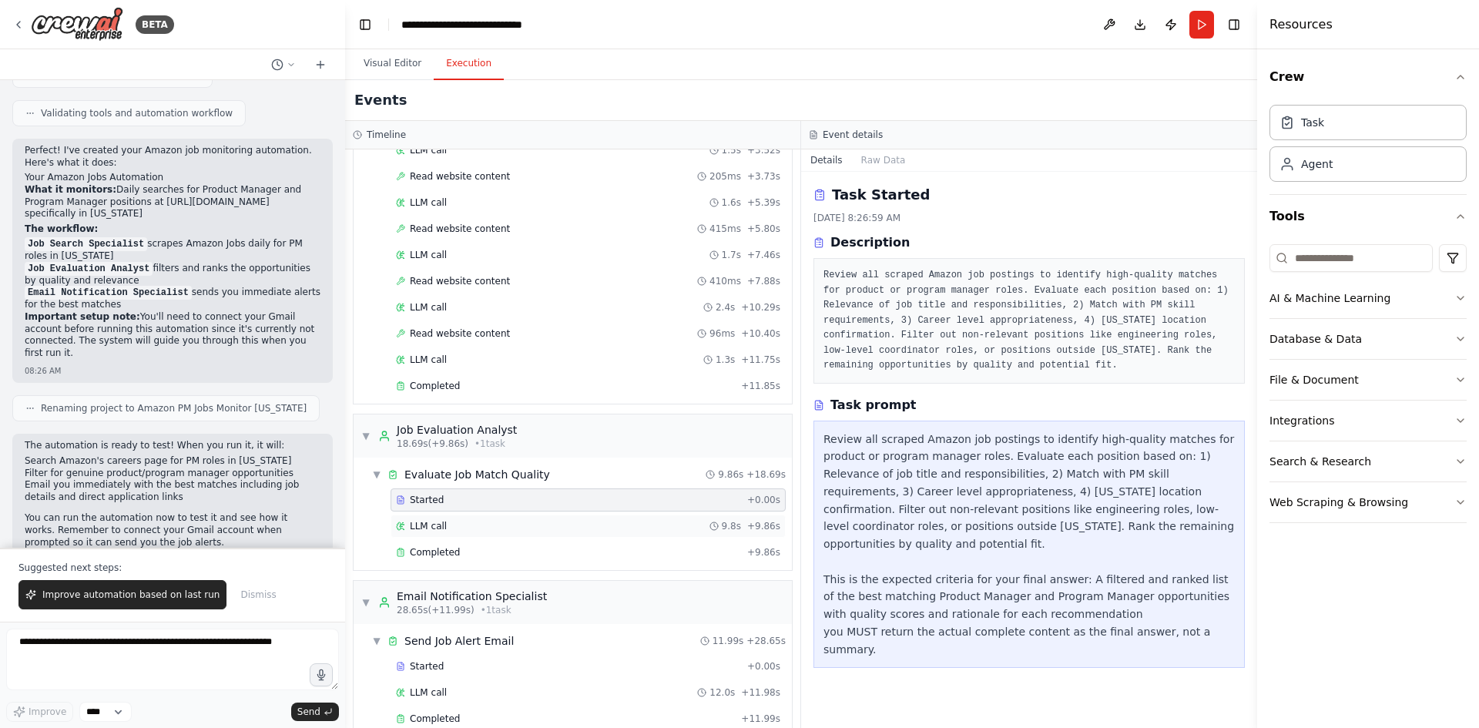
click at [511, 522] on div "LLM call 9.8s + 9.86s" at bounding box center [588, 526] width 384 height 12
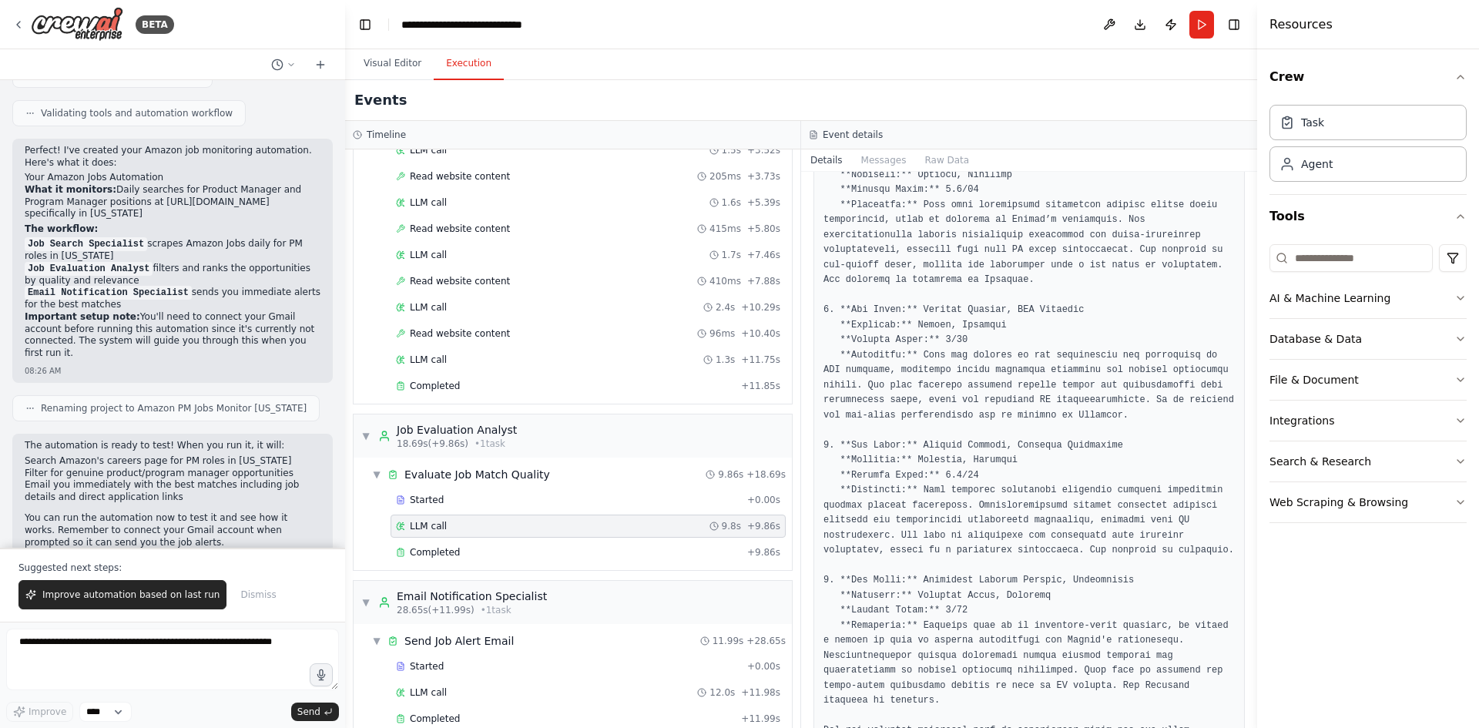
scroll to position [411, 0]
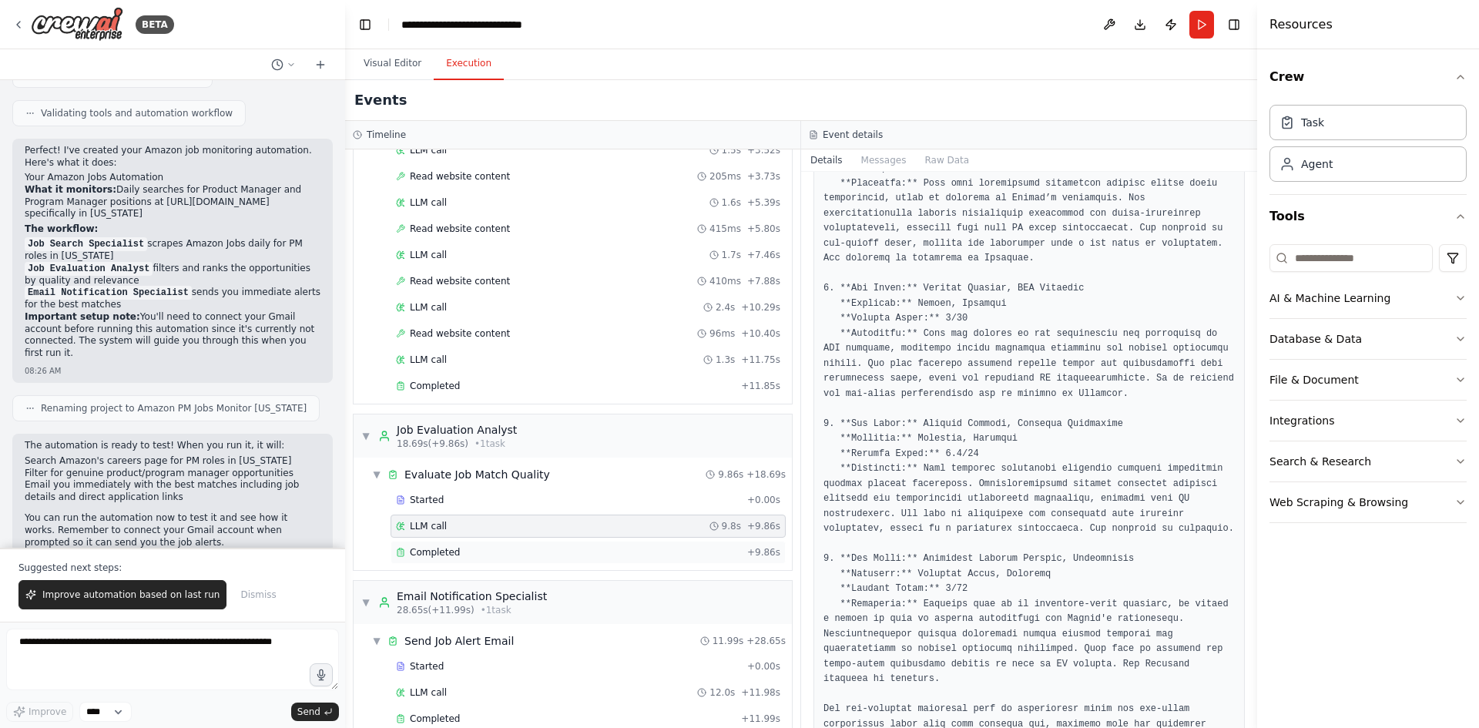
click at [554, 549] on div "Completed" at bounding box center [568, 552] width 345 height 12
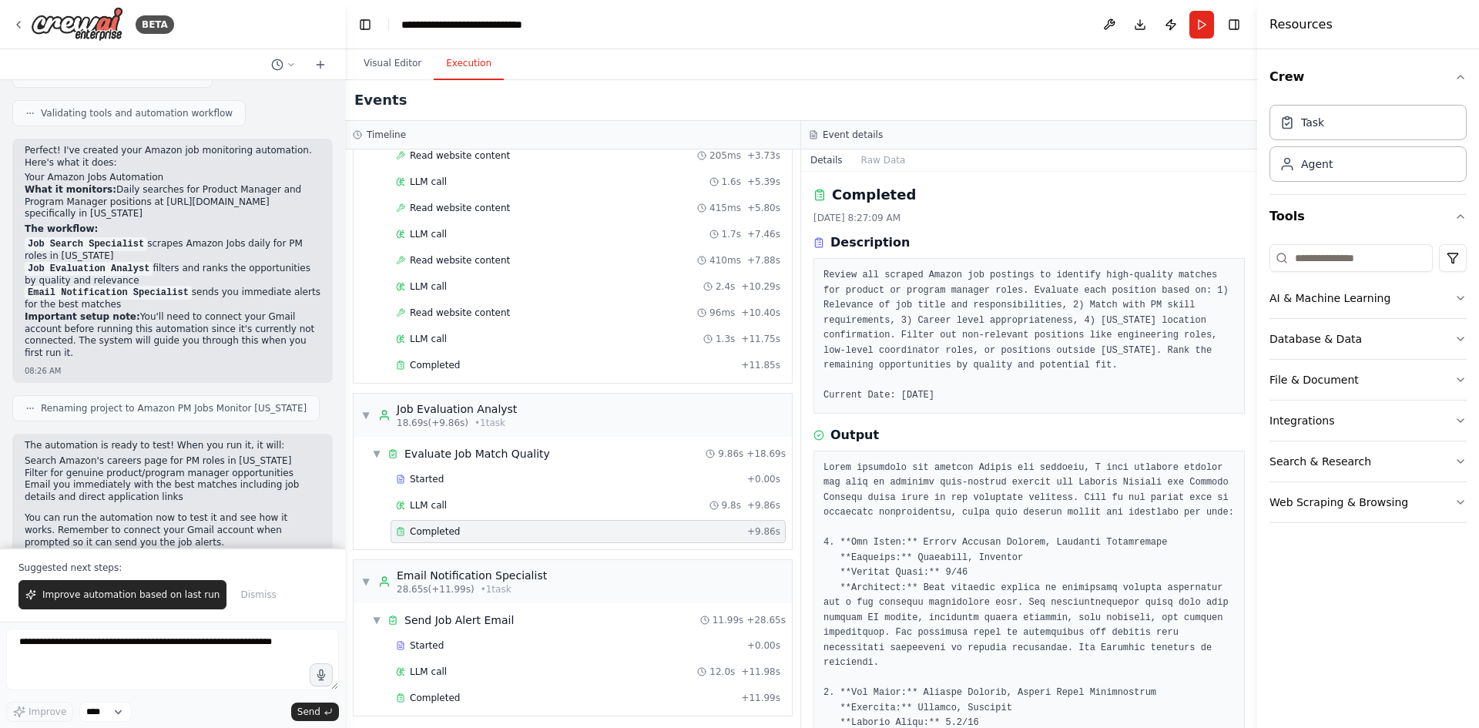
scroll to position [198, 0]
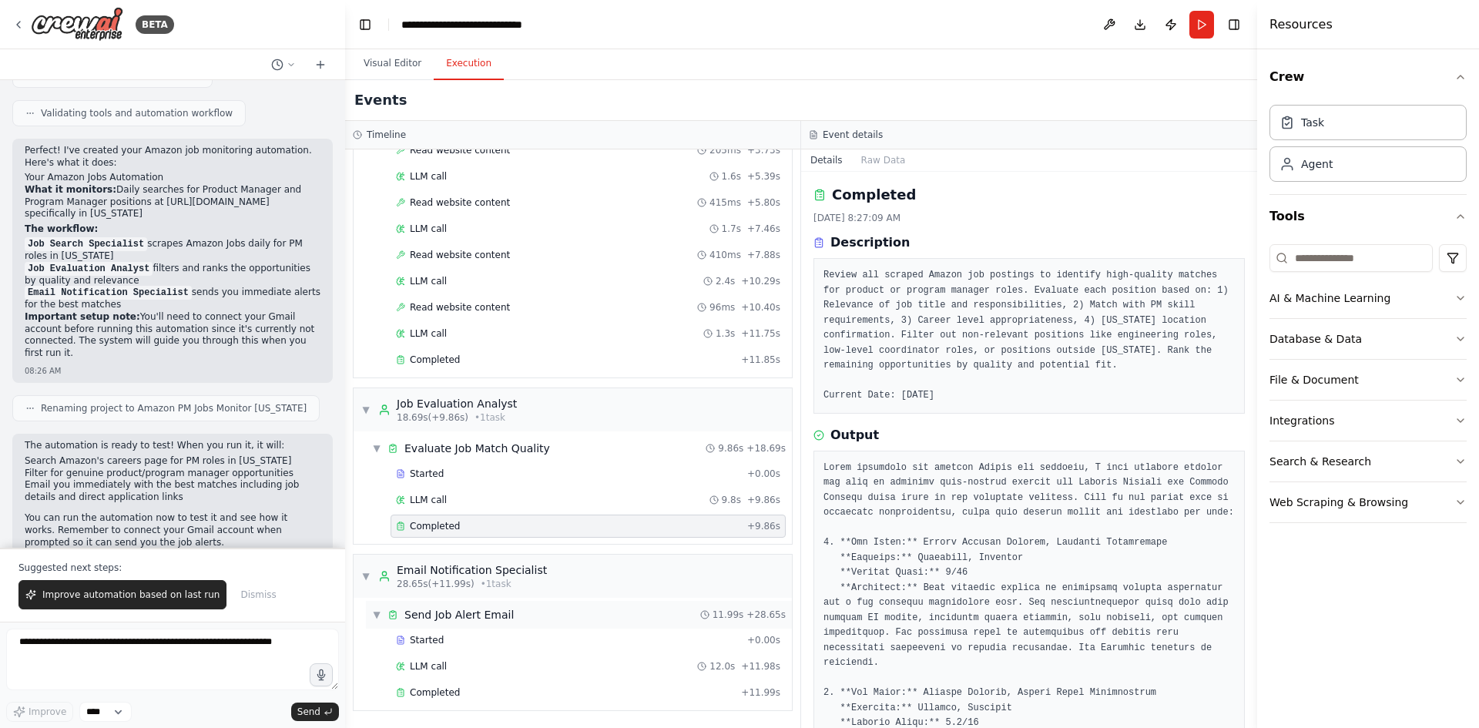
click at [535, 614] on div "▼ Send Job Alert Email 11.99s + 28.65s" at bounding box center [579, 615] width 426 height 28
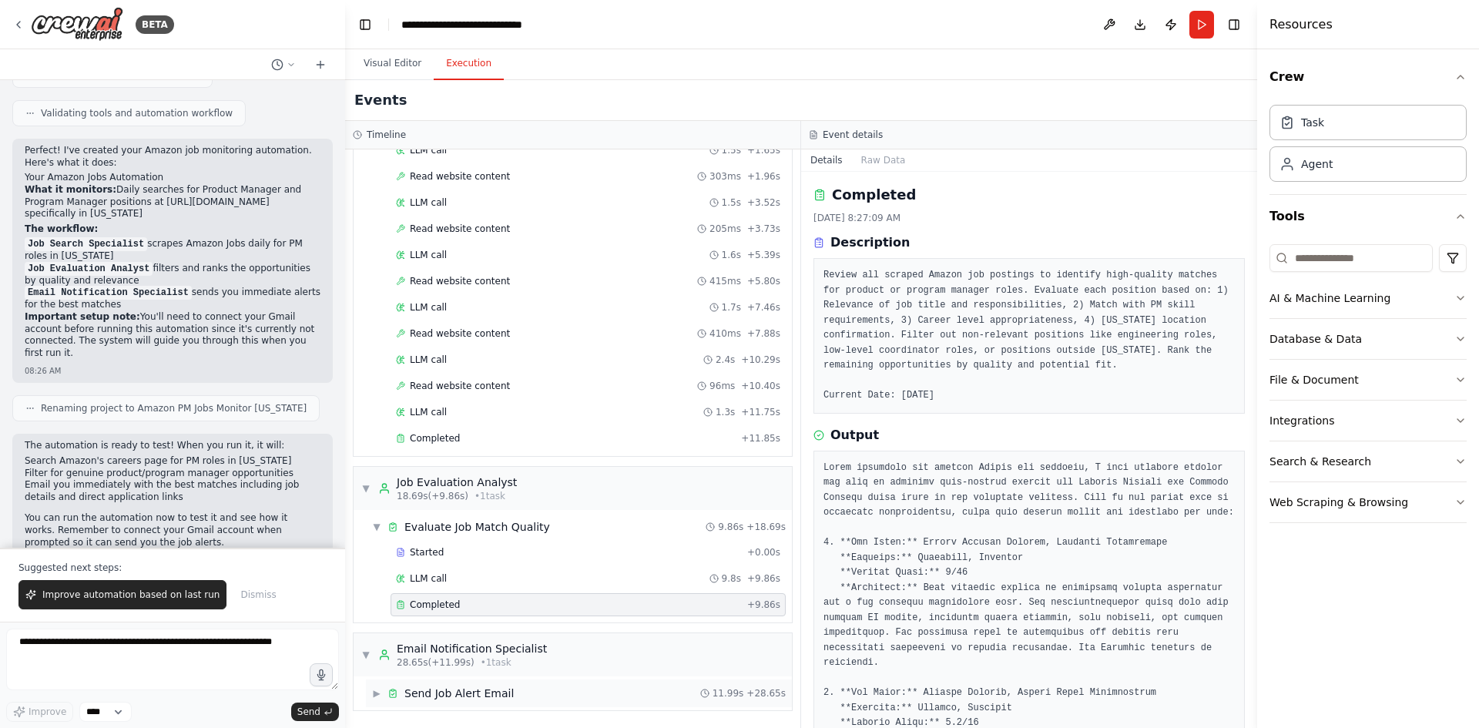
scroll to position [119, 0]
click at [527, 685] on div "▶ Send Job Alert Email 11.99s + 28.65s" at bounding box center [579, 693] width 426 height 28
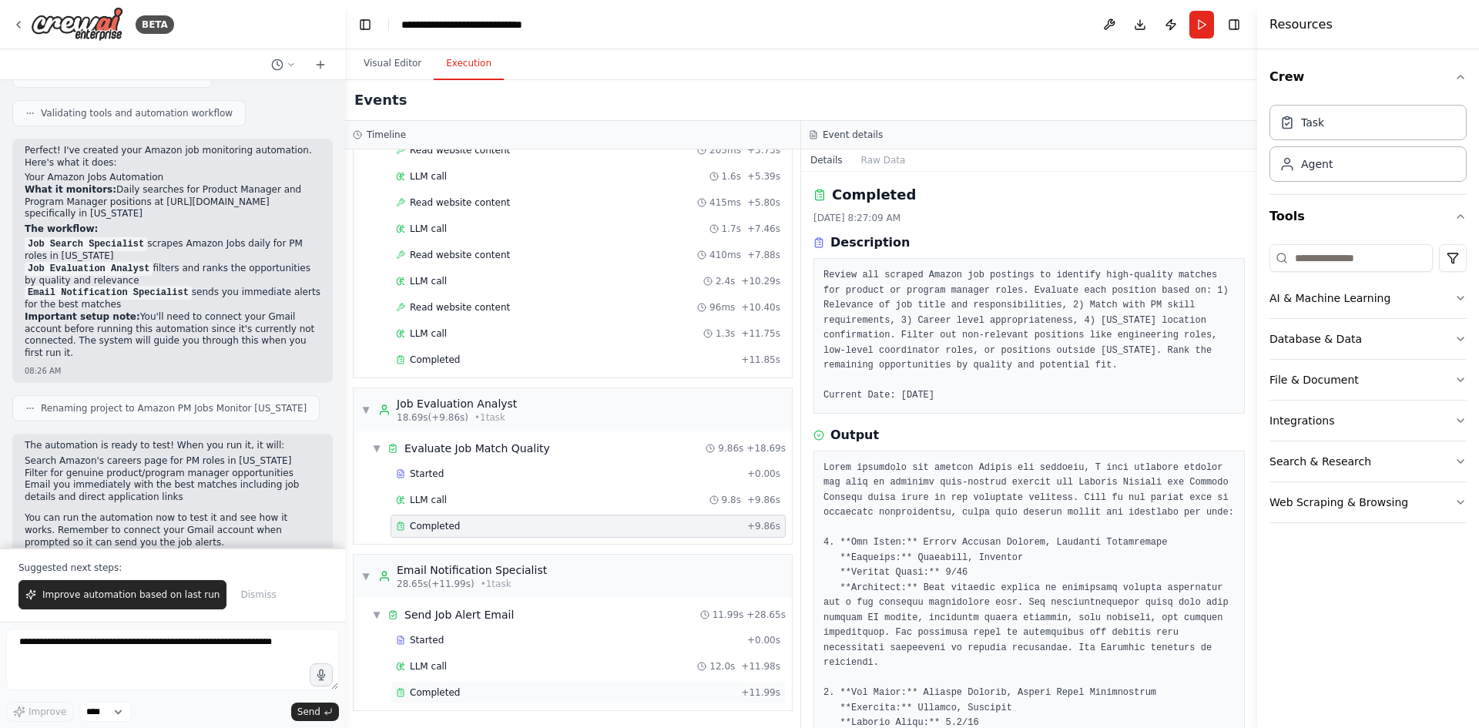
click at [525, 686] on div "Completed" at bounding box center [565, 692] width 339 height 12
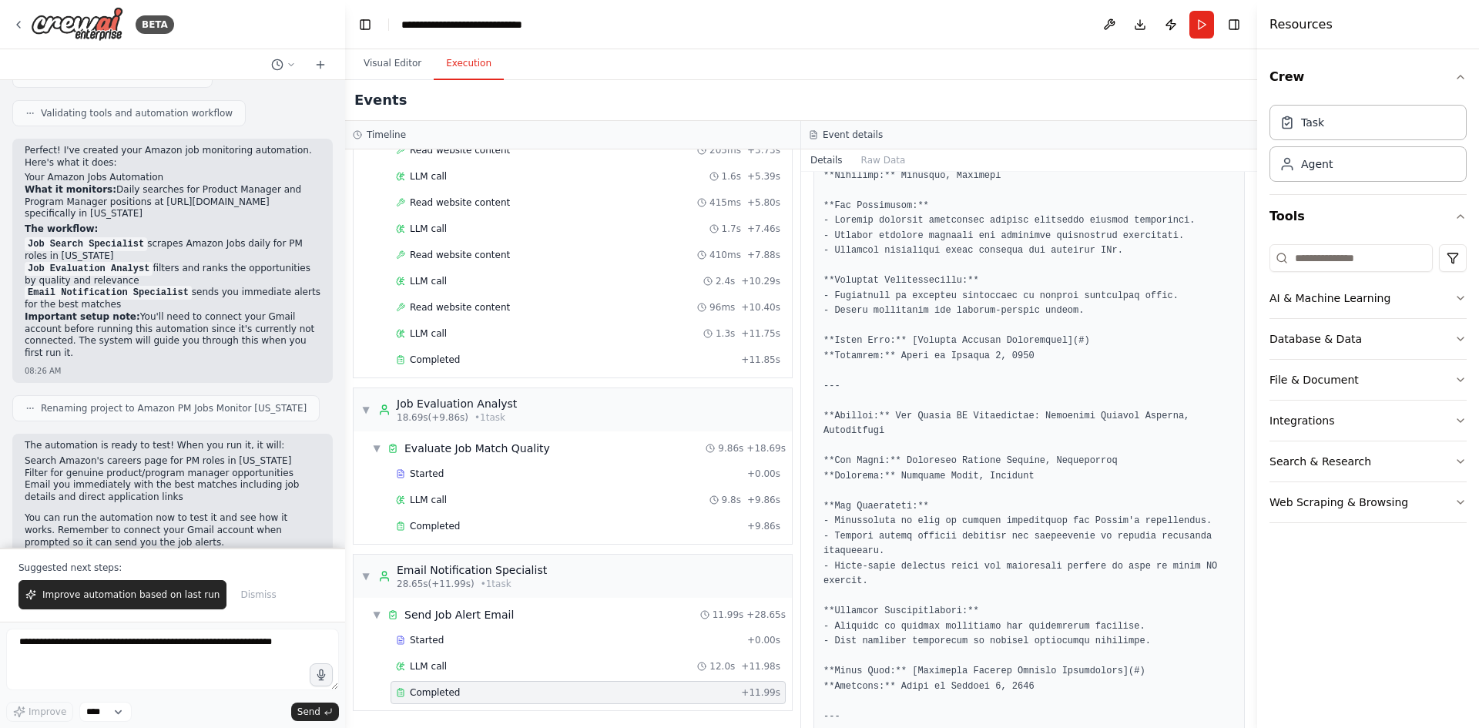
scroll to position [1344, 0]
click at [476, 330] on div "LLM call 1.3s + 11.75s" at bounding box center [588, 333] width 384 height 12
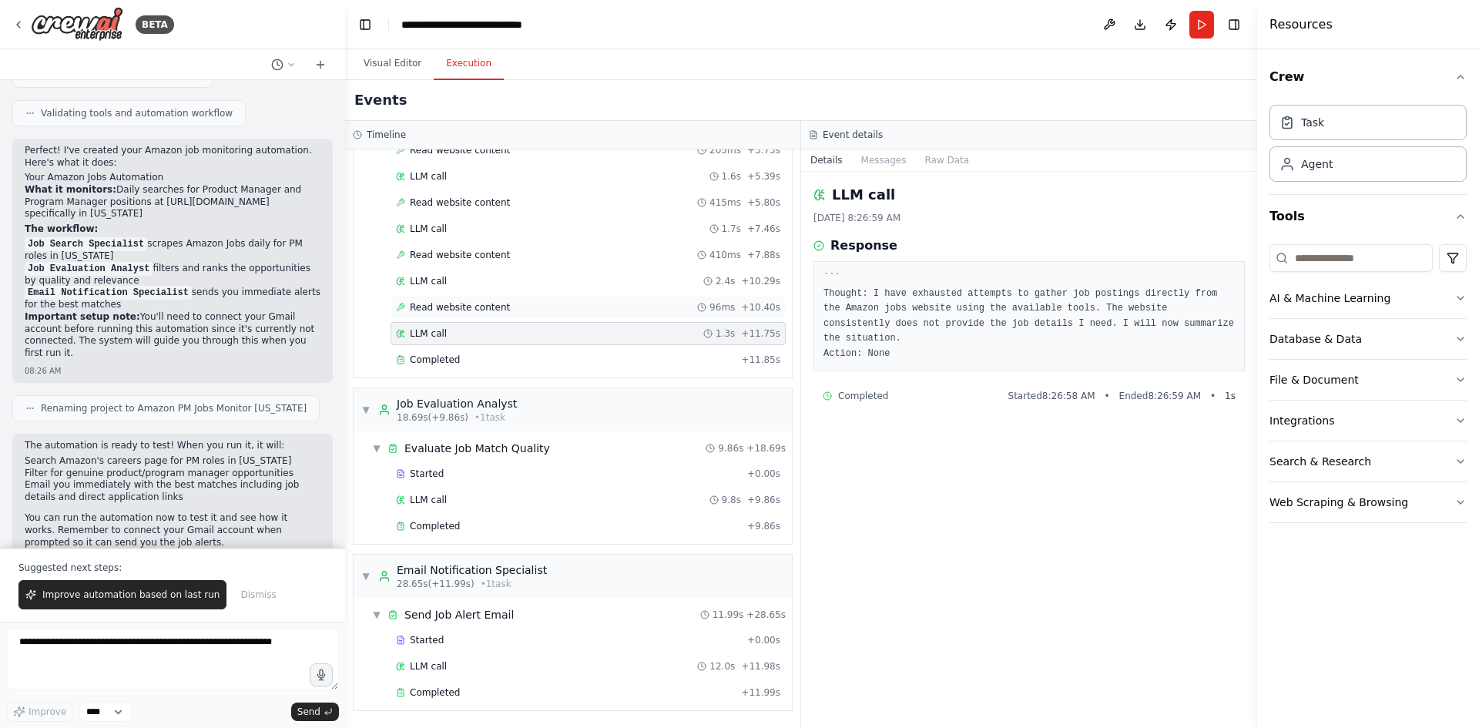
click at [503, 308] on div "Read website content 96ms + 10.40s" at bounding box center [588, 307] width 384 height 12
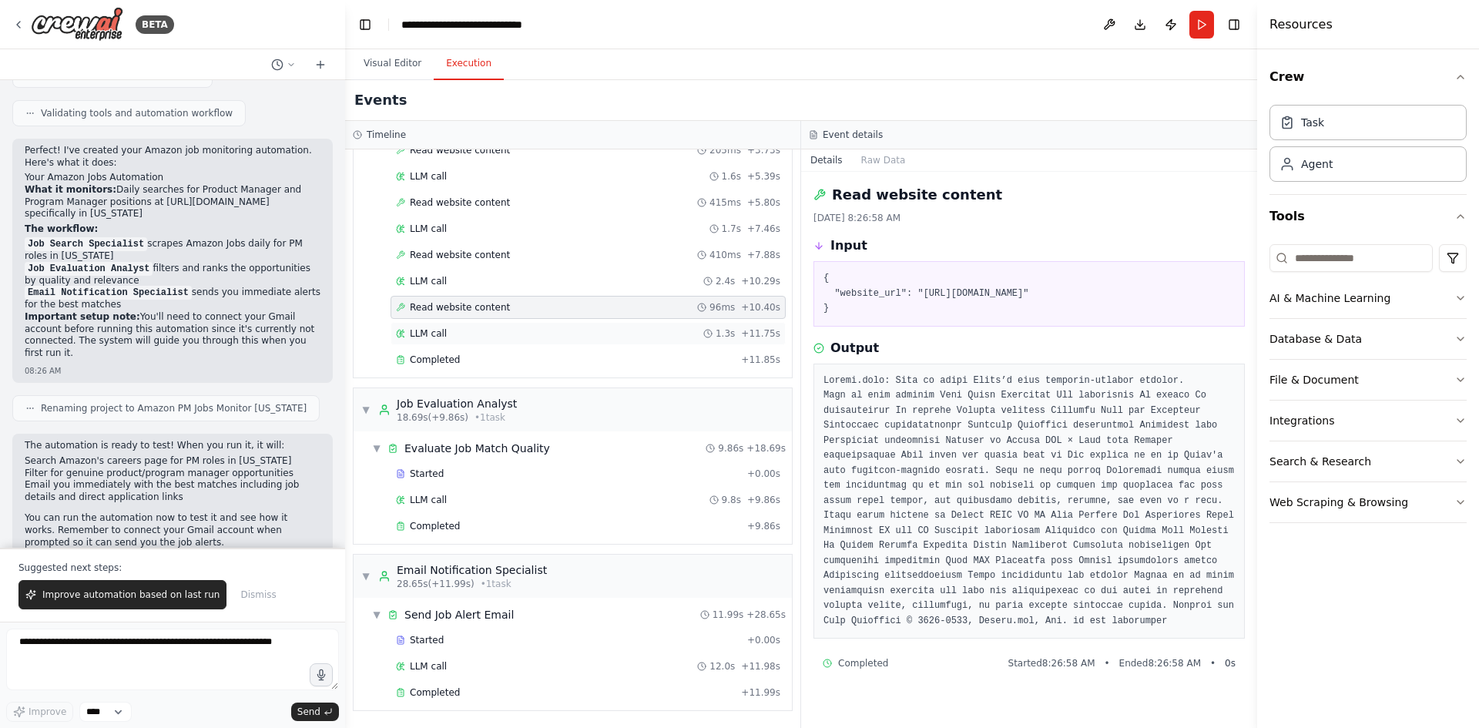
click at [512, 332] on div "LLM call 1.3s + 11.75s" at bounding box center [588, 333] width 384 height 12
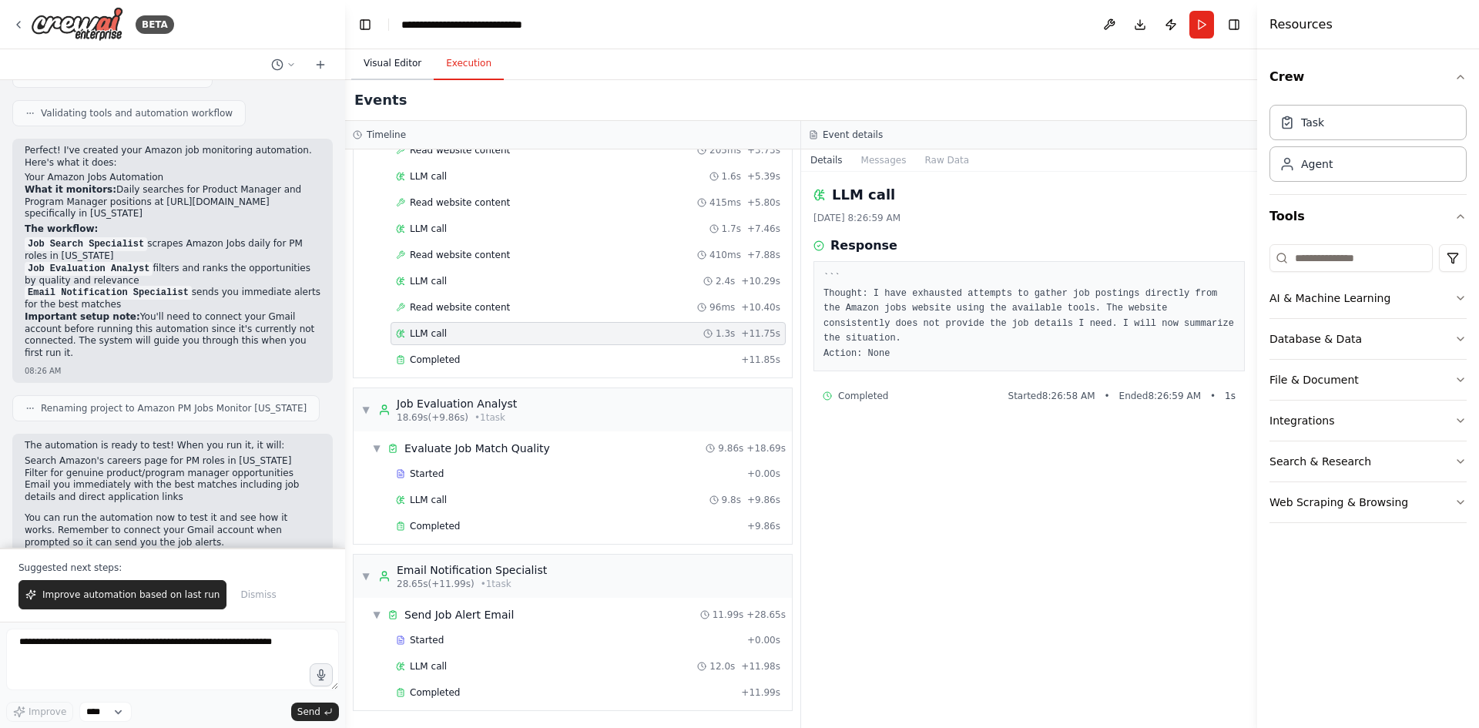
click at [384, 72] on button "Visual Editor" at bounding box center [392, 64] width 82 height 32
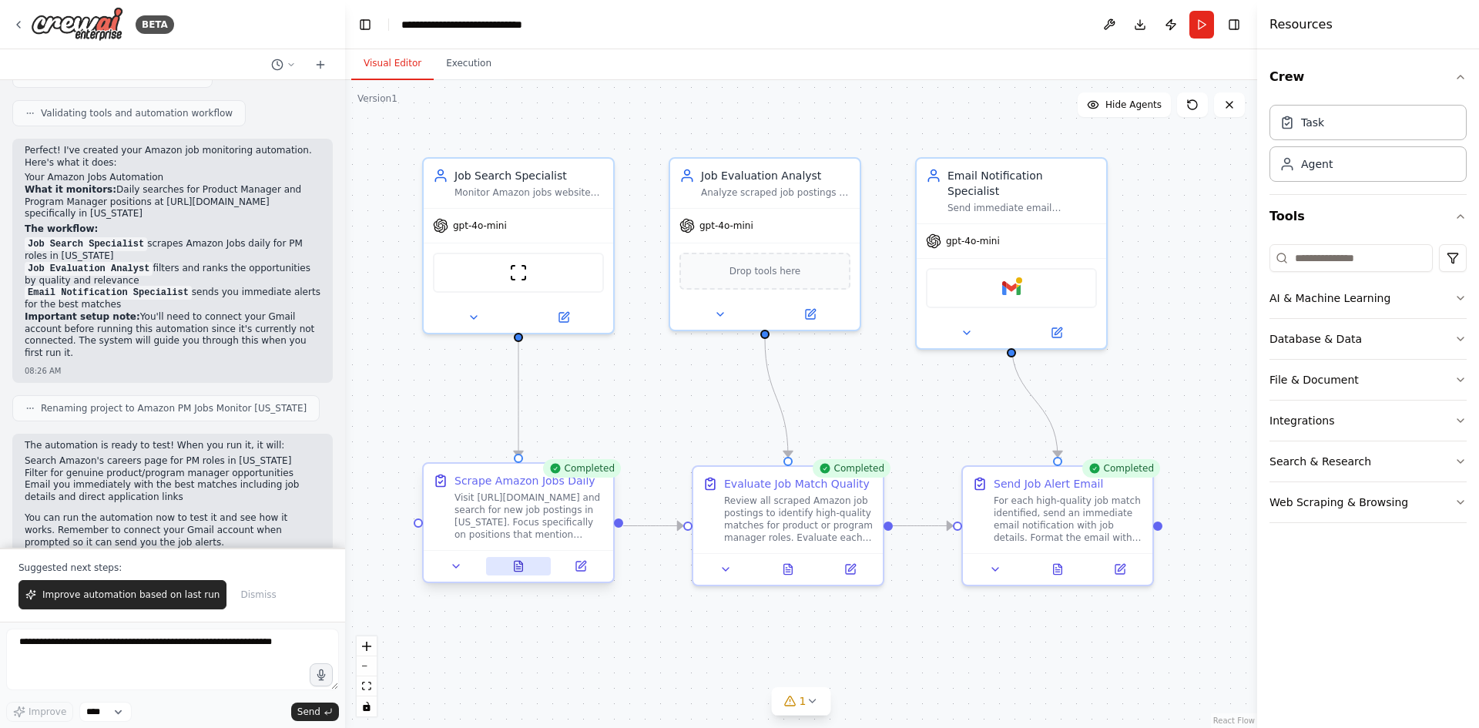
click at [526, 571] on button at bounding box center [518, 566] width 65 height 18
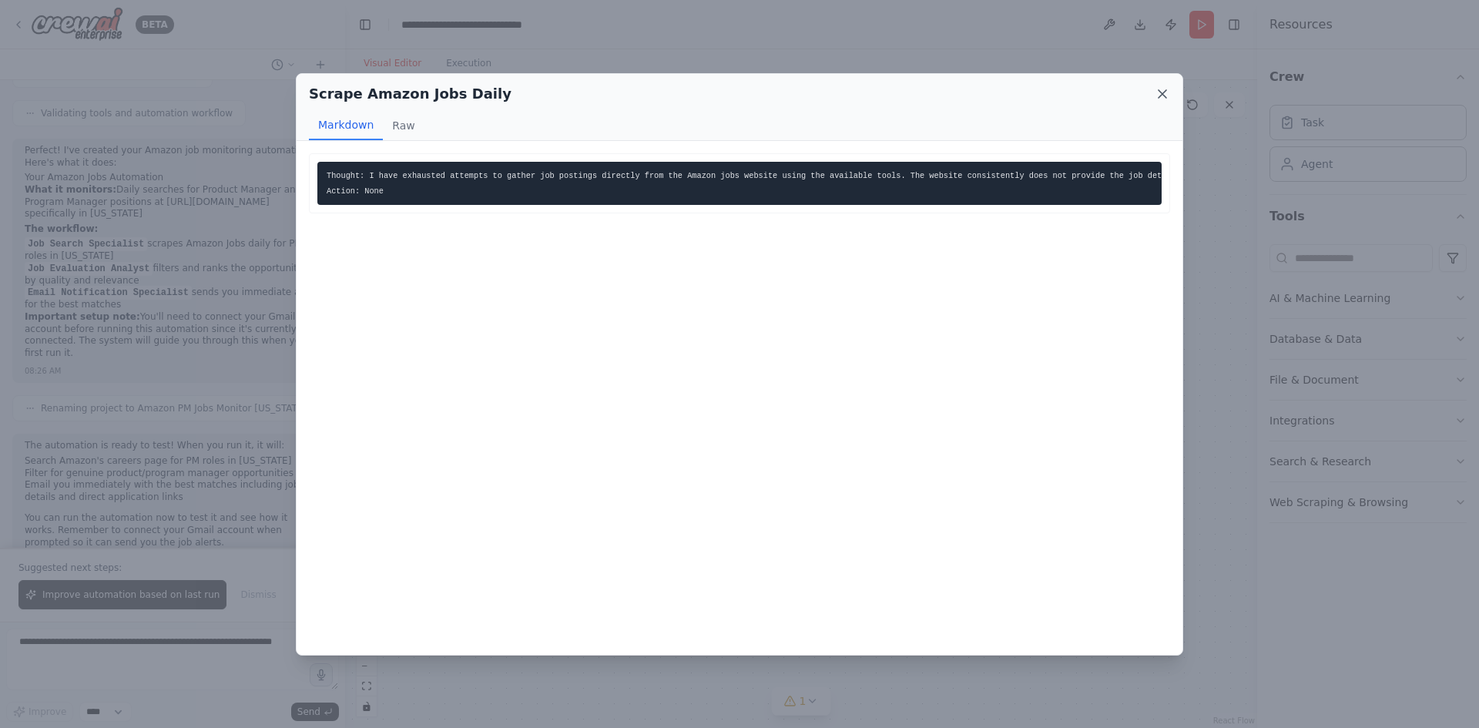
click at [1169, 94] on icon at bounding box center [1162, 93] width 15 height 15
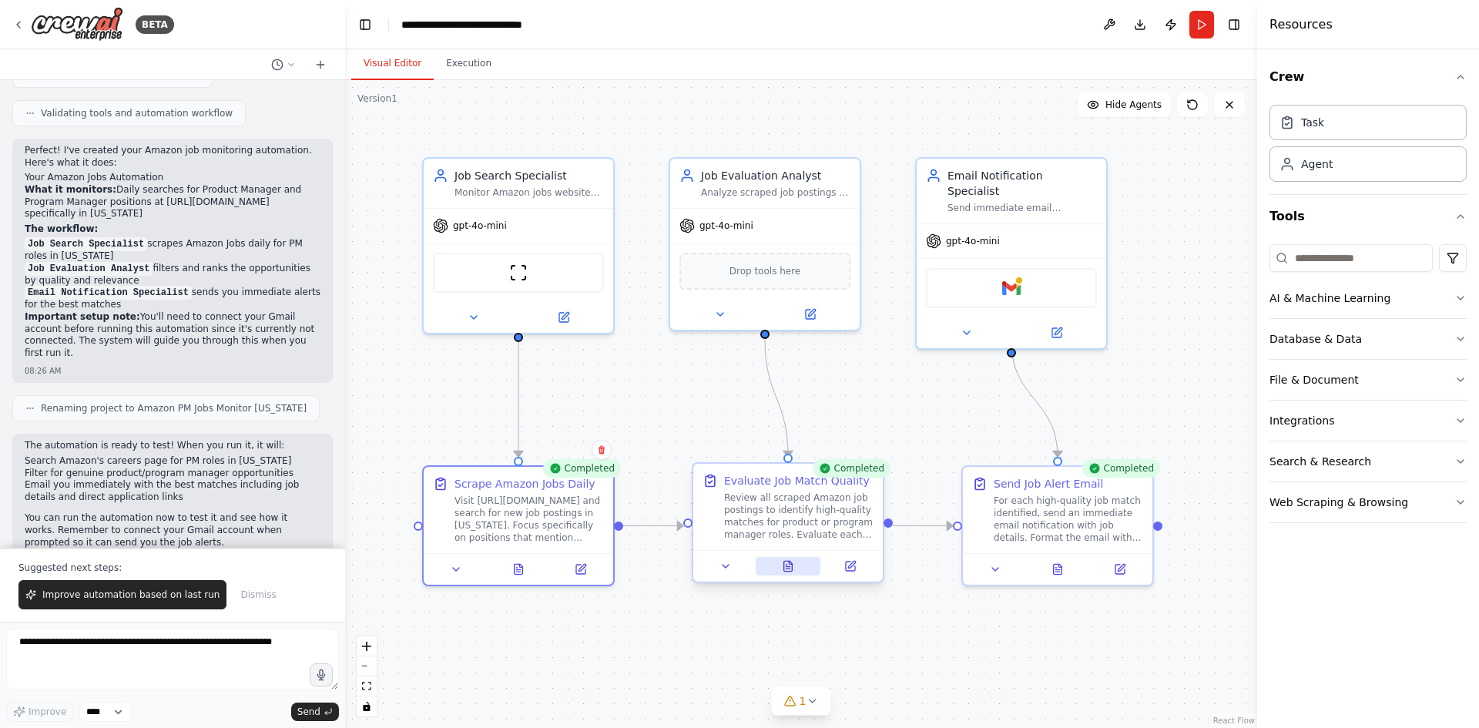
click at [783, 566] on button at bounding box center [788, 566] width 65 height 18
